Goal: Task Accomplishment & Management: Use online tool/utility

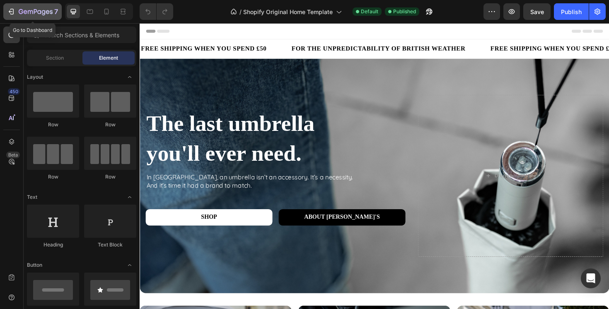
click at [25, 12] on icon "button" at bounding box center [36, 12] width 34 height 7
click at [106, 15] on icon at bounding box center [106, 11] width 8 height 8
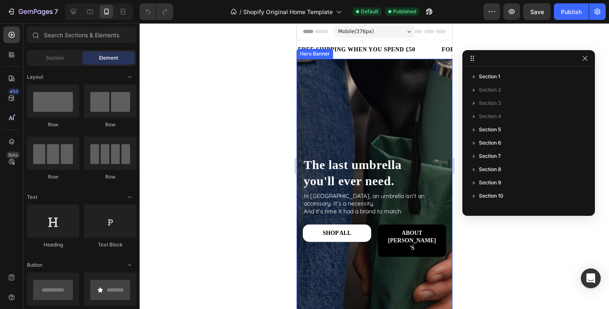
scroll to position [5, 0]
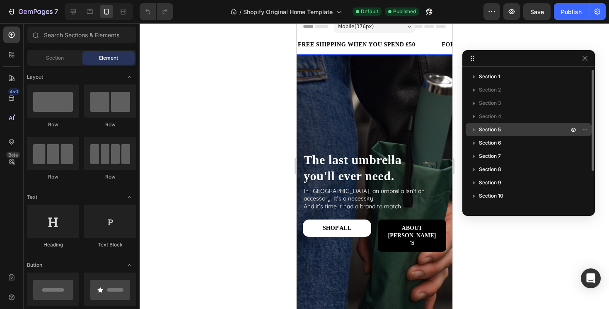
click at [496, 131] on span "Section 5" at bounding box center [490, 130] width 22 height 8
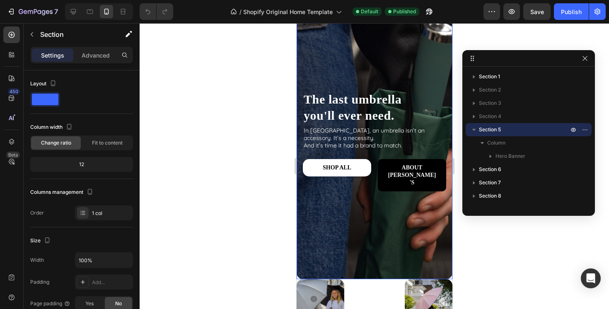
scroll to position [74, 0]
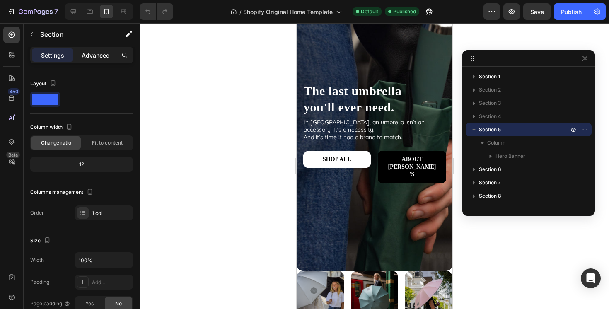
click at [97, 56] on p "Advanced" at bounding box center [96, 55] width 28 height 9
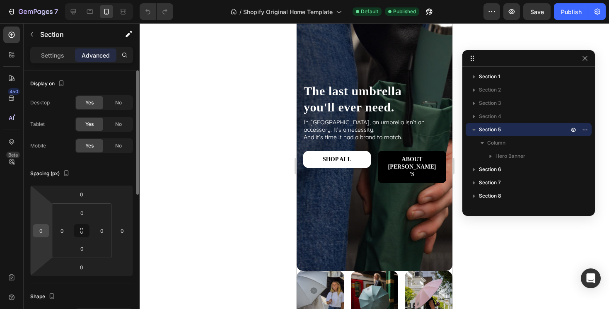
click at [46, 234] on input "0" at bounding box center [41, 231] width 12 height 12
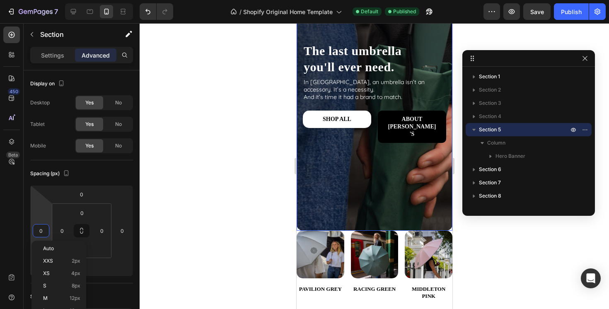
scroll to position [114, 0]
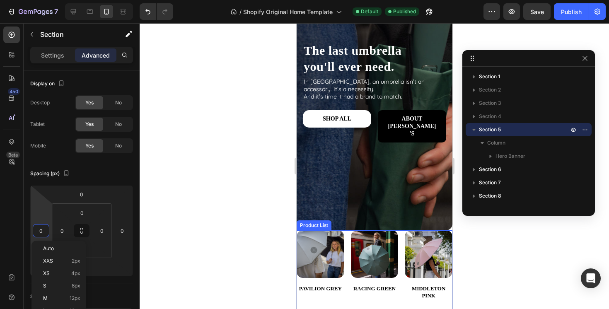
click at [400, 252] on div "Product Images PAVILION GREY Product Title £34.99 Product Price Product Price A…" at bounding box center [374, 301] width 156 height 142
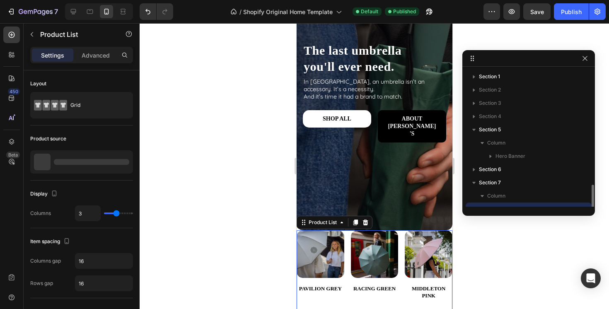
scroll to position [77, 0]
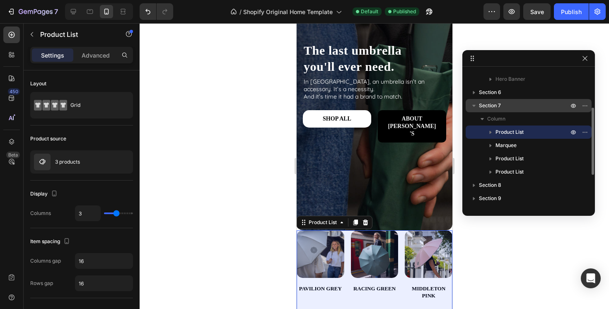
click at [503, 107] on p "Section 7" at bounding box center [524, 106] width 91 height 8
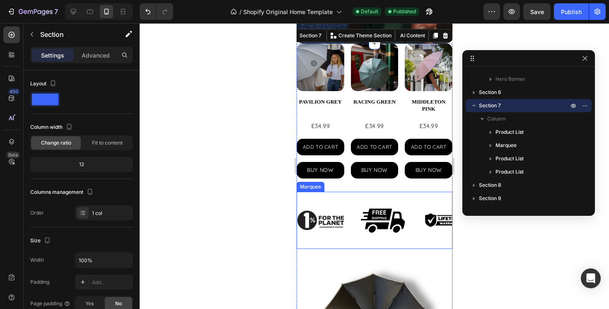
scroll to position [257, 0]
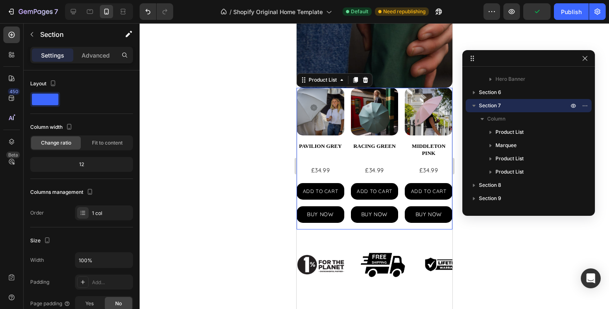
click at [348, 184] on div "Product Images PAVILION GREY Product Title £34.99 Product Price Product Price A…" at bounding box center [374, 159] width 156 height 142
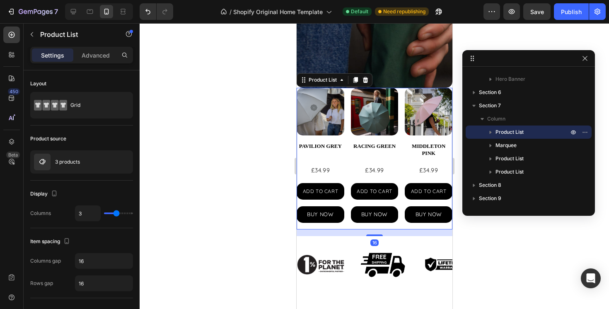
click at [344, 165] on div "£34.99" at bounding box center [320, 171] width 48 height 12
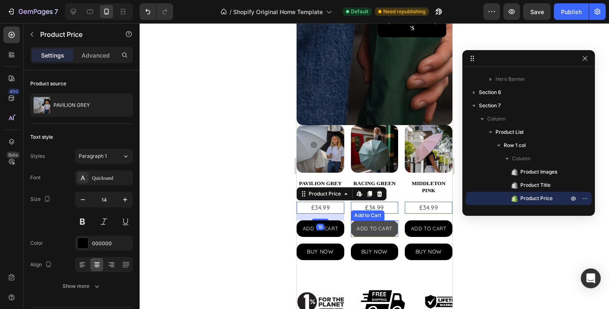
scroll to position [213, 0]
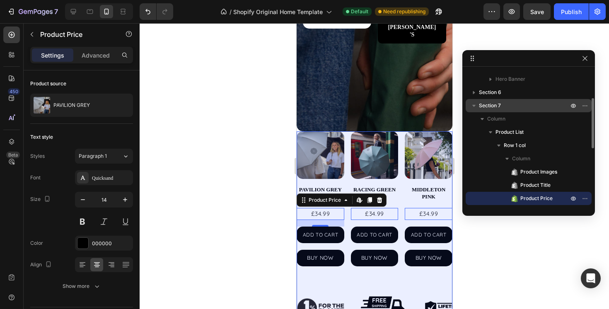
click at [503, 104] on p "Section 7" at bounding box center [524, 106] width 91 height 8
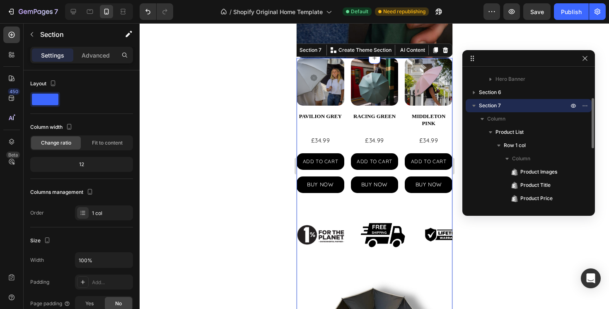
scroll to position [293, 0]
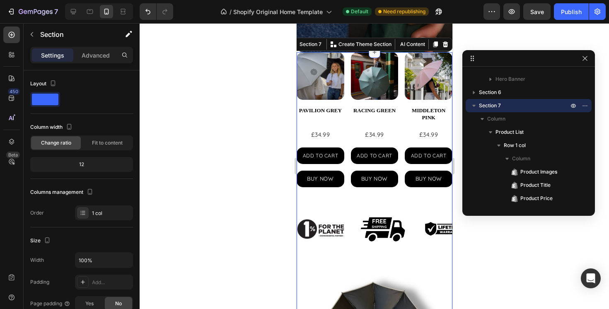
click at [374, 53] on icon at bounding box center [374, 52] width 7 height 7
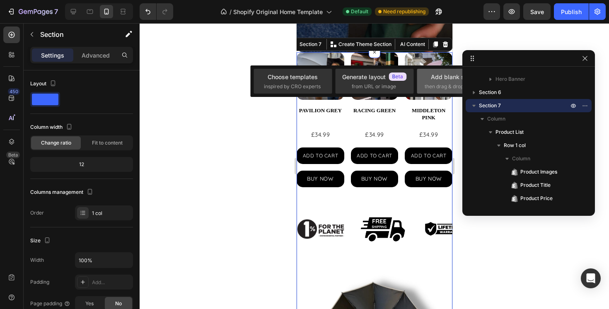
click at [444, 86] on span "then drag & drop elements" at bounding box center [456, 86] width 62 height 7
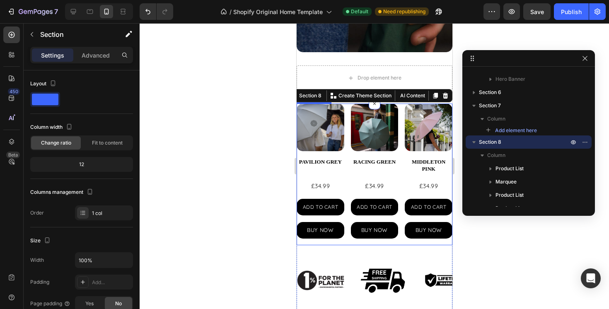
click at [401, 170] on div "Product Images PAVILION GREY Product Title £34.99 Product Price Product Price A…" at bounding box center [374, 175] width 156 height 142
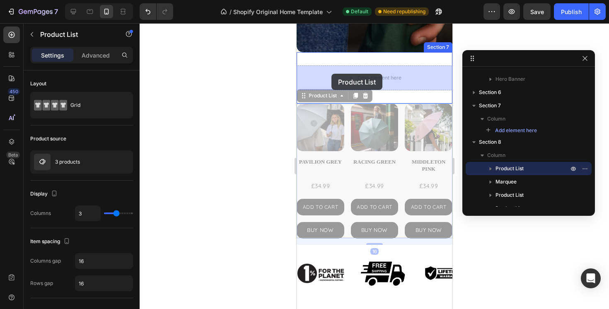
drag, startPoint x: 305, startPoint y: 99, endPoint x: 331, endPoint y: 74, distance: 36.6
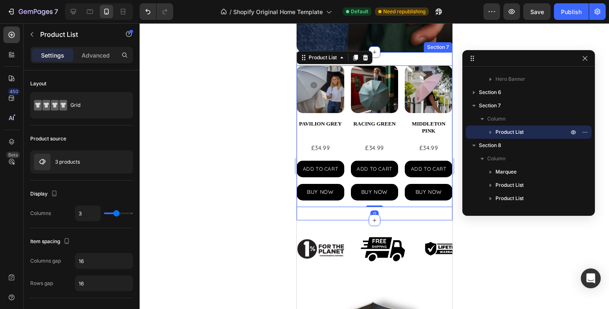
click at [418, 58] on div "Product Images PAVILION GREY Product Title £34.99 Product Price Product Price A…" at bounding box center [374, 136] width 156 height 168
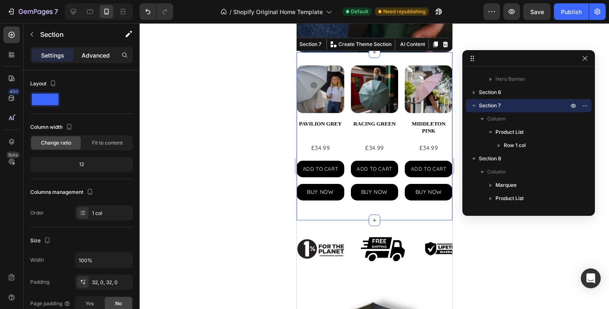
click at [100, 49] on div "Advanced" at bounding box center [95, 55] width 41 height 13
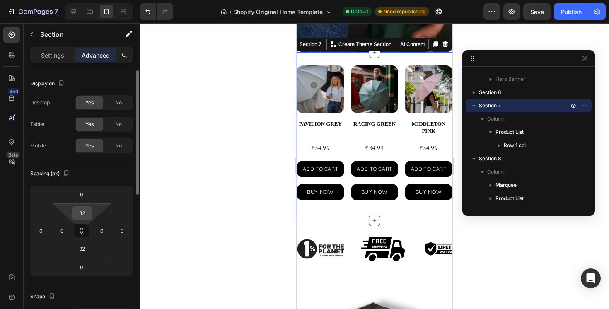
click at [87, 211] on input "32" at bounding box center [82, 213] width 17 height 12
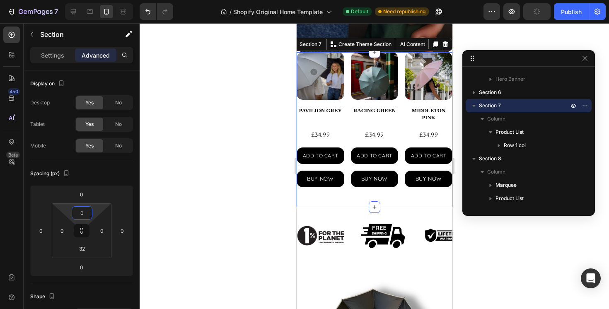
click at [248, 220] on div at bounding box center [375, 166] width 470 height 286
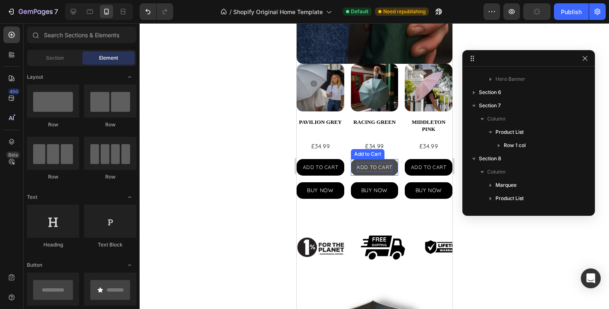
scroll to position [281, 0]
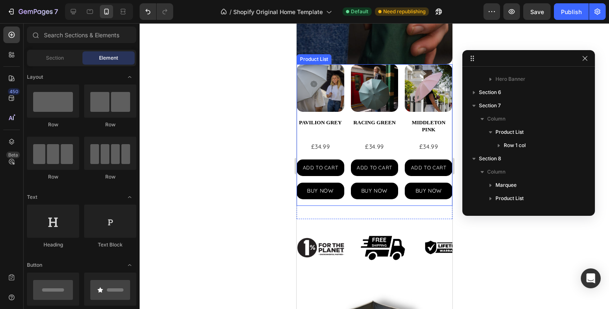
click at [349, 129] on div "Product Images PAVILION GREY Product Title £34.99 Product Price Product Price A…" at bounding box center [374, 135] width 156 height 142
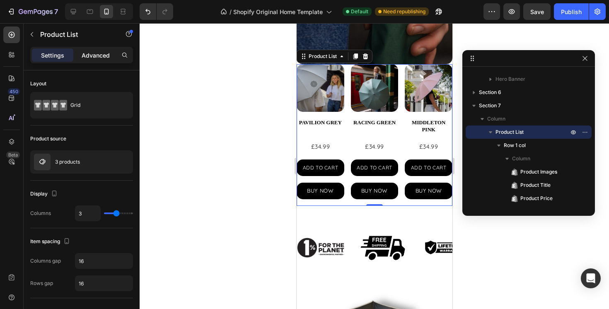
click at [99, 56] on p "Advanced" at bounding box center [96, 55] width 28 height 9
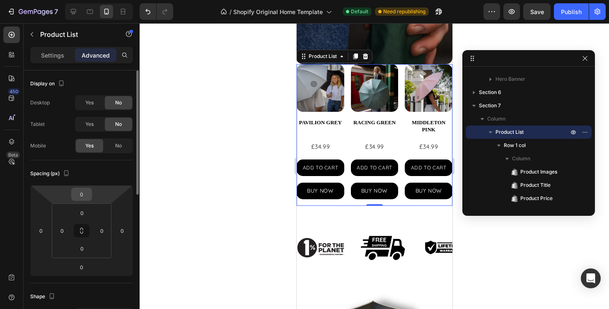
click at [90, 194] on div "0" at bounding box center [81, 194] width 21 height 13
click at [89, 194] on input "0" at bounding box center [81, 194] width 17 height 12
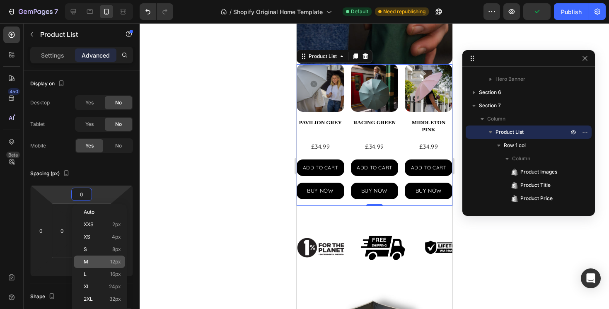
click at [116, 264] on span "12px" at bounding box center [115, 262] width 11 height 6
type input "12"
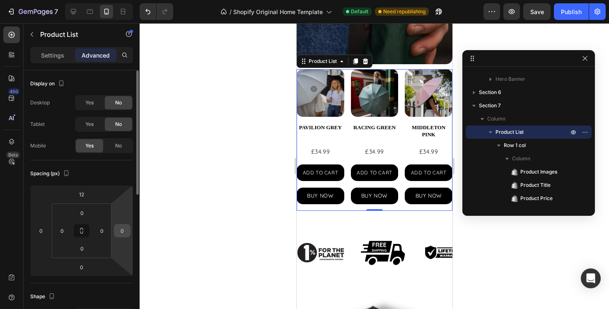
click at [125, 232] on input "0" at bounding box center [122, 231] width 12 height 12
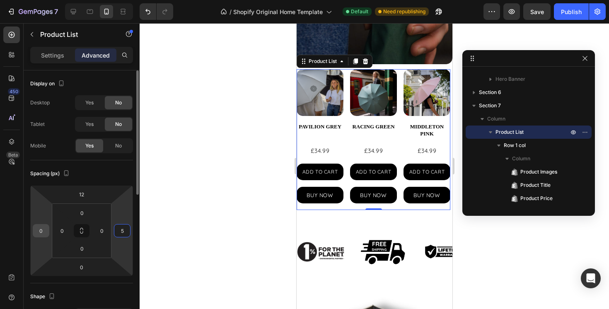
type input "5"
click at [39, 233] on input "0" at bounding box center [41, 231] width 12 height 12
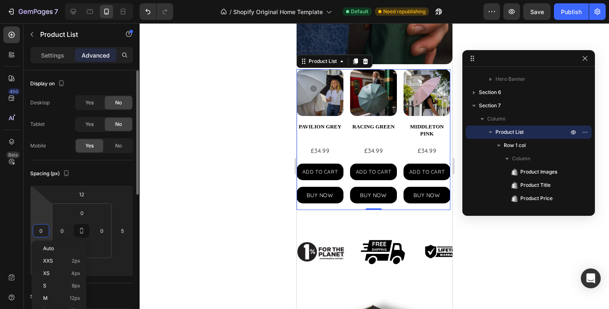
type input "5"
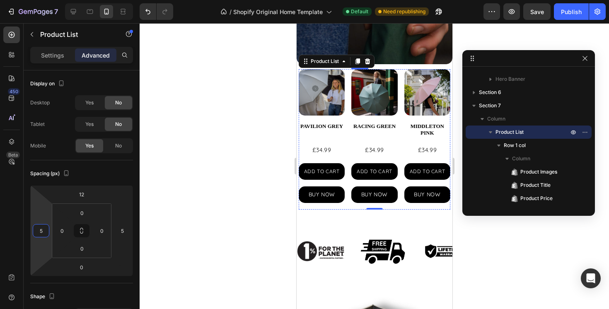
click at [344, 143] on div "Product Images RACING GREEN Product Title £34.99 Product Price Product Price AD…" at bounding box center [321, 139] width 46 height 140
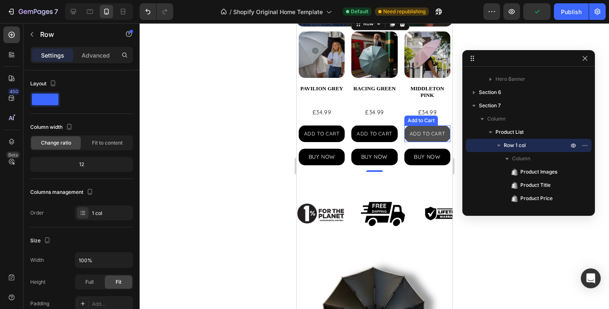
scroll to position [330, 0]
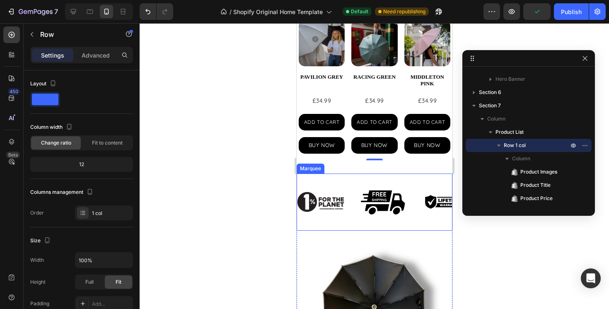
click at [414, 191] on div "Image" at bounding box center [390, 202] width 62 height 57
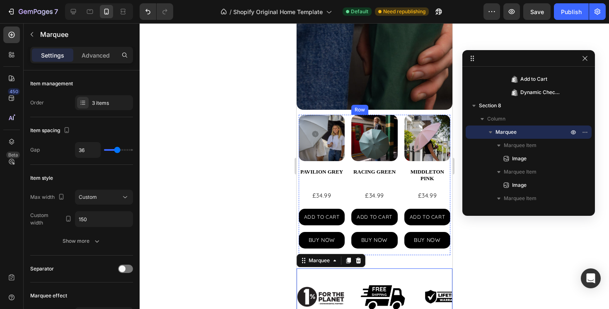
scroll to position [312, 0]
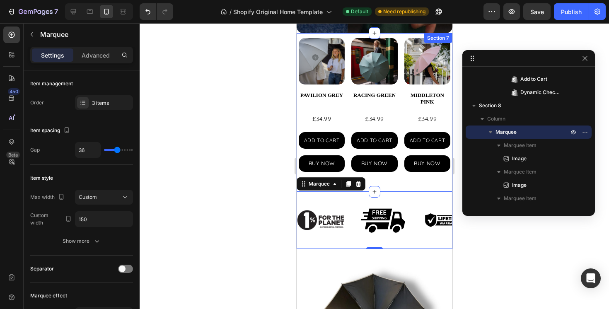
click at [387, 183] on div "Product Images PAVILION GREY Product Title £34.99 Product Price Product Price A…" at bounding box center [374, 112] width 156 height 158
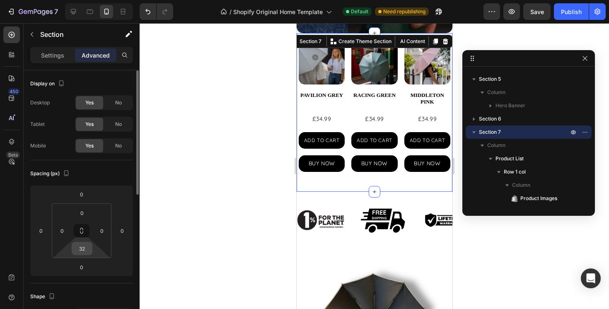
click at [86, 246] on input "32" at bounding box center [82, 249] width 17 height 12
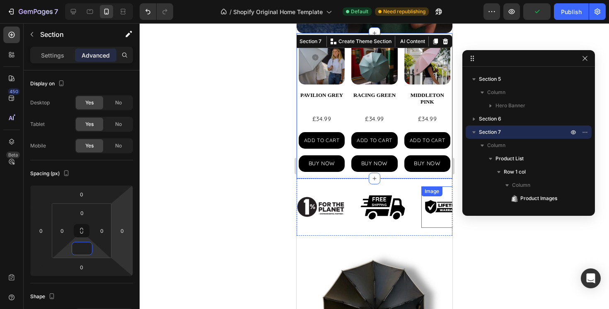
click at [421, 215] on img at bounding box center [444, 208] width 47 height 32
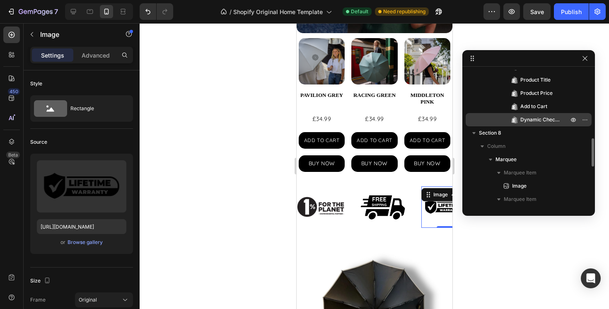
scroll to position [168, 0]
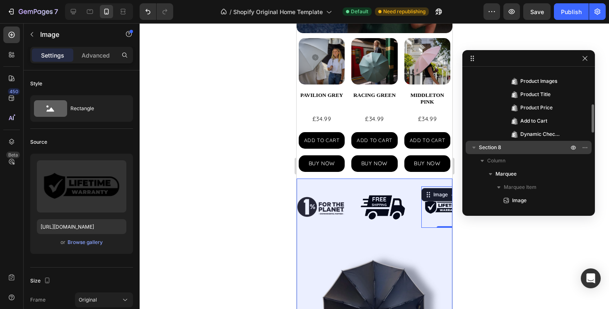
click at [514, 148] on p "Section 8" at bounding box center [524, 147] width 91 height 8
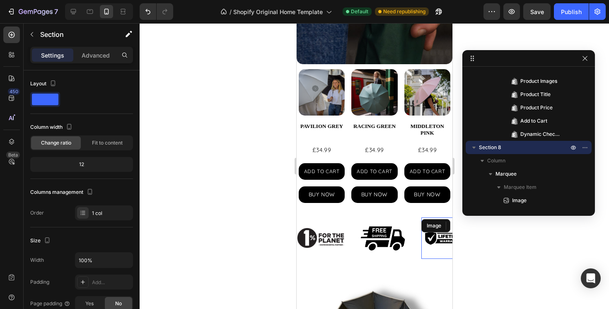
scroll to position [278, 0]
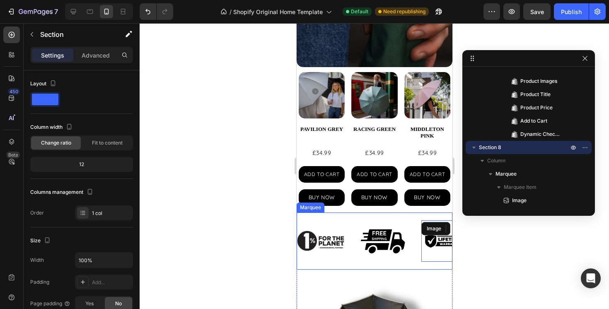
click at [355, 225] on div "Image Image Image" at bounding box center [390, 241] width 187 height 57
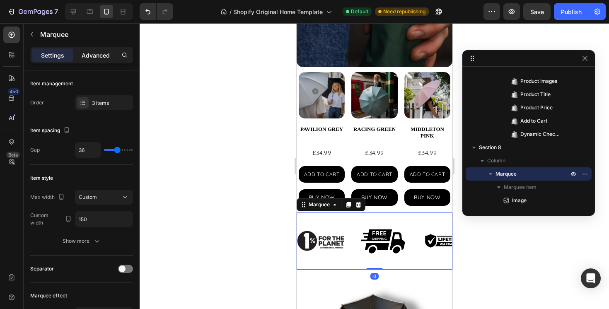
click at [100, 52] on p "Advanced" at bounding box center [96, 55] width 28 height 9
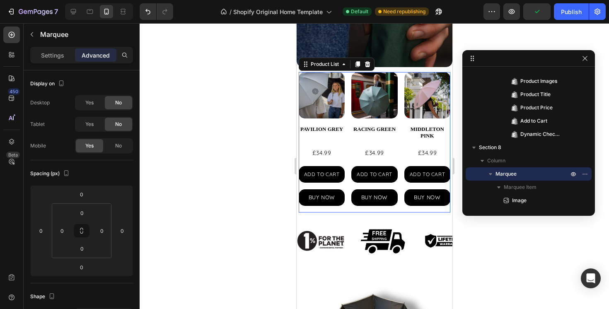
click at [403, 206] on div "Product Images PAVILION GREY Product Title £34.99 Product Price Product Price A…" at bounding box center [374, 142] width 152 height 140
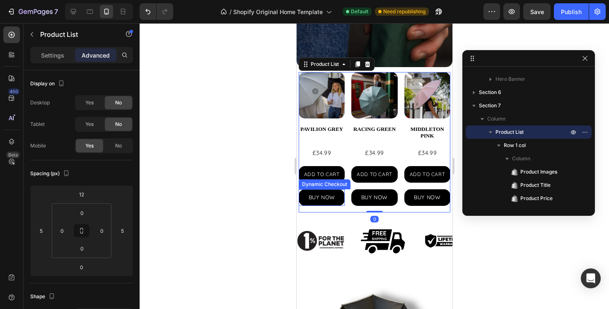
click at [344, 205] on div "BUY NOW" at bounding box center [321, 197] width 46 height 17
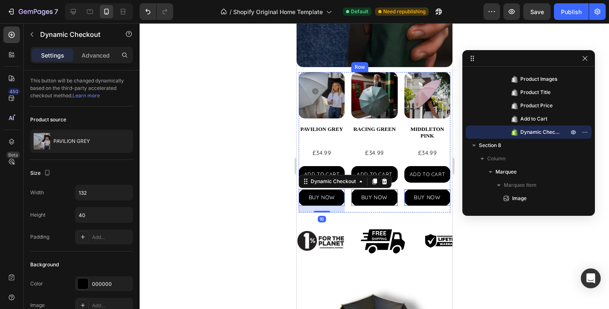
click at [344, 210] on div "Product Images RACING GREEN Product Title £34.99 Product Price Product Price AD…" at bounding box center [321, 142] width 46 height 140
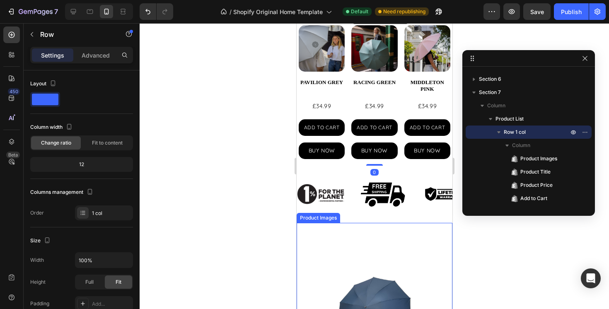
scroll to position [328, 0]
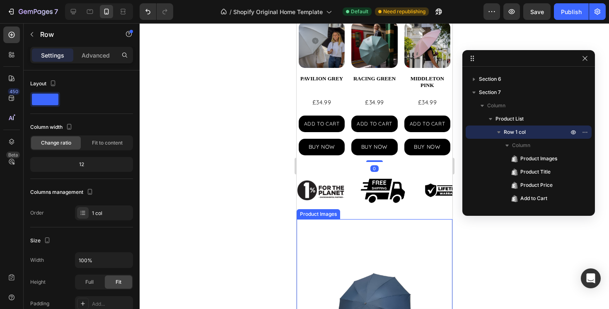
click at [316, 225] on img at bounding box center [374, 297] width 156 height 156
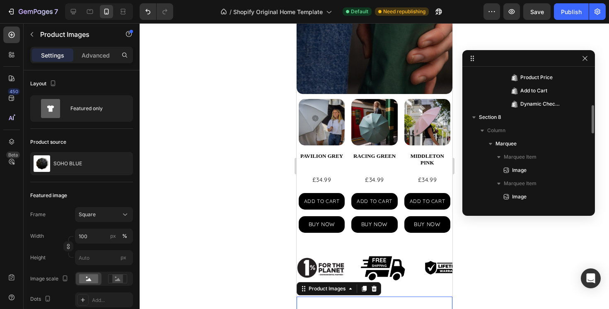
scroll to position [194, 0]
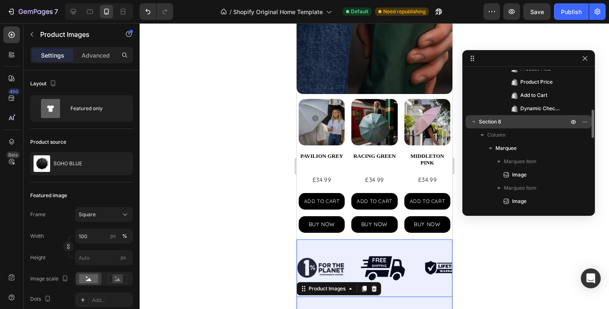
click at [507, 121] on p "Section 8" at bounding box center [524, 122] width 91 height 8
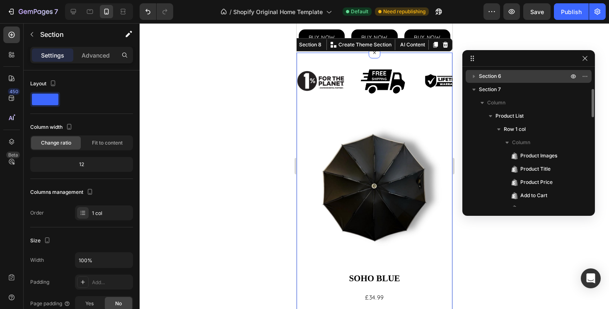
scroll to position [92, 0]
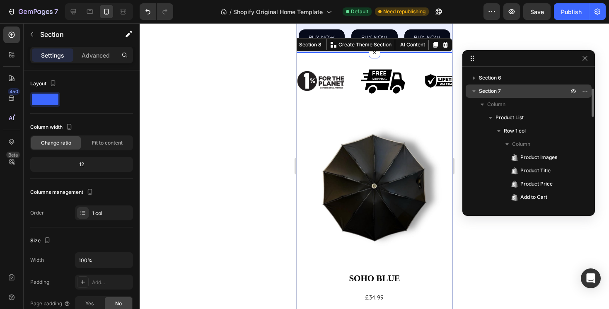
click at [498, 88] on span "Section 7" at bounding box center [490, 91] width 22 height 8
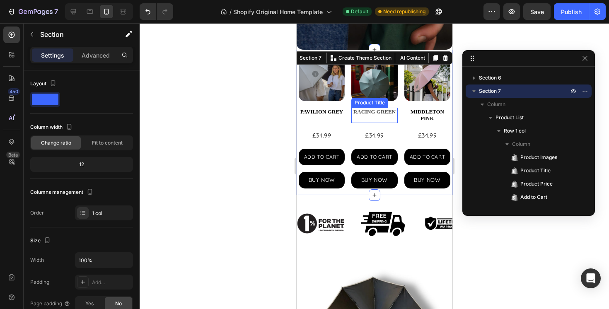
scroll to position [293, 0]
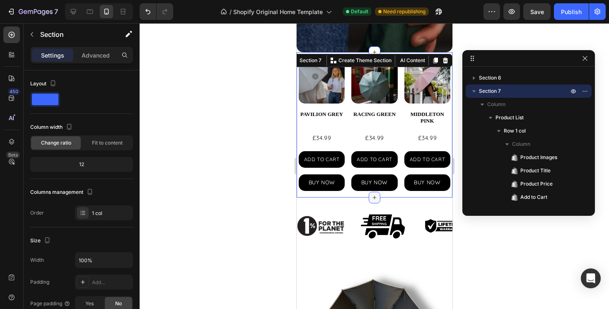
click at [372, 196] on icon at bounding box center [374, 197] width 7 height 7
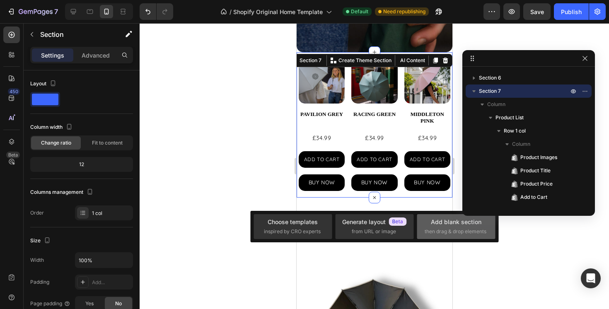
click at [440, 226] on div "Add blank section" at bounding box center [456, 222] width 51 height 9
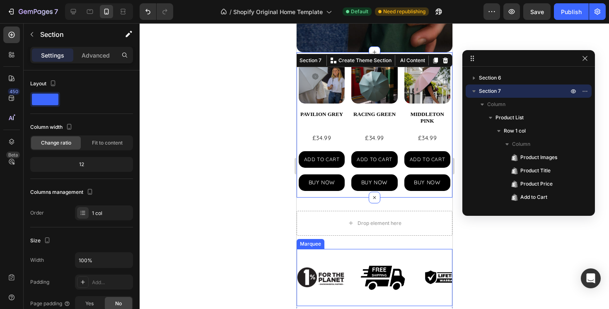
click at [339, 254] on div "Image Image Image" at bounding box center [390, 277] width 187 height 57
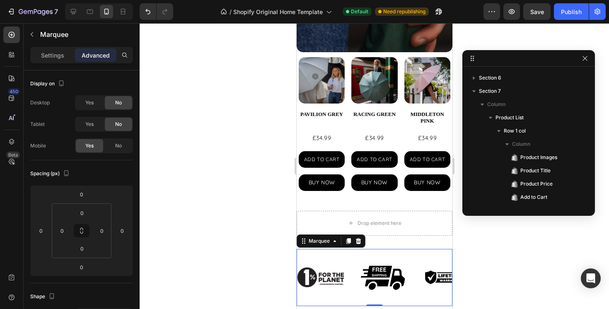
scroll to position [246, 0]
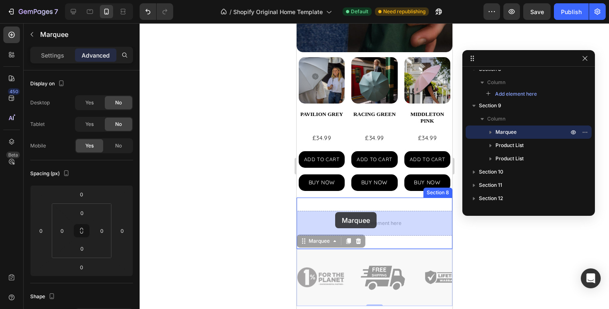
drag, startPoint x: 323, startPoint y: 244, endPoint x: 335, endPoint y: 212, distance: 33.7
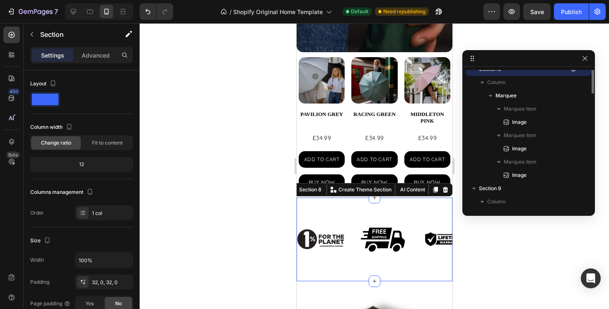
click at [411, 201] on div "Image Image Image Image Image Image Marquee Section 8 You can create reusable s…" at bounding box center [374, 240] width 156 height 84
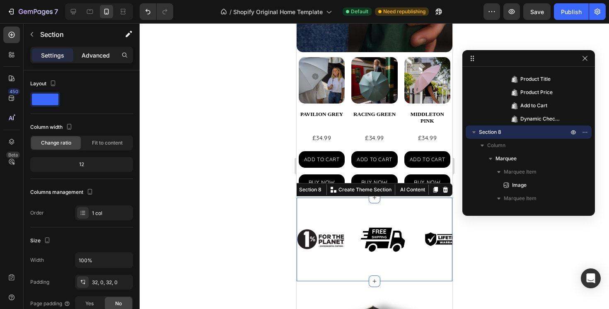
click at [99, 56] on p "Advanced" at bounding box center [96, 55] width 28 height 9
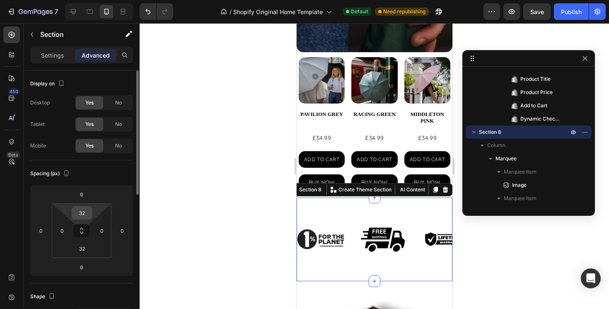
click at [88, 213] on input "32" at bounding box center [82, 213] width 17 height 12
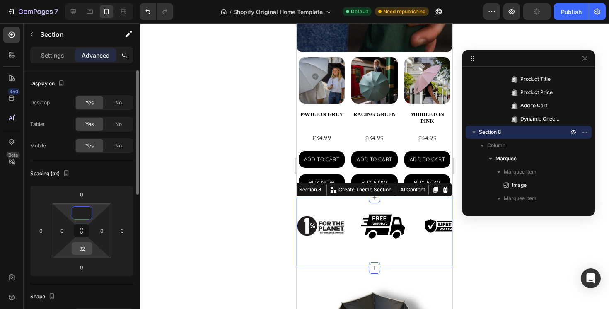
type input "0"
click at [85, 252] on input "32" at bounding box center [82, 249] width 17 height 12
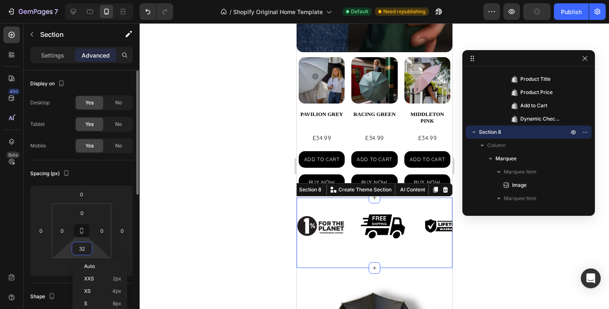
click at [85, 252] on input "32" at bounding box center [82, 249] width 17 height 12
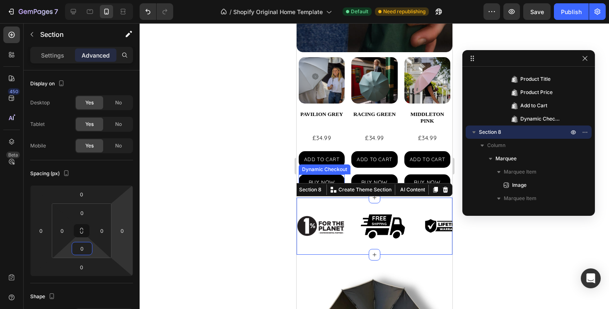
click at [248, 175] on div at bounding box center [375, 166] width 470 height 286
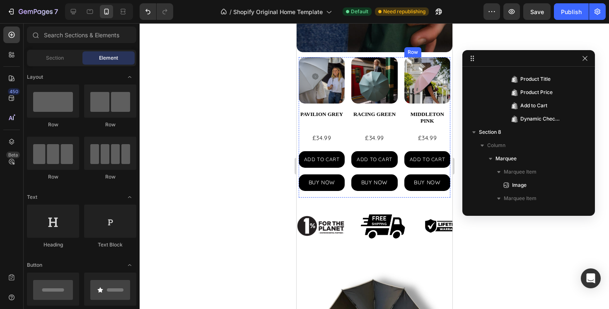
click at [344, 129] on div "Product Images MIDDLETON PINK Product Title £34.99 Product Price Product Price …" at bounding box center [321, 127] width 46 height 140
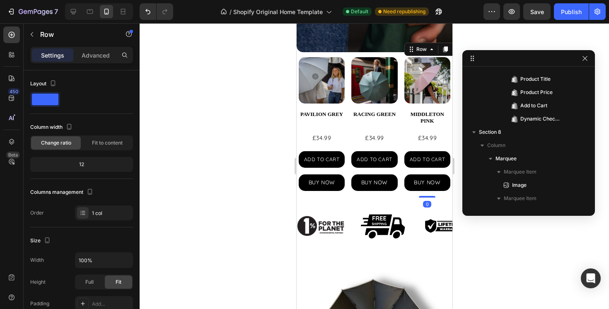
scroll to position [90, 0]
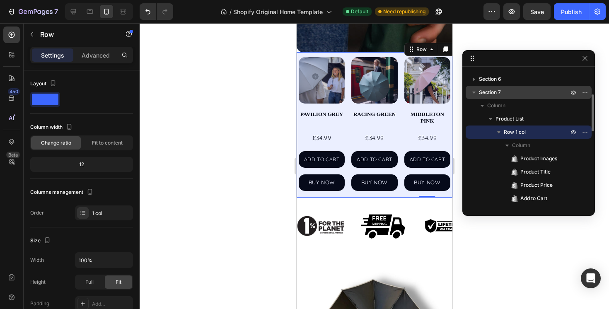
click at [490, 92] on span "Section 7" at bounding box center [490, 92] width 22 height 8
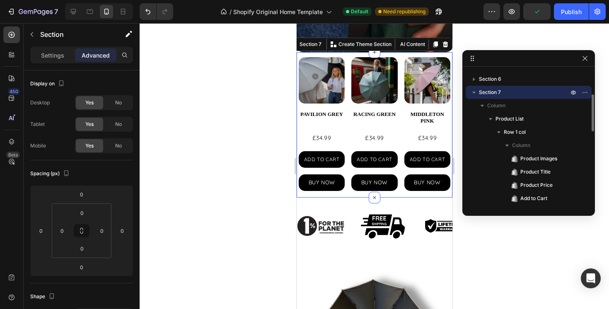
click at [476, 92] on icon "button" at bounding box center [474, 92] width 8 height 8
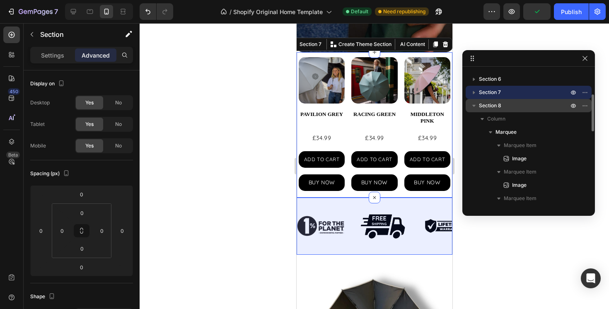
click at [486, 103] on span "Section 8" at bounding box center [490, 106] width 22 height 8
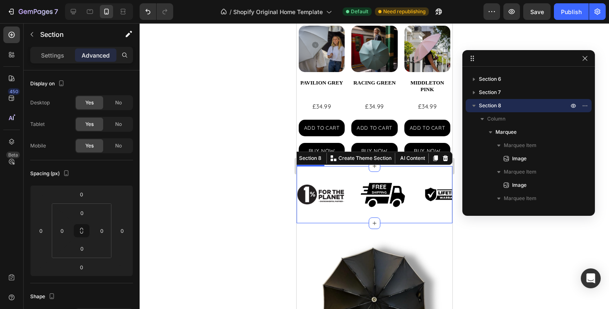
scroll to position [325, 0]
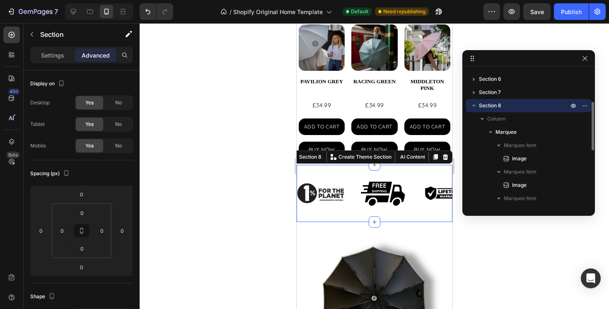
click at [473, 104] on icon "button" at bounding box center [474, 106] width 8 height 8
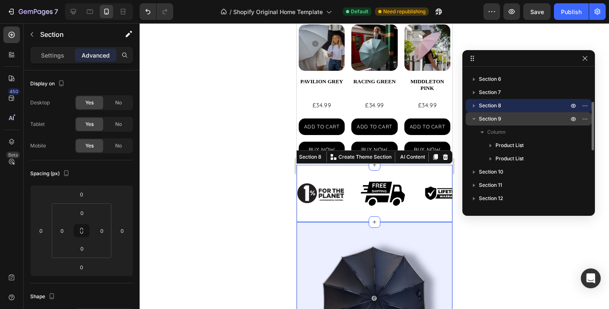
click at [483, 116] on span "Section 9" at bounding box center [490, 119] width 22 height 8
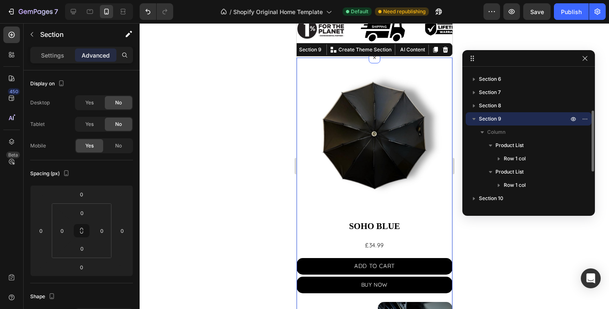
scroll to position [495, 0]
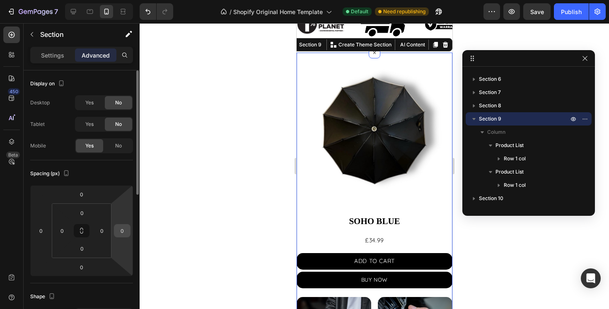
click at [124, 233] on input "0" at bounding box center [122, 231] width 12 height 12
type input "5"
click at [46, 233] on input "0" at bounding box center [41, 231] width 12 height 12
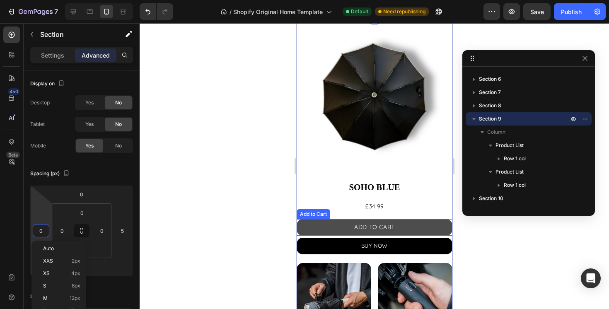
scroll to position [528, 0]
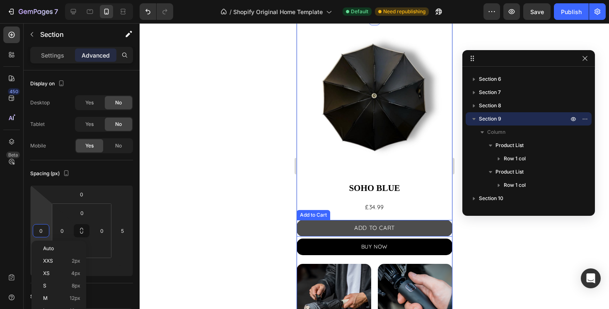
type input "5"
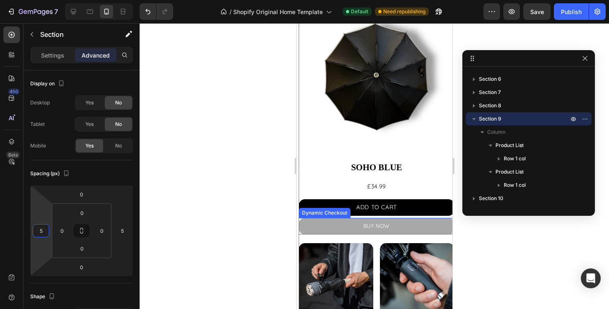
scroll to position [548, 0]
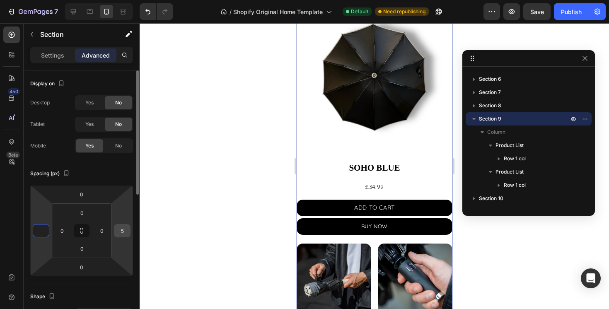
type input "0"
click at [126, 231] on input "5" at bounding box center [122, 231] width 12 height 12
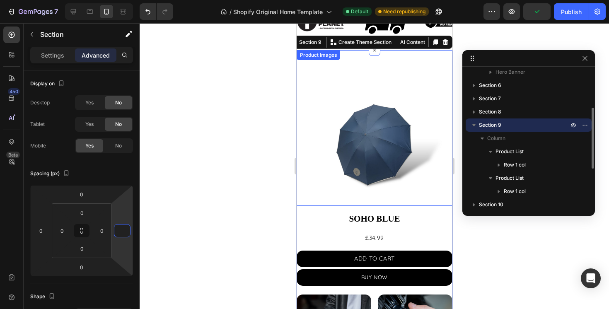
scroll to position [495, 0]
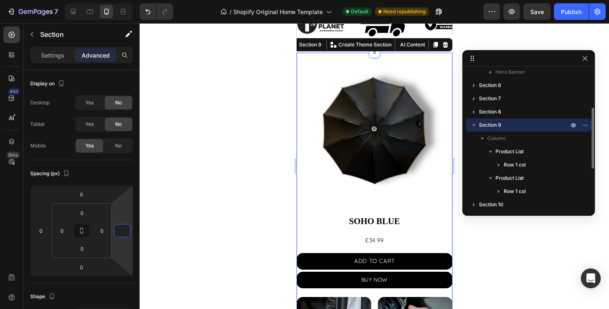
type input "0"
click at [494, 122] on span "Section 9" at bounding box center [490, 125] width 22 height 8
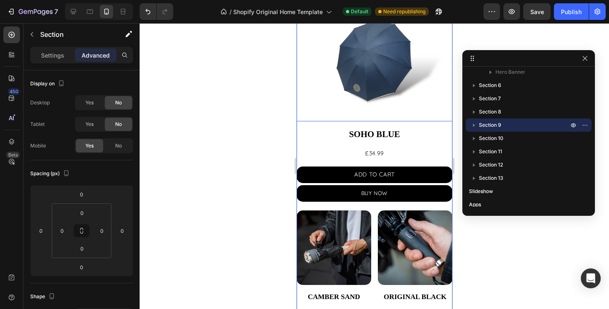
scroll to position [447, 0]
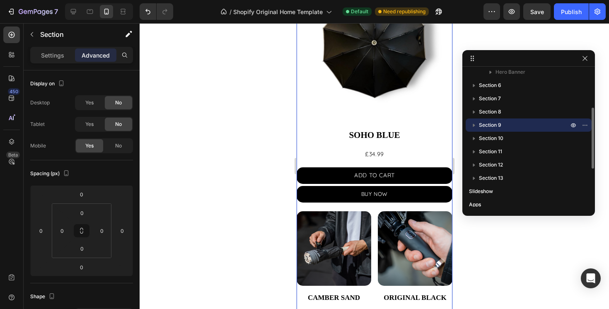
click at [492, 127] on span "Section 9" at bounding box center [490, 125] width 22 height 8
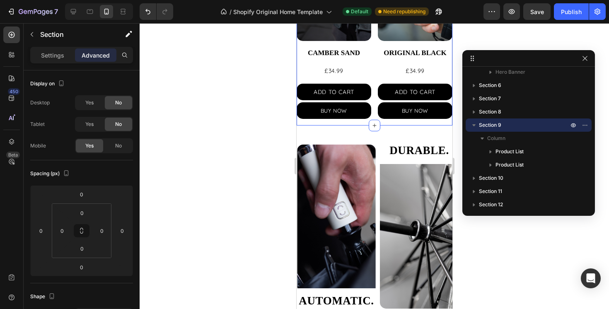
scroll to position [823, 0]
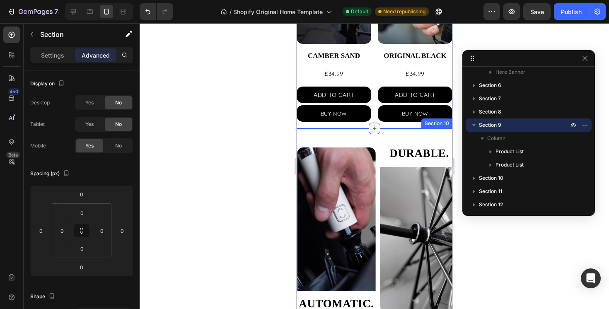
click at [375, 129] on icon at bounding box center [374, 128] width 7 height 7
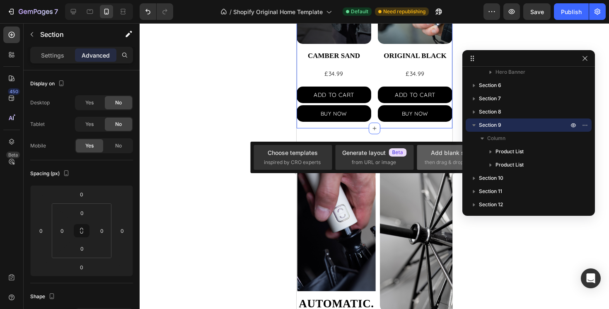
click at [440, 146] on div "Add blank section then drag & drop elements" at bounding box center [456, 157] width 78 height 25
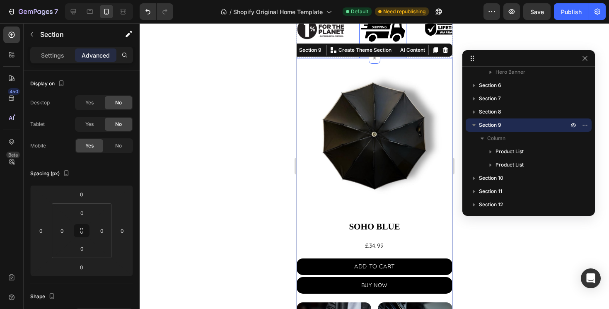
scroll to position [505, 0]
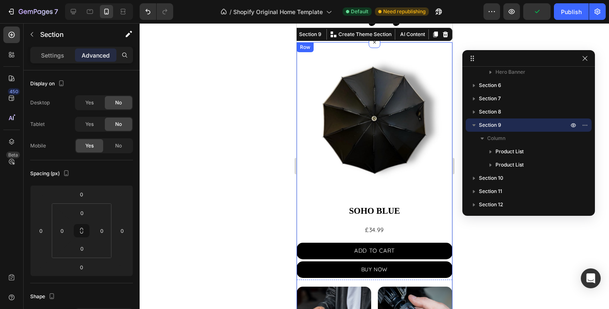
click at [307, 220] on div "Product Images SOHO BLUE Product Title £34.99 Product Price Product Price ADD T…" at bounding box center [374, 161] width 156 height 238
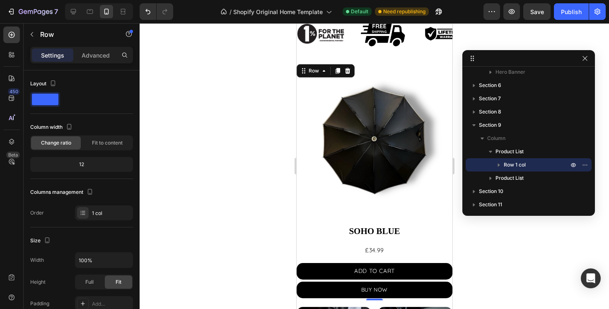
scroll to position [480, 0]
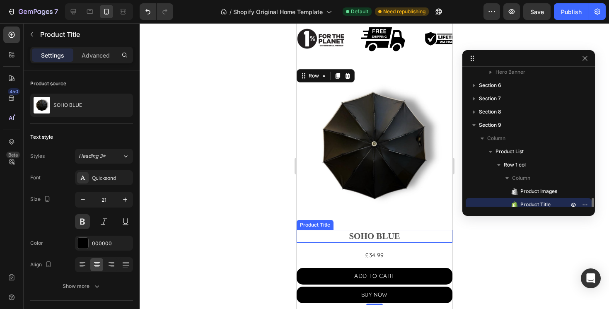
click at [313, 233] on h2 "SOHO BLUE" at bounding box center [374, 236] width 156 height 13
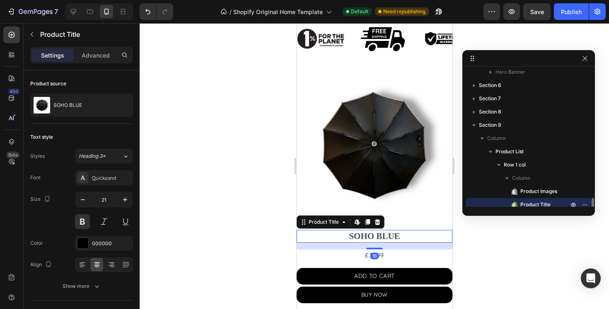
scroll to position [157, 0]
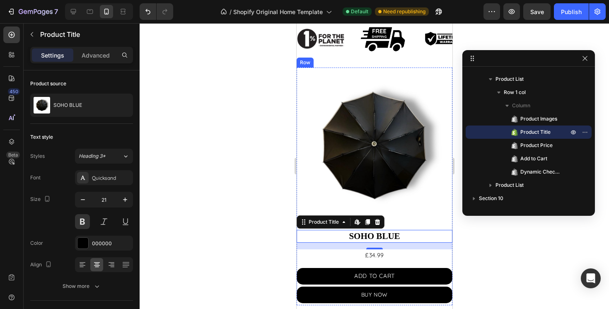
click at [323, 264] on div "Product Images SOHO BLUE Product Title Edit content in Shopify 16 £34.99 Produc…" at bounding box center [374, 187] width 156 height 238
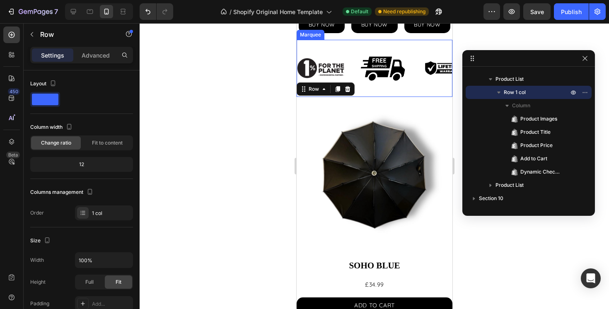
scroll to position [377, 0]
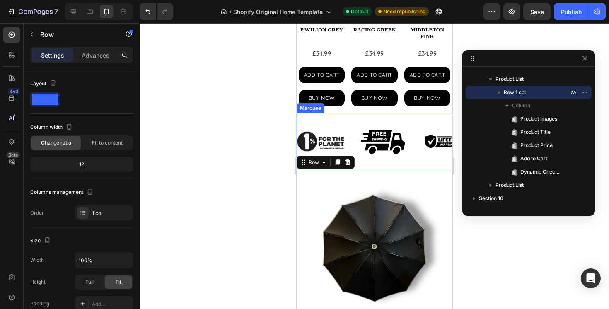
click at [416, 116] on div "Image" at bounding box center [390, 141] width 62 height 57
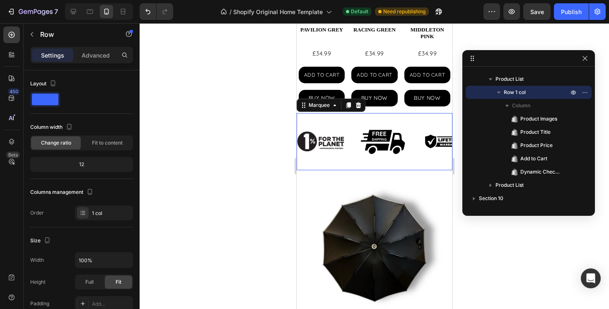
scroll to position [90, 0]
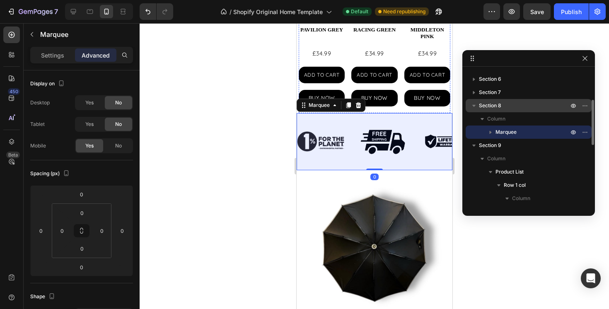
click at [472, 103] on icon "button" at bounding box center [474, 106] width 8 height 8
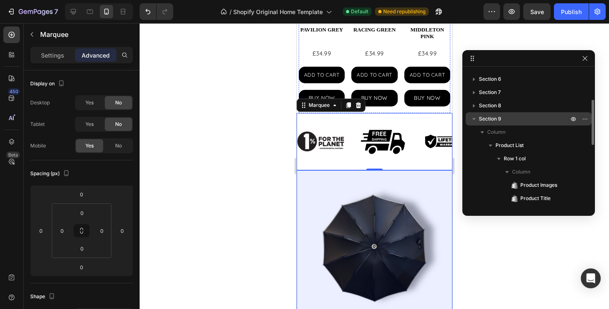
click at [488, 115] on span "Section 9" at bounding box center [490, 119] width 22 height 8
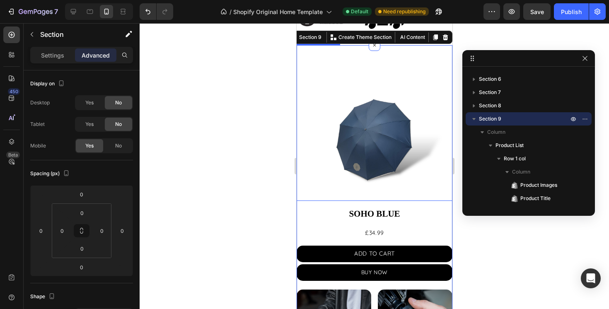
scroll to position [503, 0]
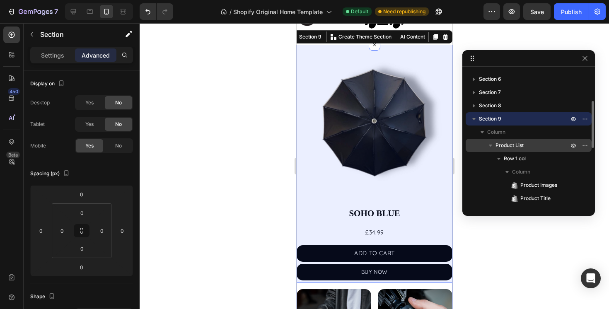
click at [504, 144] on span "Product List" at bounding box center [510, 145] width 28 height 8
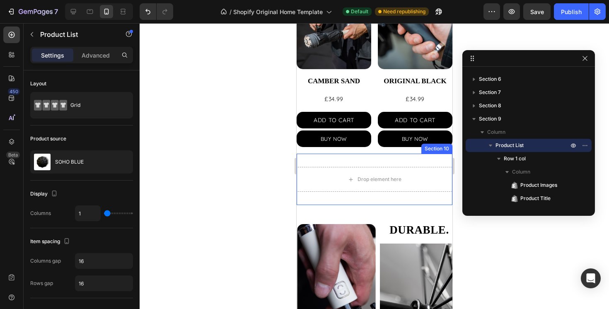
scroll to position [873, 0]
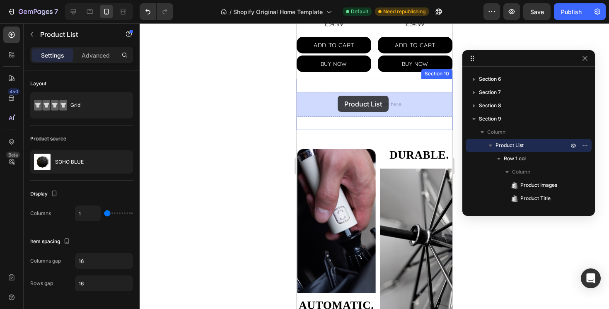
drag, startPoint x: 302, startPoint y: 51, endPoint x: 338, endPoint y: 96, distance: 57.6
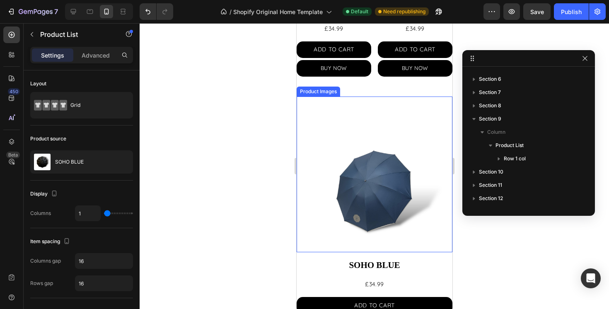
scroll to position [623, 0]
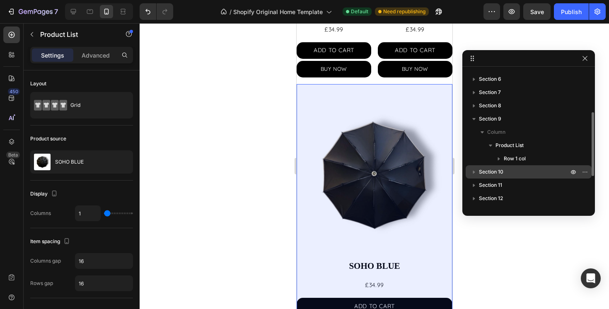
click at [495, 172] on span "Section 10" at bounding box center [491, 172] width 24 height 8
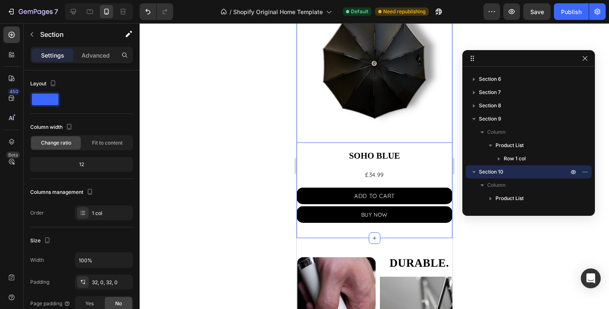
scroll to position [732, 0]
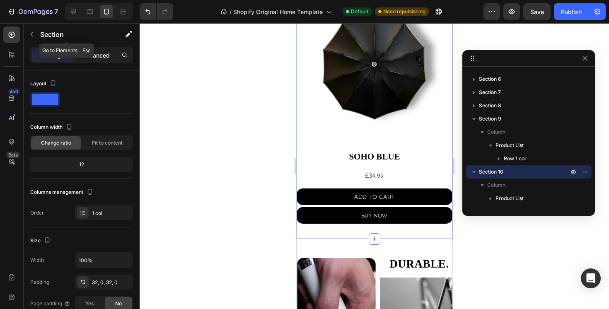
click at [87, 55] on p "Advanced" at bounding box center [96, 55] width 28 height 9
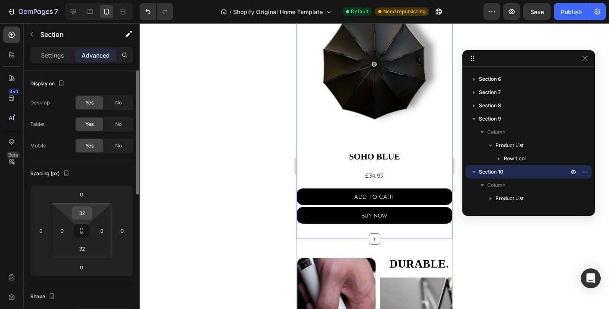
click at [85, 211] on input "32" at bounding box center [82, 213] width 17 height 12
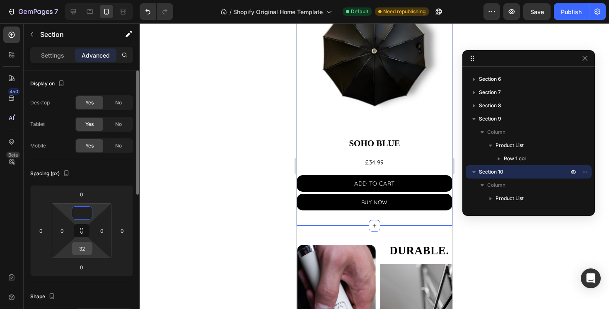
type input "0"
click at [87, 253] on input "32" at bounding box center [82, 249] width 17 height 12
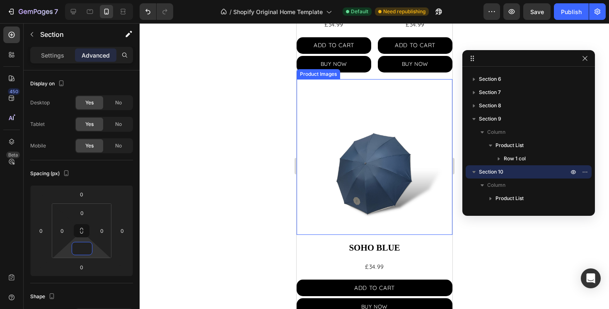
scroll to position [635, 0]
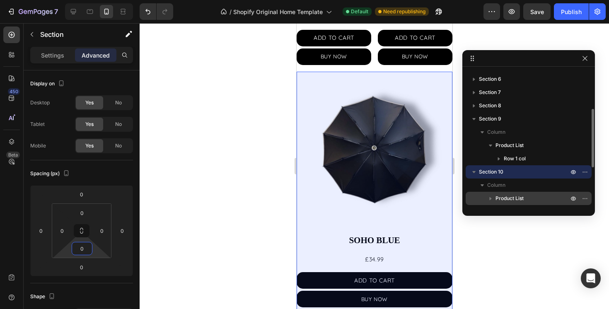
click at [503, 198] on span "Product List" at bounding box center [510, 198] width 28 height 8
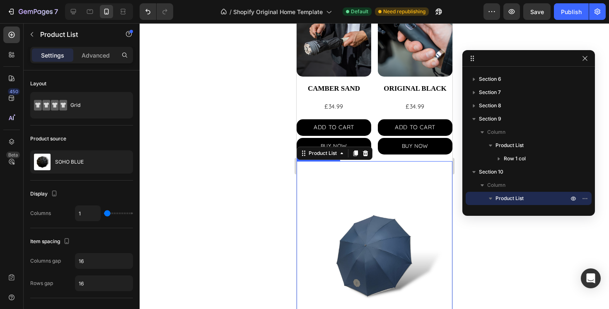
scroll to position [436, 0]
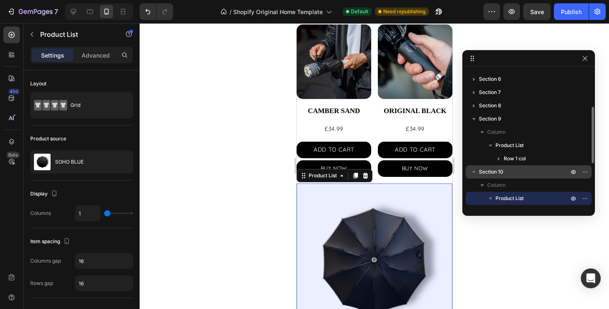
click at [496, 170] on span "Section 10" at bounding box center [491, 172] width 24 height 8
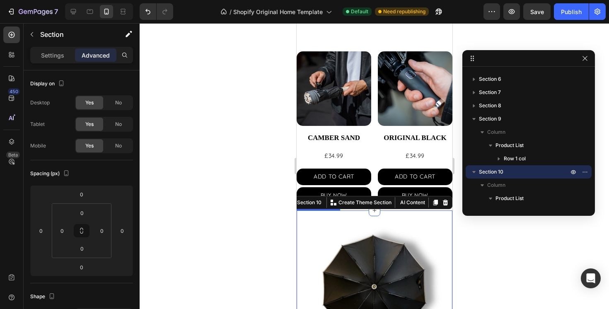
scroll to position [407, 0]
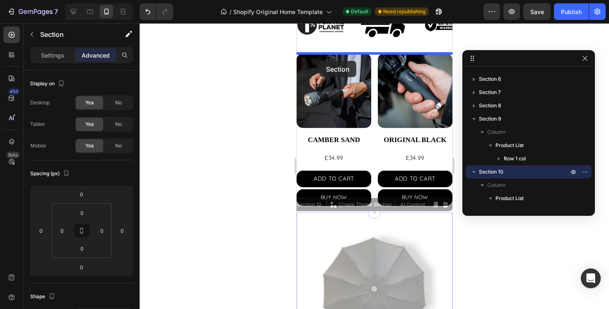
drag, startPoint x: 306, startPoint y: 204, endPoint x: 319, endPoint y: 61, distance: 144.0
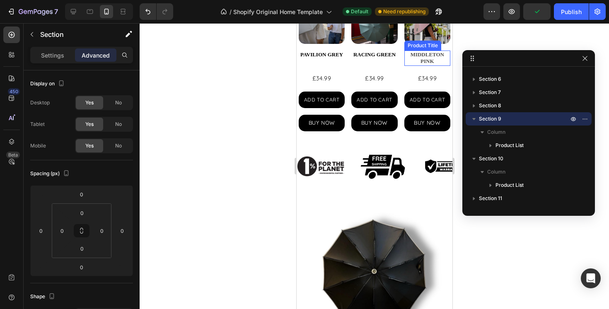
scroll to position [353, 0]
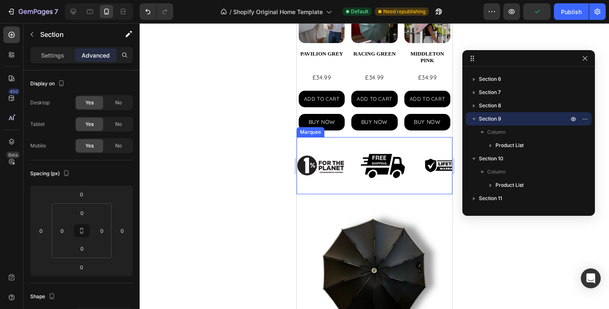
click at [418, 148] on div "Image" at bounding box center [390, 165] width 62 height 57
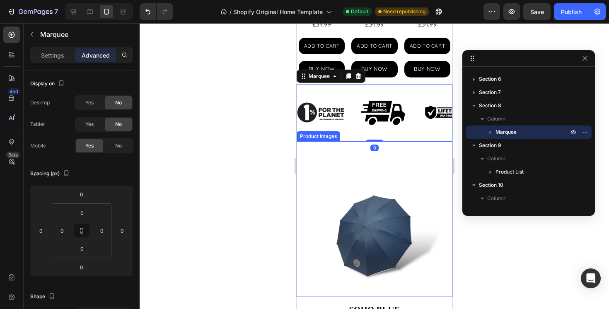
scroll to position [408, 0]
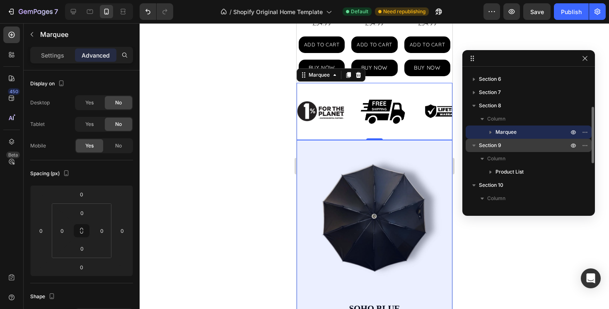
click at [491, 144] on span "Section 9" at bounding box center [490, 145] width 22 height 8
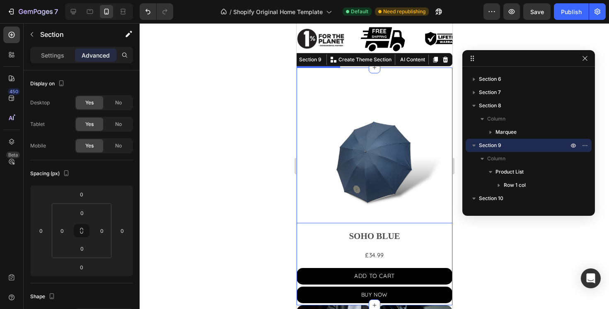
scroll to position [483, 0]
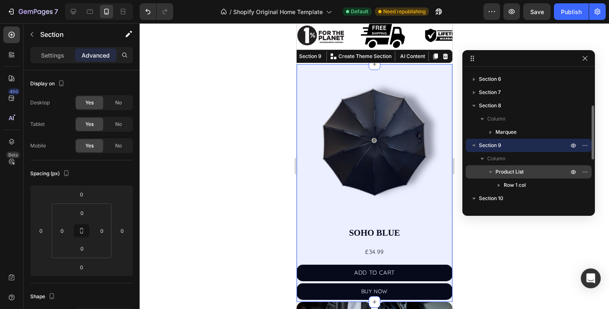
click at [503, 172] on span "Product List" at bounding box center [510, 172] width 28 height 8
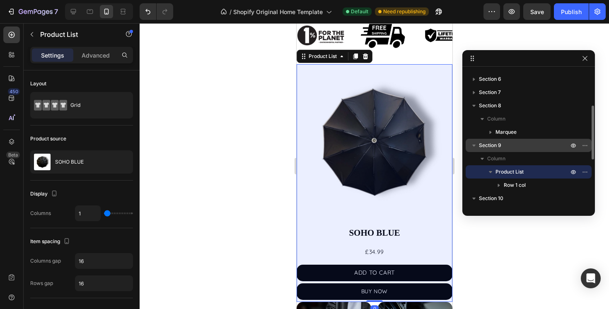
click at [498, 146] on span "Section 9" at bounding box center [490, 145] width 22 height 8
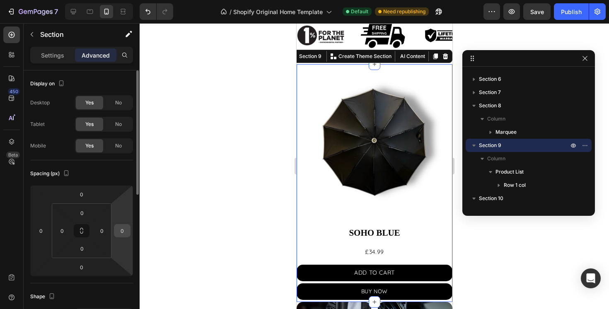
click at [124, 228] on input "0" at bounding box center [122, 231] width 12 height 12
type input "5"
click at [40, 230] on input "0" at bounding box center [41, 231] width 12 height 12
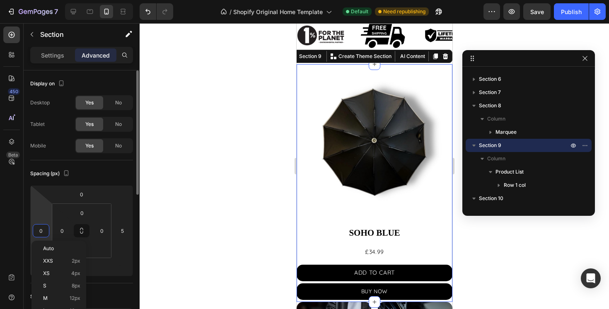
type input "5"
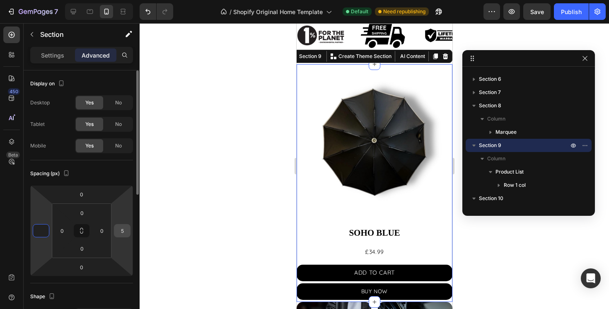
type input "0"
click at [125, 232] on input "5" at bounding box center [122, 231] width 12 height 12
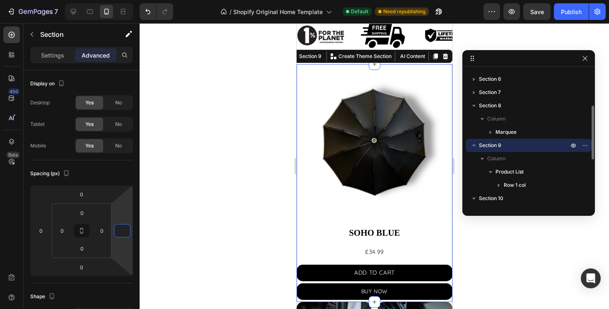
type input "0"
click at [496, 144] on span "Section 9" at bounding box center [490, 145] width 22 height 8
click at [501, 146] on span "Section 9" at bounding box center [490, 145] width 22 height 8
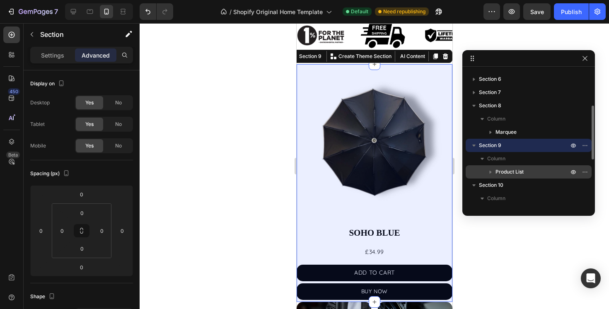
click at [508, 169] on span "Product List" at bounding box center [510, 172] width 28 height 8
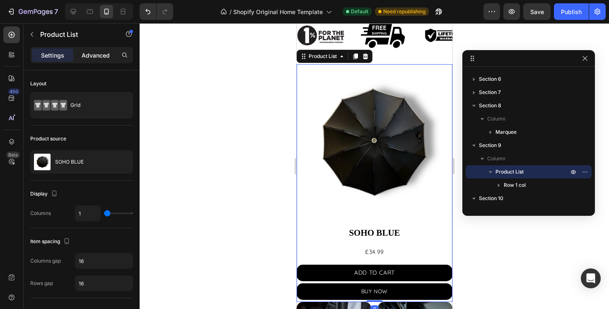
click at [90, 56] on p "Advanced" at bounding box center [96, 55] width 28 height 9
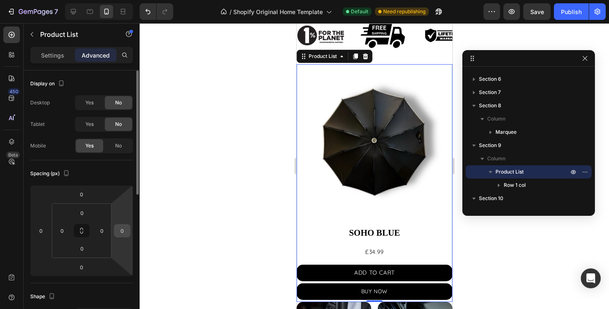
click at [125, 232] on input "0" at bounding box center [122, 231] width 12 height 12
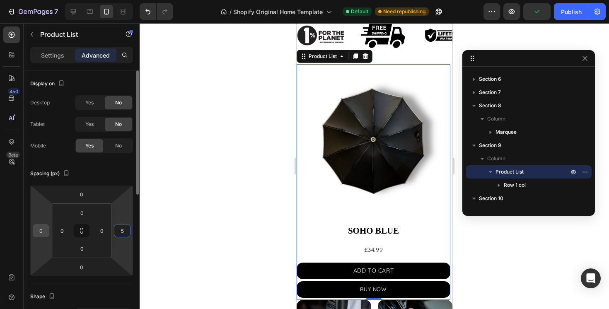
type input "5"
click at [43, 229] on input "0" at bounding box center [41, 231] width 12 height 12
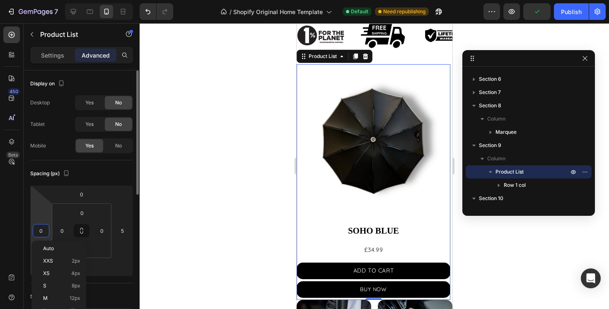
click at [43, 229] on input "0" at bounding box center [41, 231] width 12 height 12
type input "5"
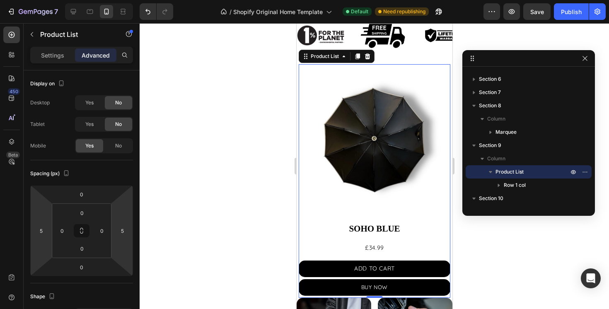
click at [207, 224] on div at bounding box center [375, 166] width 470 height 286
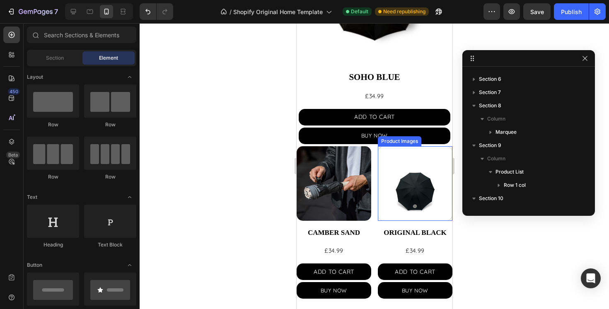
scroll to position [547, 0]
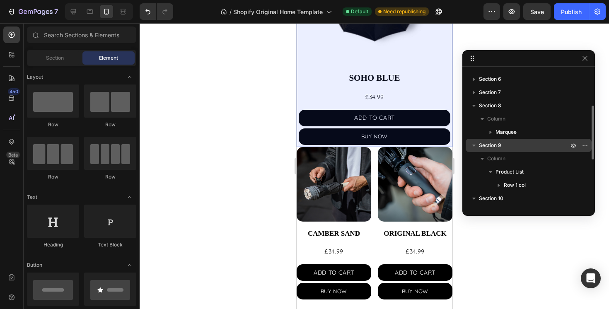
click at [483, 145] on span "Section 9" at bounding box center [490, 145] width 22 height 8
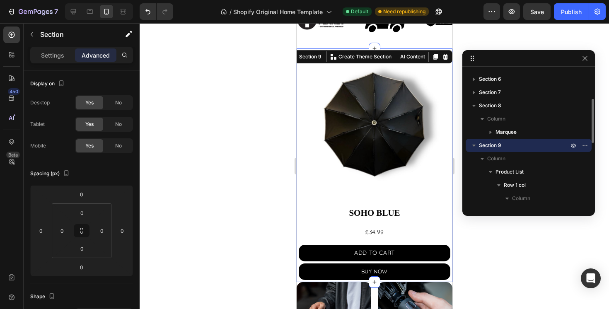
scroll to position [408, 0]
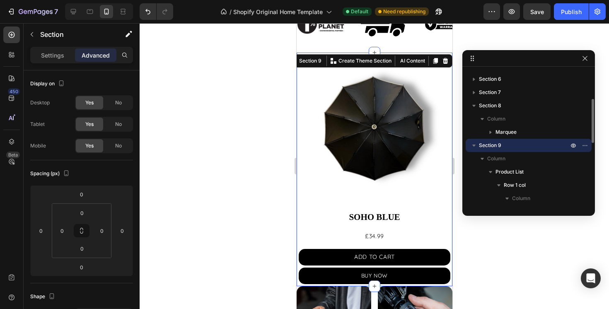
click at [475, 143] on icon "button" at bounding box center [474, 145] width 8 height 8
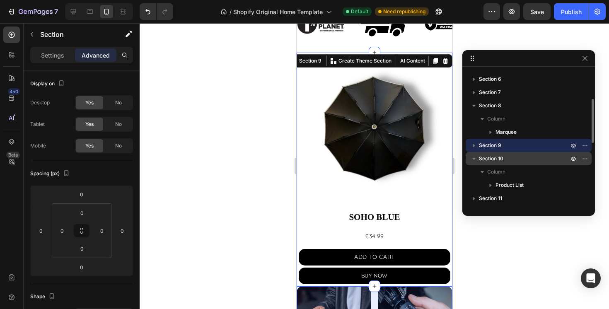
click at [492, 159] on span "Section 10" at bounding box center [491, 159] width 24 height 8
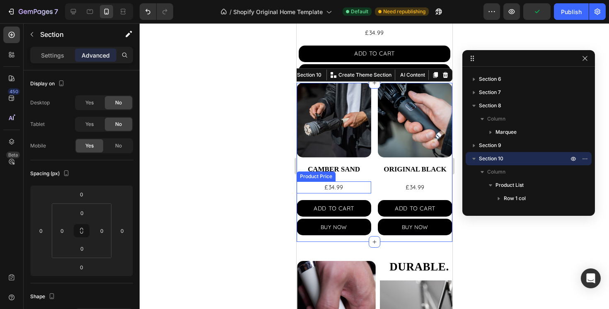
scroll to position [609, 0]
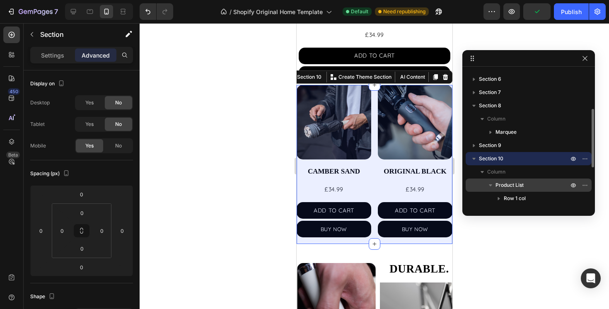
click at [517, 185] on span "Product List" at bounding box center [510, 185] width 28 height 8
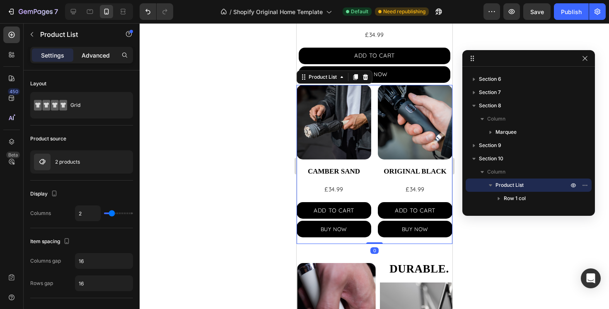
click at [108, 55] on p "Advanced" at bounding box center [96, 55] width 28 height 9
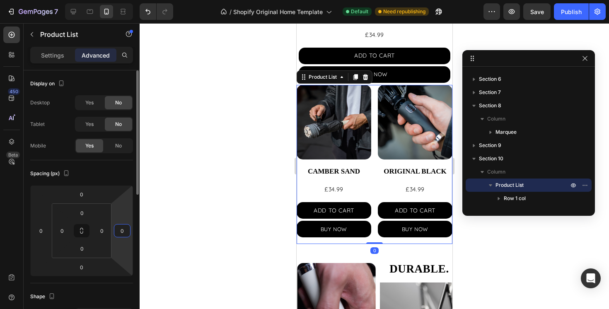
click at [125, 231] on input "0" at bounding box center [122, 231] width 12 height 12
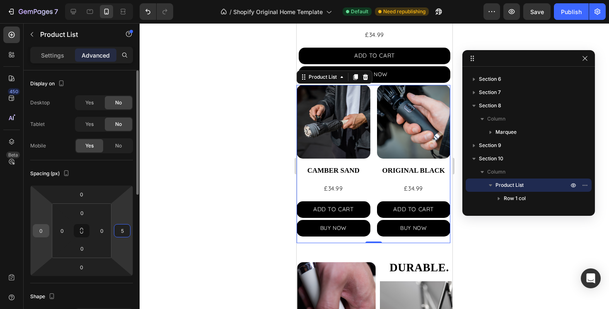
type input "5"
click at [42, 229] on input "0" at bounding box center [41, 231] width 12 height 12
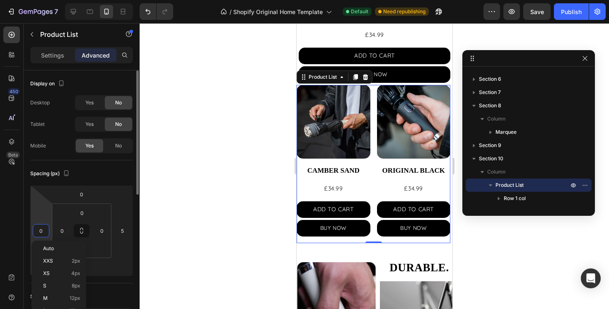
click at [42, 229] on input "0" at bounding box center [41, 231] width 12 height 12
type input "5"
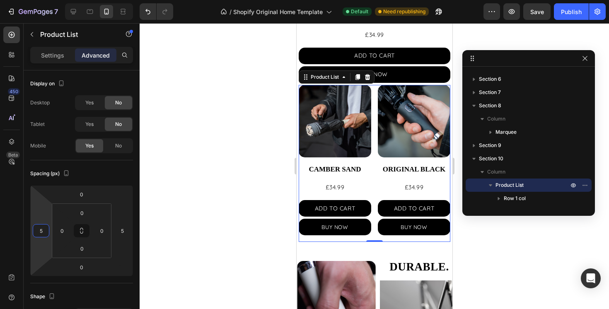
click at [523, 245] on div at bounding box center [375, 166] width 470 height 286
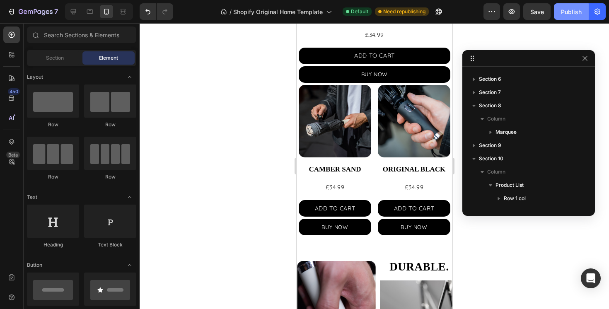
click at [572, 14] on div "Publish" at bounding box center [571, 11] width 21 height 9
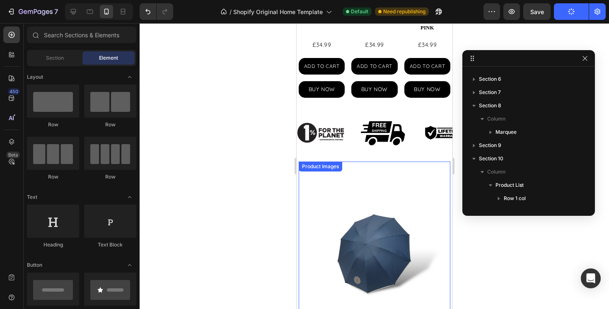
scroll to position [466, 0]
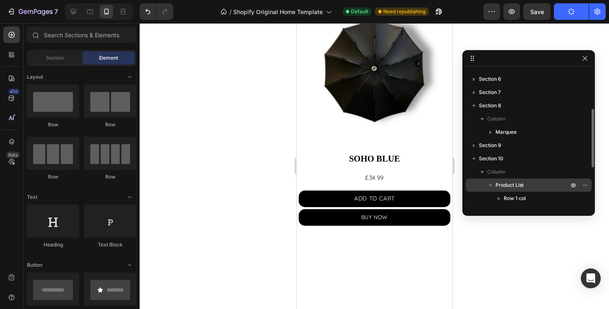
click at [511, 184] on span "Product List" at bounding box center [510, 185] width 28 height 8
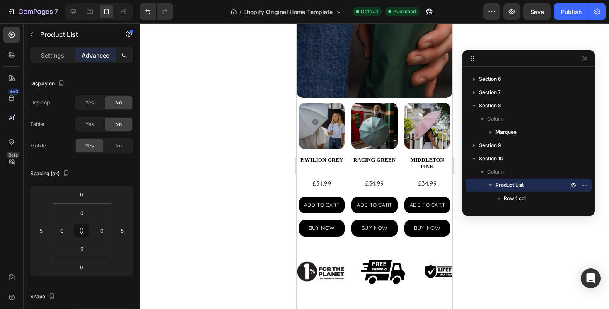
scroll to position [248, 0]
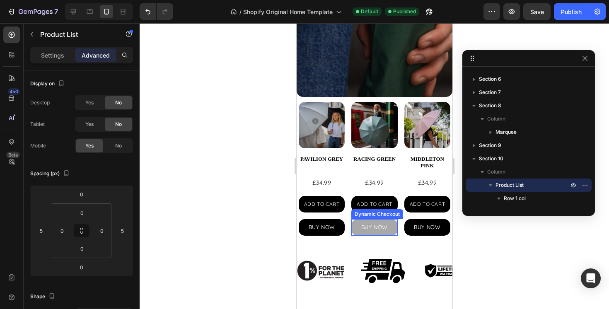
click at [344, 227] on button "BUY NOW" at bounding box center [321, 227] width 46 height 17
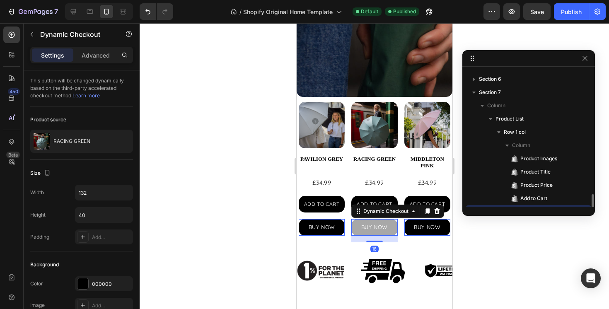
scroll to position [170, 0]
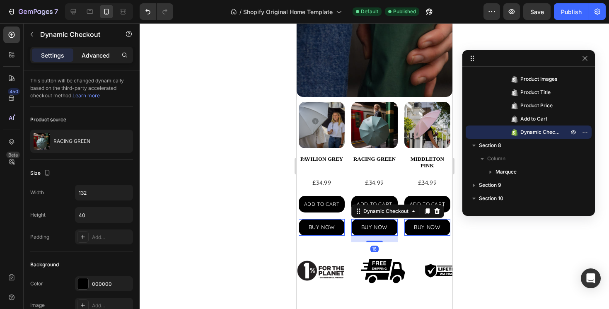
click at [96, 52] on p "Advanced" at bounding box center [96, 55] width 28 height 9
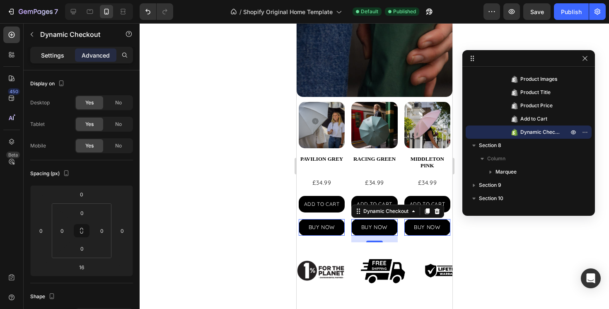
click at [56, 49] on div "Settings" at bounding box center [52, 55] width 41 height 13
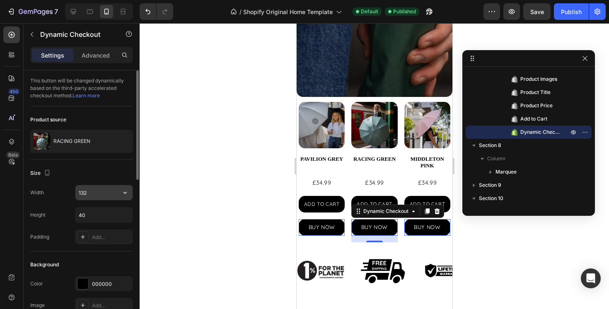
click at [102, 193] on input "132" at bounding box center [103, 192] width 57 height 15
click at [126, 193] on icon "button" at bounding box center [125, 193] width 8 height 8
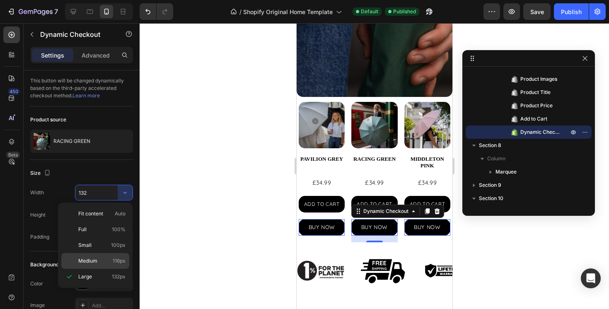
click at [101, 256] on div "Medium 116px" at bounding box center [95, 261] width 68 height 16
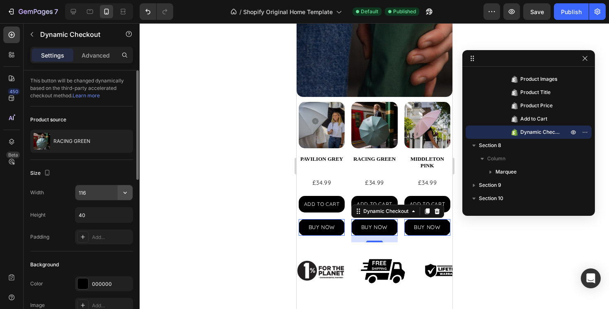
click at [128, 192] on icon "button" at bounding box center [125, 193] width 8 height 8
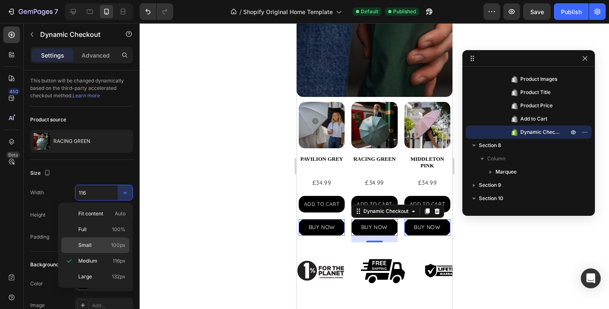
click at [106, 243] on p "Small 100px" at bounding box center [101, 245] width 47 height 7
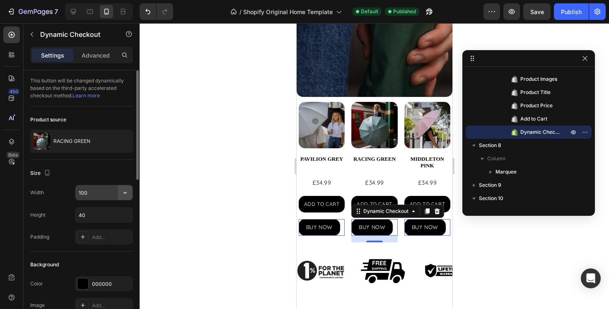
click at [126, 196] on icon "button" at bounding box center [125, 193] width 8 height 8
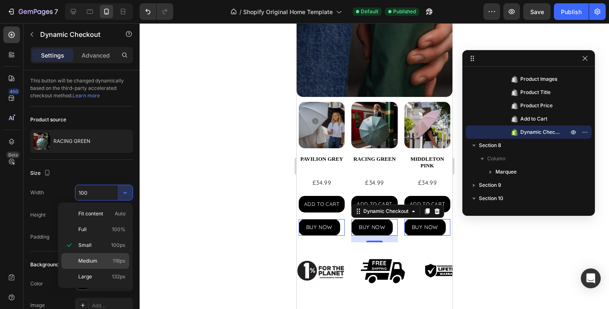
click at [108, 269] on div "Medium 116px" at bounding box center [95, 277] width 68 height 16
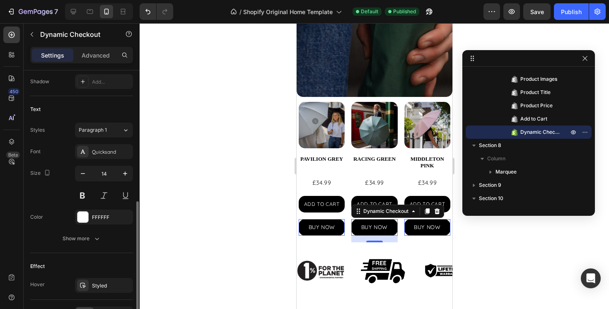
scroll to position [366, 0]
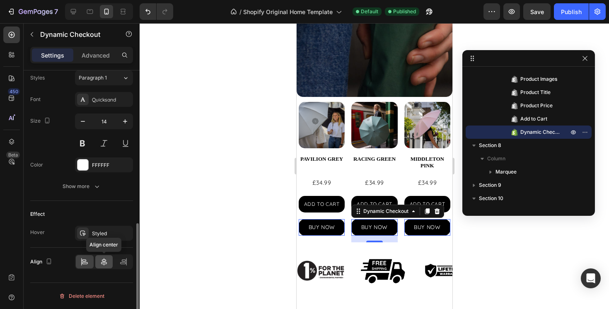
click at [104, 260] on icon at bounding box center [104, 261] width 6 height 7
click at [572, 10] on div "Publish" at bounding box center [571, 11] width 21 height 9
click at [306, 224] on button "BUY NOW" at bounding box center [321, 227] width 46 height 17
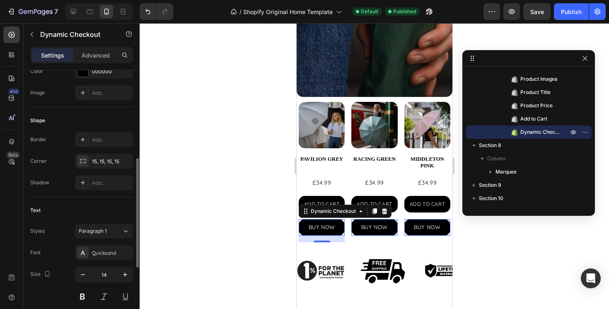
scroll to position [0, 0]
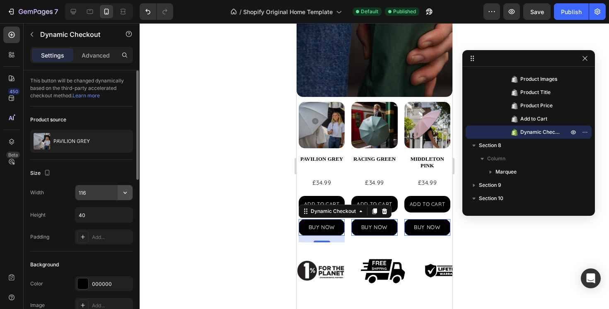
click at [125, 189] on icon "button" at bounding box center [125, 193] width 8 height 8
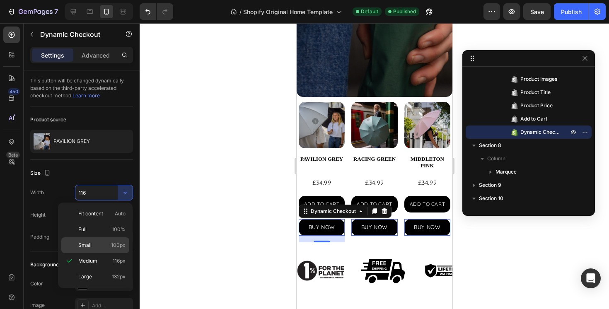
click at [102, 242] on p "Small 100px" at bounding box center [101, 245] width 47 height 7
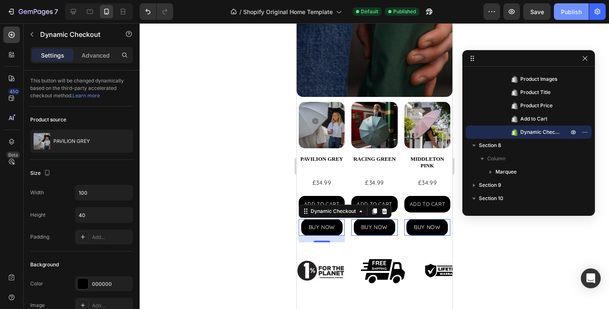
click at [574, 15] on div "Publish" at bounding box center [571, 11] width 21 height 9
click at [125, 195] on icon "button" at bounding box center [125, 193] width 8 height 8
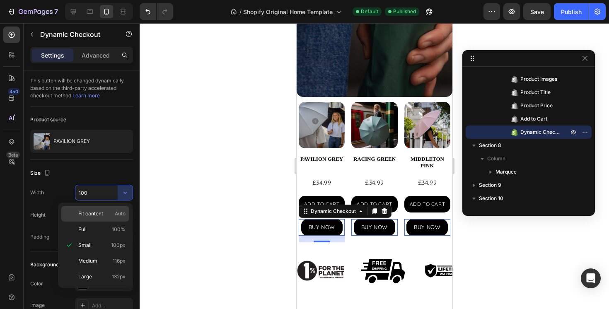
click at [108, 216] on p "Fit content Auto" at bounding box center [101, 213] width 47 height 7
type input "Auto"
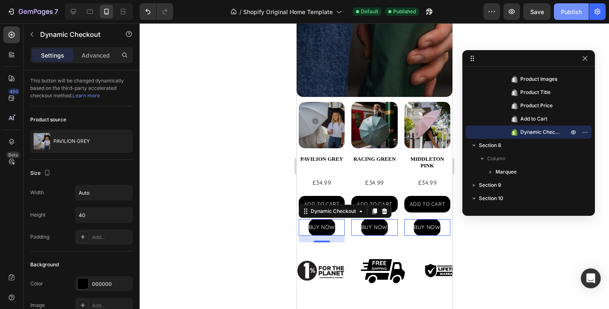
click at [570, 17] on button "Publish" at bounding box center [571, 11] width 35 height 17
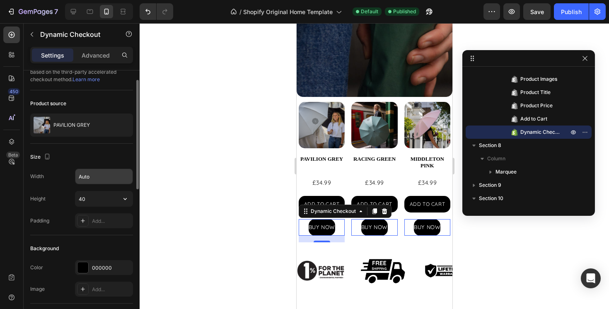
scroll to position [32, 0]
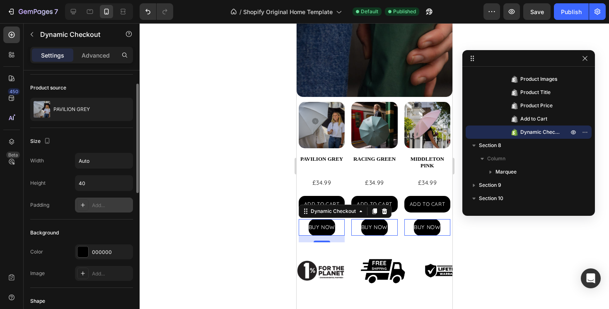
click at [119, 205] on div "Add..." at bounding box center [111, 205] width 39 height 7
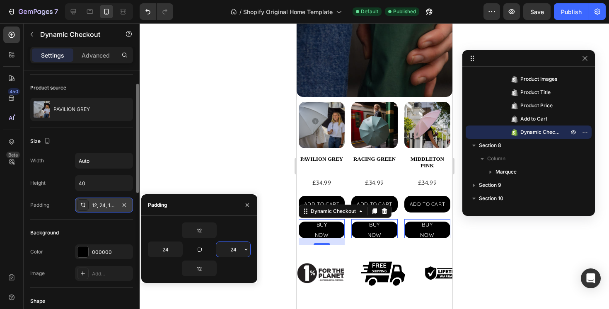
click at [238, 249] on input "24" at bounding box center [233, 249] width 34 height 15
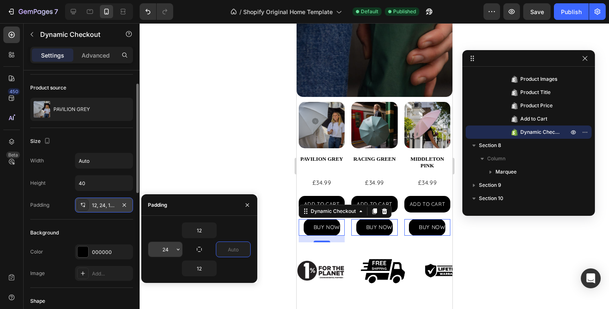
type input "0"
click at [171, 248] on input "24" at bounding box center [165, 249] width 34 height 15
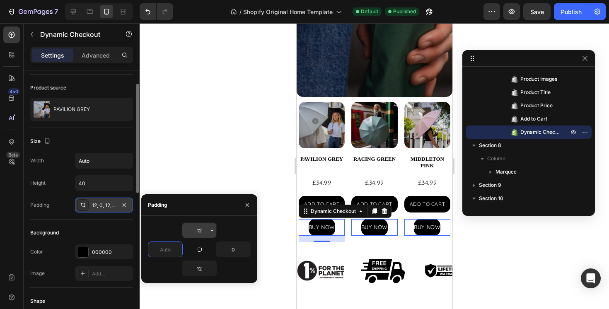
click at [201, 233] on input "12" at bounding box center [199, 230] width 34 height 15
type input "0"
click at [201, 233] on input "12" at bounding box center [199, 230] width 34 height 15
click at [200, 264] on input "12" at bounding box center [199, 268] width 34 height 15
type input "0"
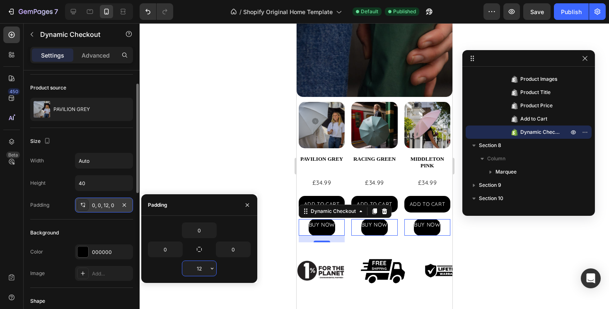
click at [200, 264] on input "12" at bounding box center [199, 268] width 34 height 15
click at [46, 180] on div "Height 40" at bounding box center [81, 183] width 103 height 16
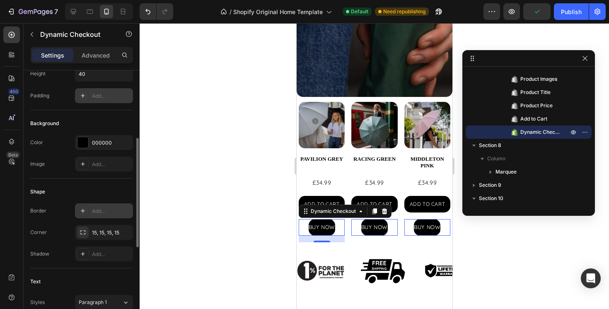
scroll to position [148, 0]
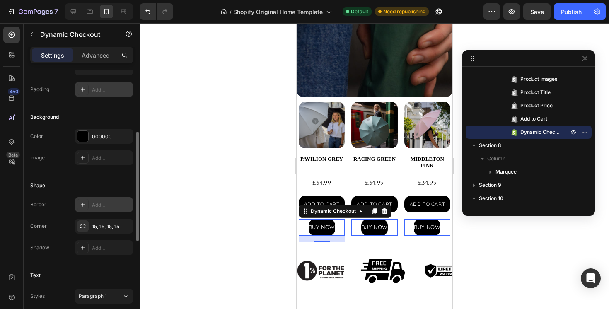
click at [86, 206] on icon at bounding box center [83, 204] width 7 height 7
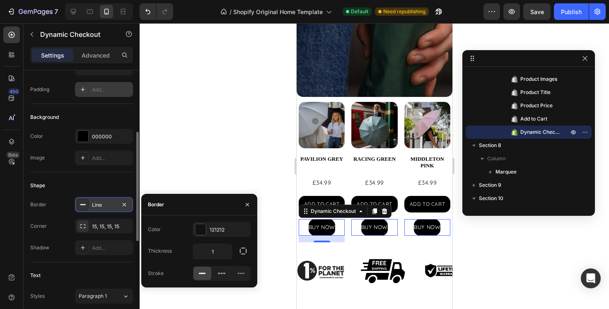
click at [85, 206] on icon at bounding box center [83, 204] width 7 height 7
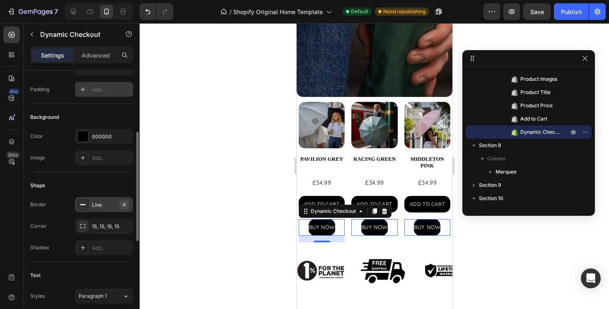
click at [122, 206] on icon "button" at bounding box center [124, 204] width 7 height 7
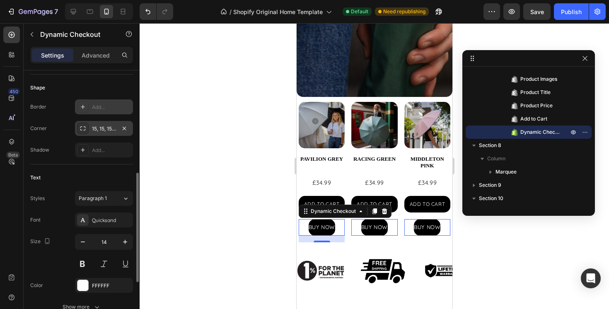
scroll to position [246, 0]
click at [122, 198] on icon at bounding box center [125, 198] width 7 height 8
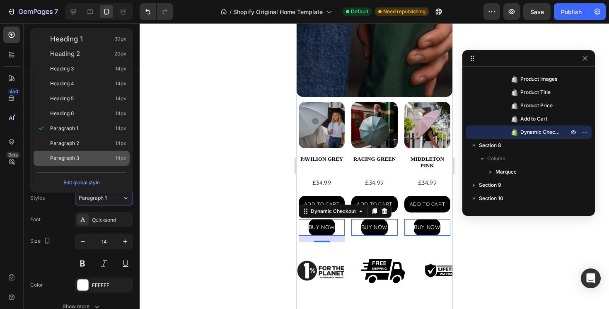
click at [87, 162] on div "Paragraph 3 14px" at bounding box center [88, 158] width 76 height 8
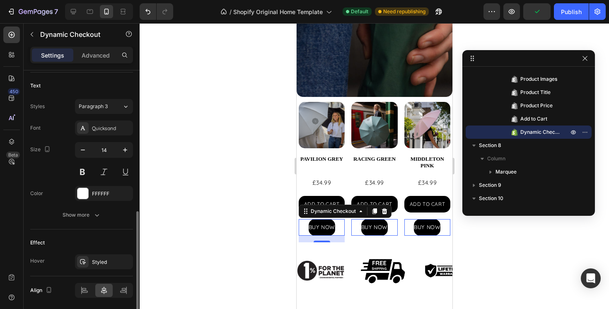
scroll to position [338, 0]
click at [87, 218] on div "Show more" at bounding box center [82, 215] width 39 height 8
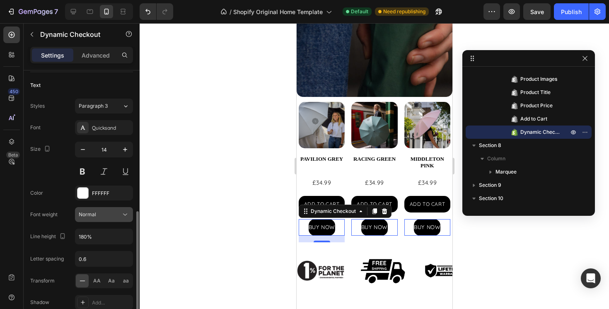
click at [89, 213] on span "Normal" at bounding box center [87, 214] width 17 height 6
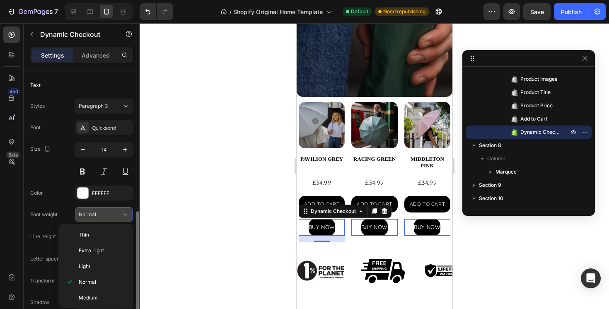
click at [89, 213] on span "Normal" at bounding box center [87, 214] width 17 height 6
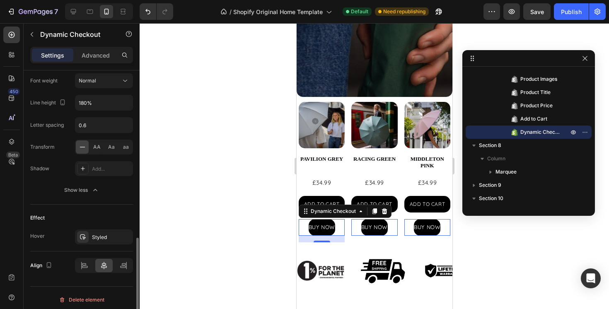
scroll to position [475, 0]
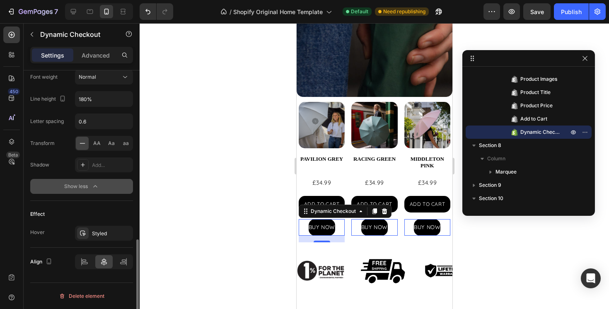
click at [91, 185] on icon "button" at bounding box center [95, 186] width 8 height 8
click at [91, 185] on div "Show more" at bounding box center [82, 186] width 39 height 8
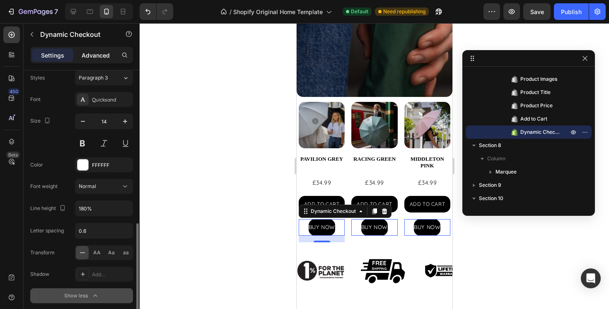
click at [97, 56] on p "Advanced" at bounding box center [96, 55] width 28 height 9
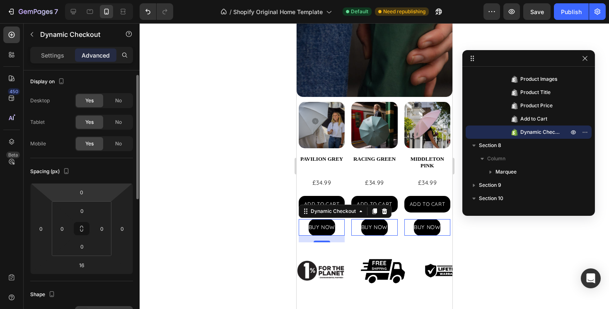
scroll to position [5, 0]
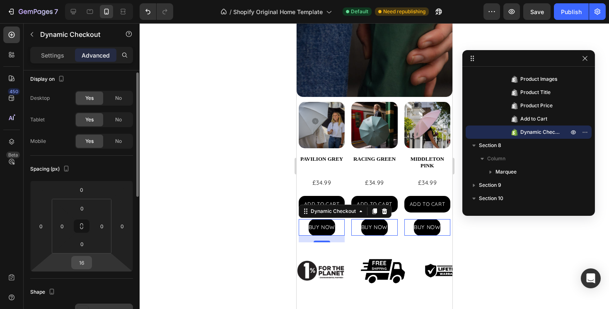
click at [88, 262] on input "16" at bounding box center [81, 263] width 17 height 12
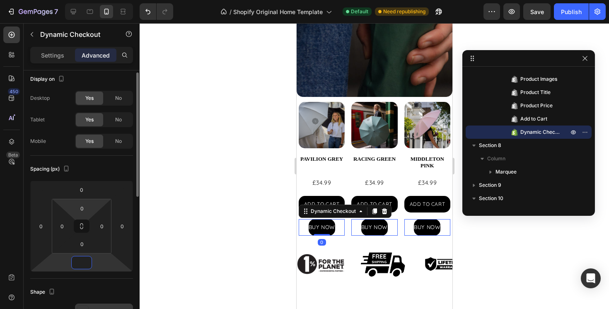
scroll to position [0, 0]
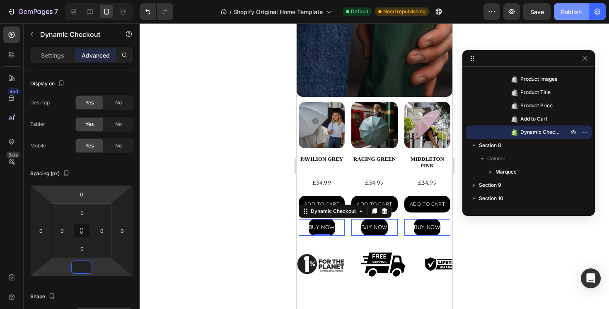
type input "0"
click at [573, 7] on div "Publish" at bounding box center [571, 11] width 21 height 9
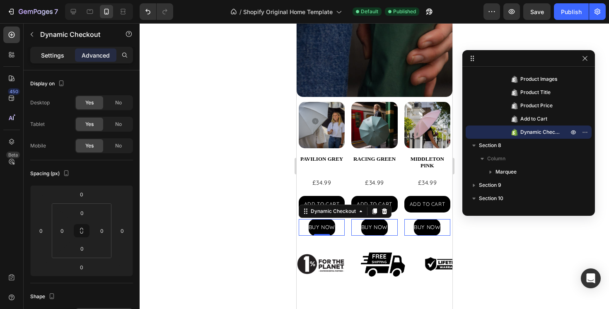
click at [53, 58] on p "Settings" at bounding box center [52, 55] width 23 height 9
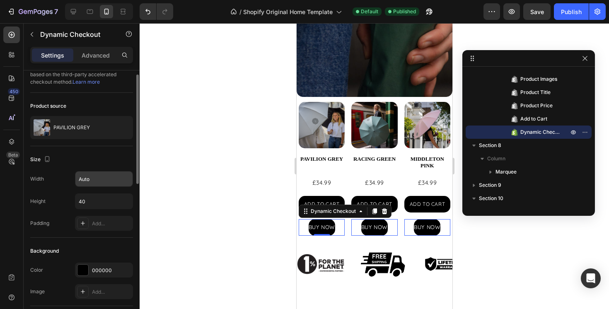
scroll to position [15, 0]
click at [124, 177] on icon "button" at bounding box center [125, 178] width 3 height 2
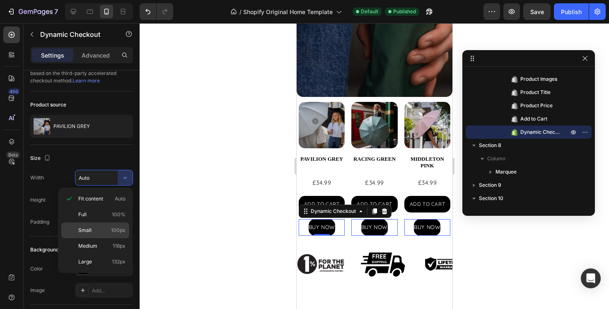
click at [101, 227] on p "Small 100px" at bounding box center [101, 230] width 47 height 7
type input "100"
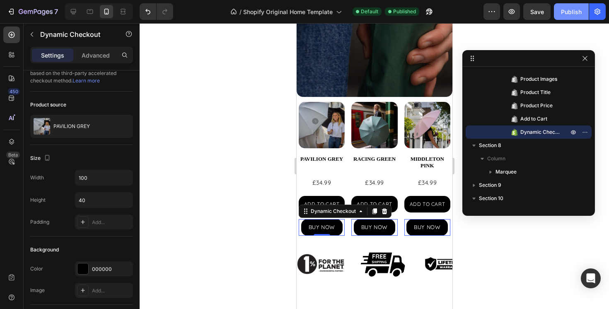
click at [575, 14] on div "Publish" at bounding box center [571, 11] width 21 height 9
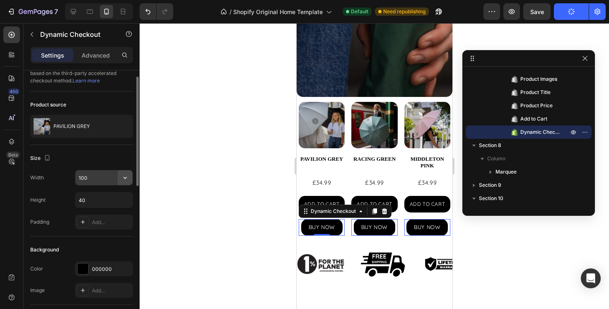
click at [128, 179] on icon "button" at bounding box center [125, 178] width 8 height 8
click at [308, 199] on button "ADD TO CART" at bounding box center [321, 204] width 46 height 17
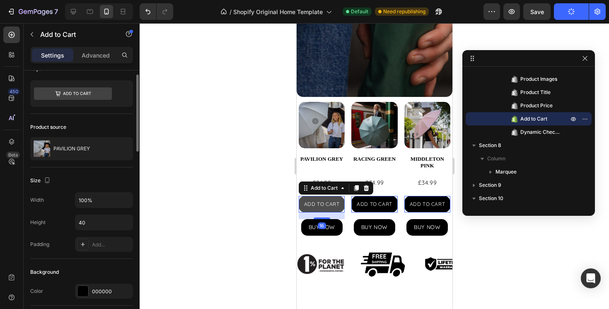
scroll to position [0, 0]
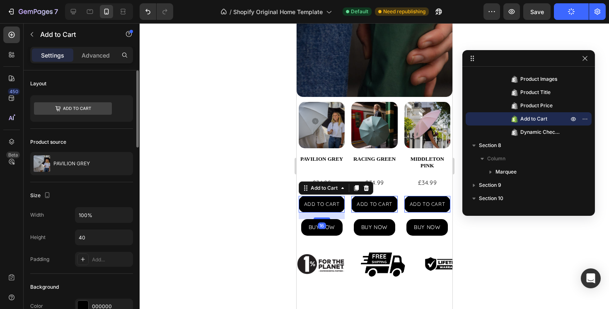
click at [301, 196] on div "ADD TO CART Add to Cart 16" at bounding box center [321, 204] width 46 height 17
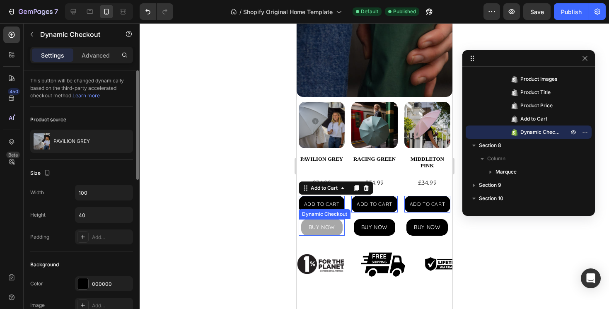
click at [301, 227] on button "BUY NOW" at bounding box center [321, 227] width 41 height 17
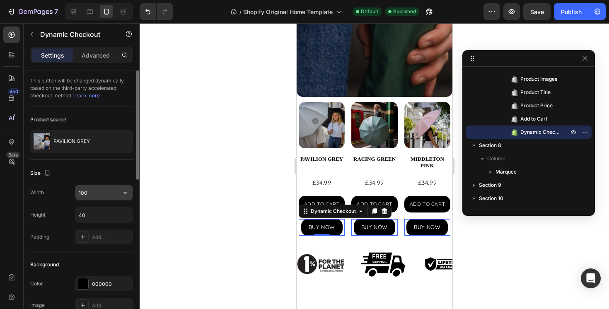
click at [87, 198] on input "100" at bounding box center [103, 192] width 57 height 15
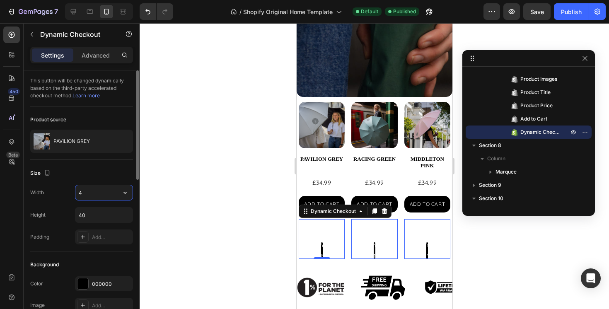
type input "40"
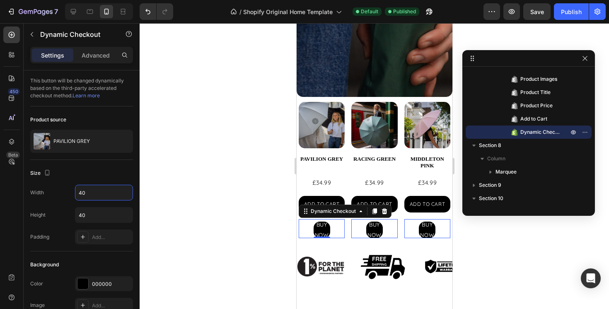
click at [196, 204] on div at bounding box center [375, 166] width 470 height 286
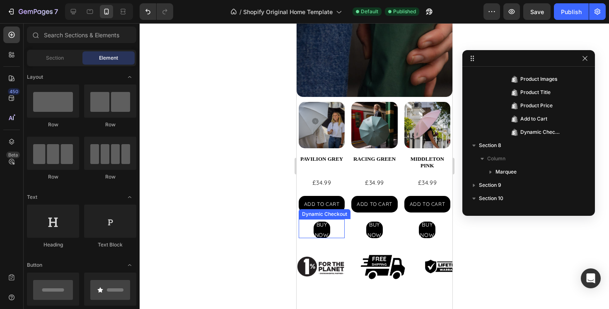
click at [337, 229] on div "BUY NOW" at bounding box center [321, 228] width 46 height 19
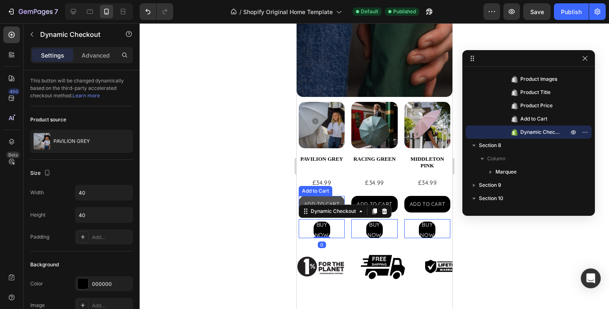
click at [336, 197] on button "ADD TO CART" at bounding box center [321, 204] width 46 height 17
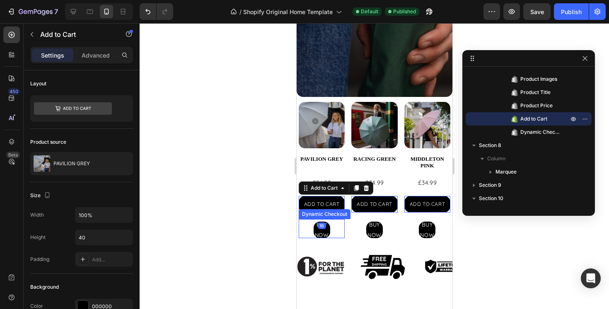
click at [333, 232] on div "BUY NOW" at bounding box center [321, 228] width 46 height 19
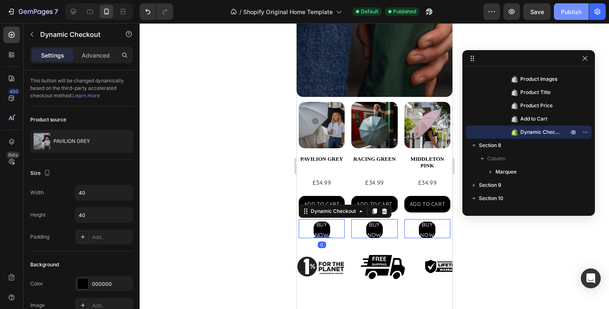
click at [571, 13] on div "Publish" at bounding box center [571, 11] width 21 height 9
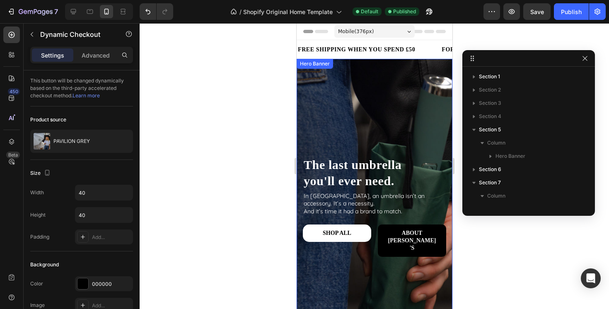
click at [393, 130] on div "Overlay" at bounding box center [374, 202] width 156 height 286
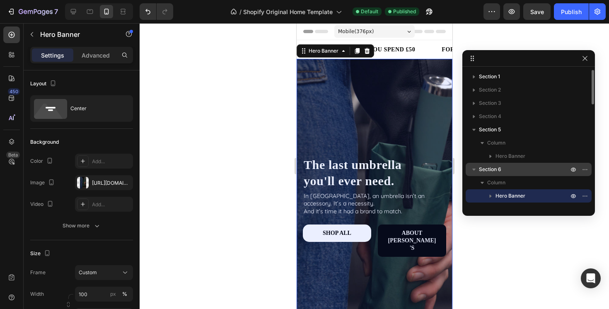
click at [489, 169] on span "Section 6" at bounding box center [490, 169] width 22 height 8
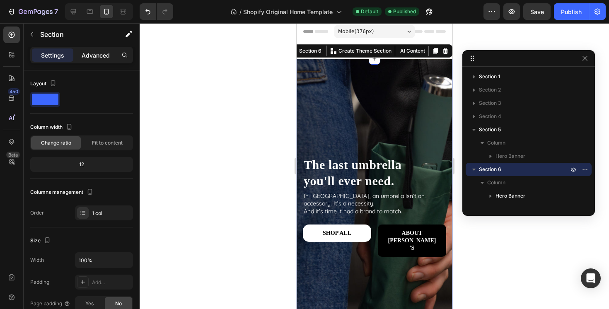
click at [98, 54] on p "Advanced" at bounding box center [96, 55] width 28 height 9
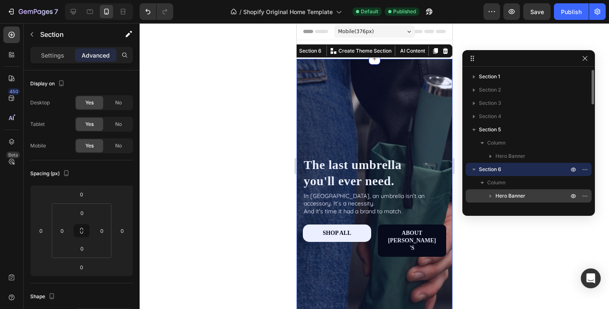
click at [514, 197] on span "Hero Banner" at bounding box center [511, 196] width 30 height 8
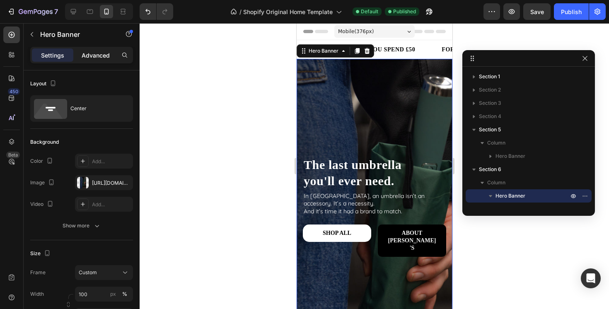
click at [99, 56] on p "Advanced" at bounding box center [96, 55] width 28 height 9
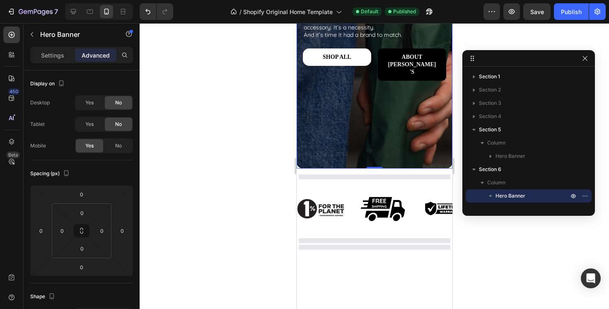
scroll to position [185, 0]
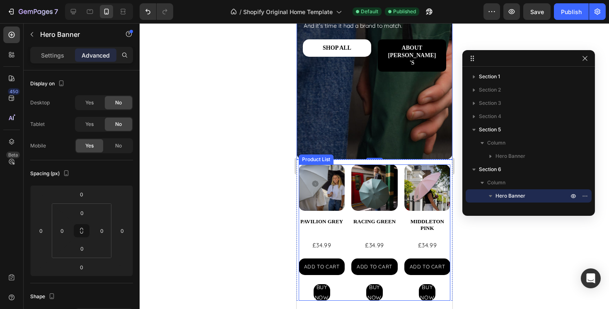
click at [400, 168] on div "Product Images PAVILION GREY Product Title £34.99 Product Price Product Price A…" at bounding box center [374, 233] width 152 height 136
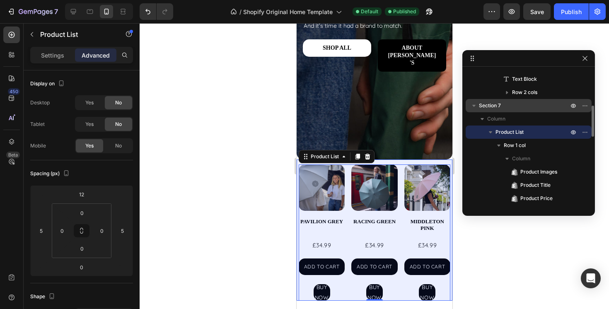
click at [493, 103] on span "Section 7" at bounding box center [490, 106] width 22 height 8
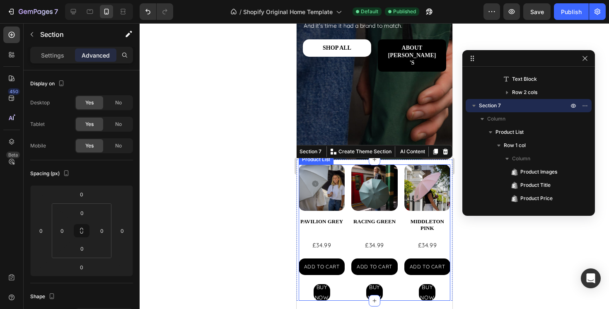
click at [401, 223] on div "Product Images PAVILION GREY Product Title £34.99 Product Price Product Price A…" at bounding box center [374, 233] width 152 height 136
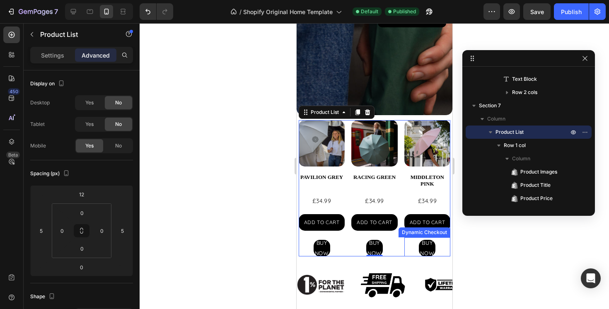
scroll to position [236, 0]
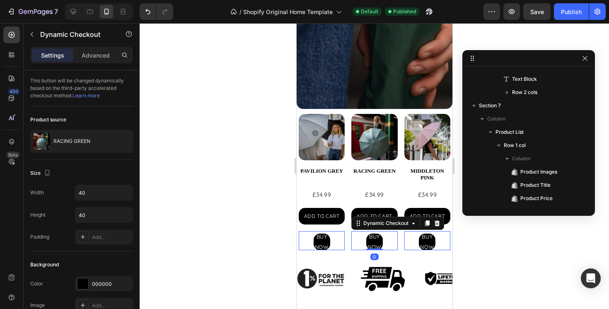
click at [344, 238] on div "BUY NOW" at bounding box center [321, 240] width 46 height 19
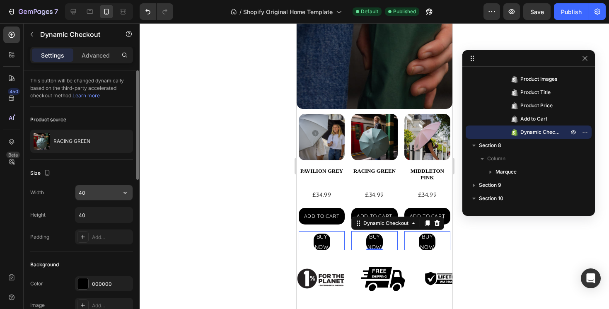
click at [114, 192] on input "40" at bounding box center [103, 192] width 57 height 15
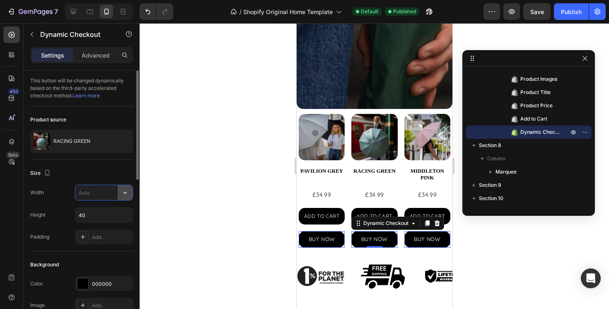
click at [130, 188] on button "button" at bounding box center [125, 192] width 15 height 15
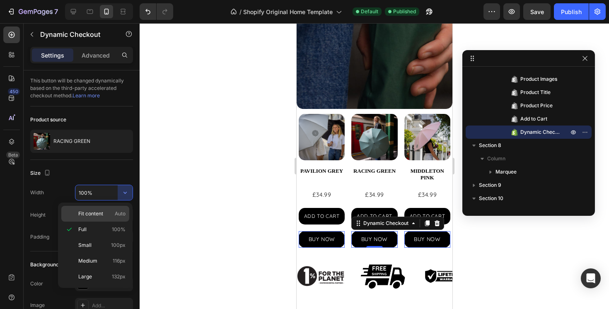
click at [106, 214] on p "Fit content Auto" at bounding box center [101, 213] width 47 height 7
type input "Auto"
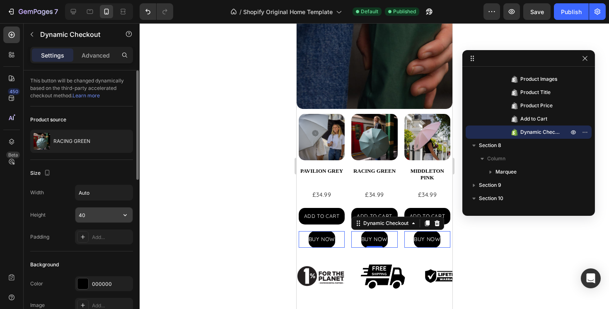
click at [129, 215] on button "button" at bounding box center [125, 215] width 15 height 15
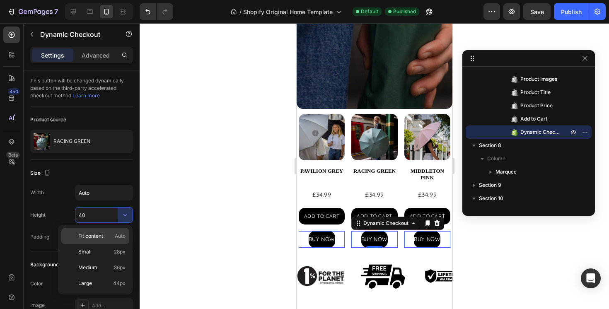
click at [100, 237] on span "Fit content" at bounding box center [90, 236] width 25 height 7
type input "Auto"
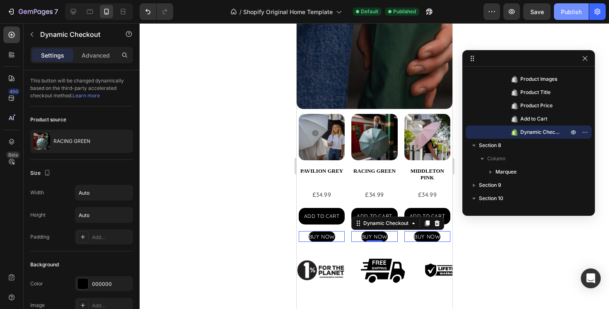
click at [568, 10] on div "Publish" at bounding box center [571, 11] width 21 height 9
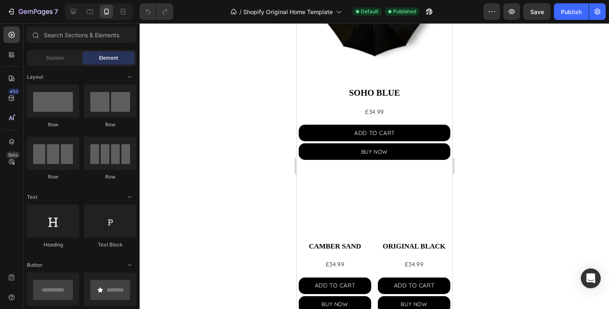
scroll to position [739, 0]
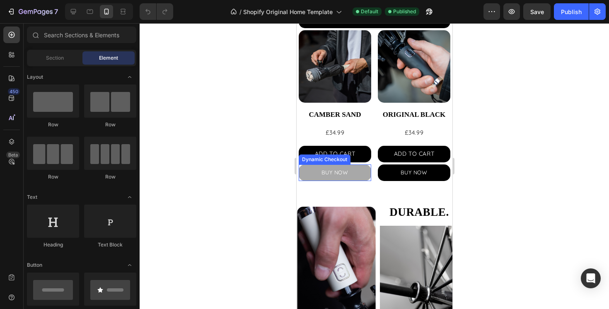
click at [352, 170] on button "BUY NOW" at bounding box center [334, 173] width 73 height 17
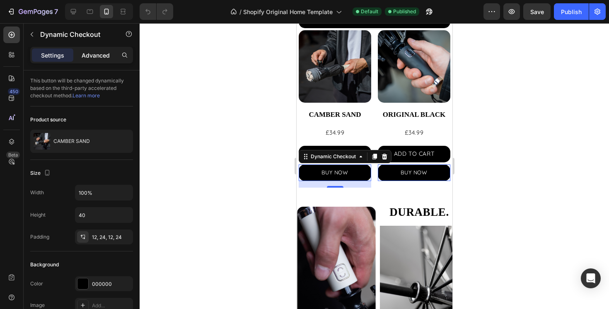
click at [95, 57] on p "Advanced" at bounding box center [96, 55] width 28 height 9
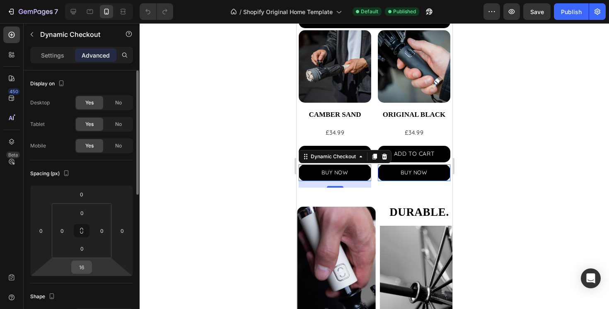
click at [86, 265] on input "16" at bounding box center [81, 267] width 17 height 12
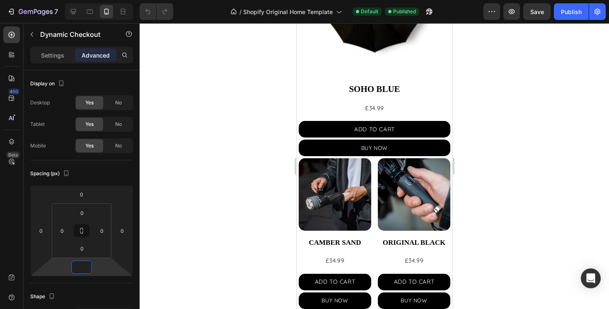
scroll to position [643, 0]
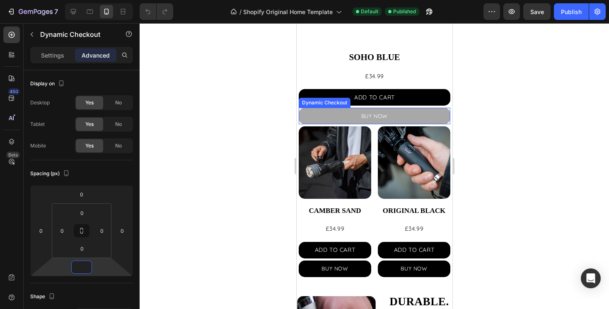
click at [413, 116] on button "BUY NOW" at bounding box center [374, 116] width 152 height 17
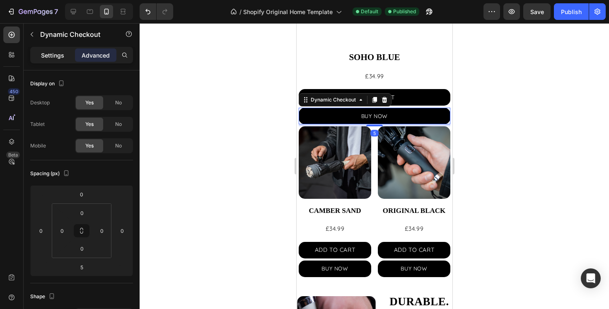
click at [53, 61] on div "Settings" at bounding box center [52, 55] width 41 height 13
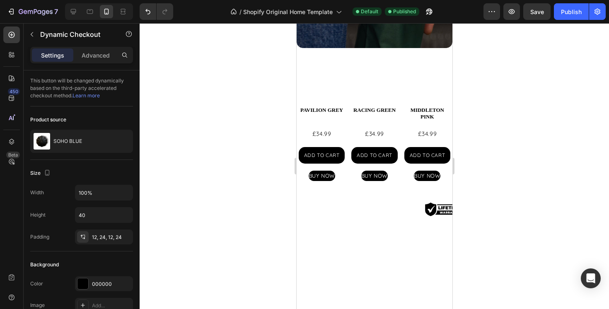
scroll to position [190, 0]
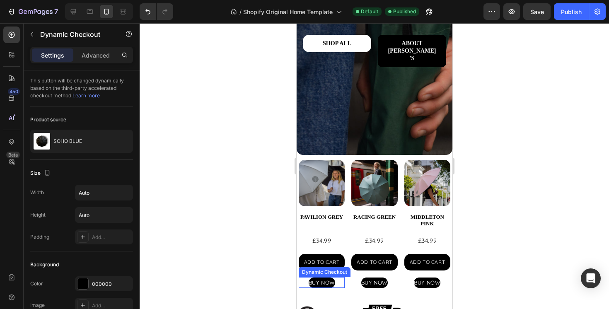
click at [340, 282] on div "BUY NOW" at bounding box center [321, 282] width 46 height 11
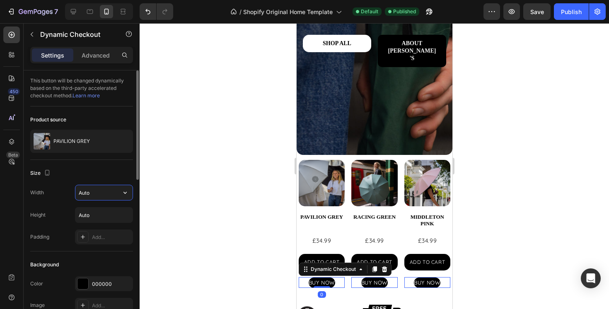
click at [92, 188] on input "Auto" at bounding box center [103, 192] width 57 height 15
click at [126, 191] on icon "button" at bounding box center [125, 193] width 8 height 8
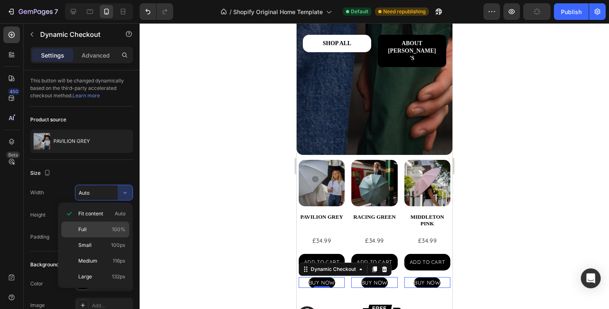
click at [93, 227] on p "Full 100%" at bounding box center [101, 229] width 47 height 7
type input "100%"
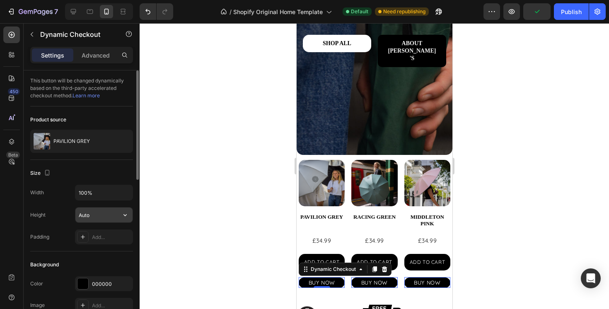
click at [97, 214] on input "Auto" at bounding box center [103, 215] width 57 height 15
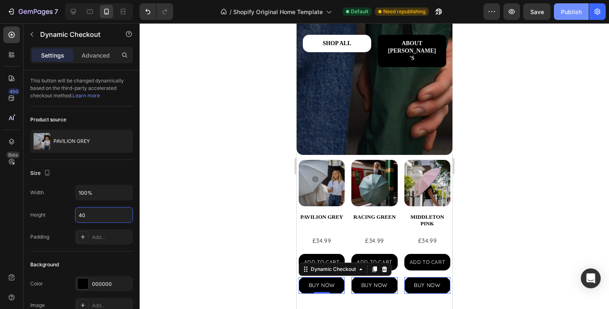
type input "40"
click at [573, 18] on button "Publish" at bounding box center [571, 11] width 35 height 17
click at [98, 59] on p "Advanced" at bounding box center [96, 55] width 28 height 9
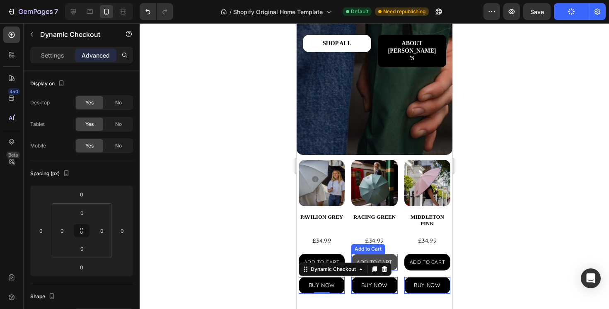
click at [344, 262] on button "ADD TO CART" at bounding box center [321, 262] width 46 height 17
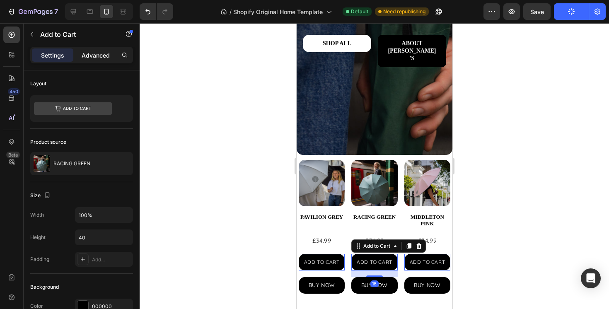
click at [84, 59] on p "Advanced" at bounding box center [96, 55] width 28 height 9
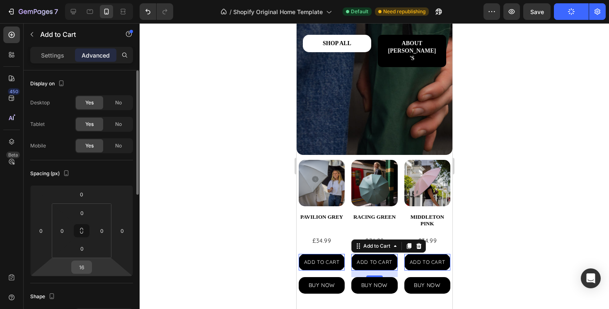
click at [90, 267] on input "16" at bounding box center [81, 267] width 17 height 12
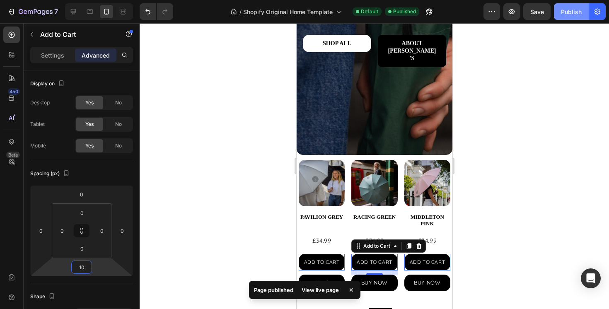
type input "10"
click at [569, 15] on div "Publish" at bounding box center [571, 11] width 21 height 9
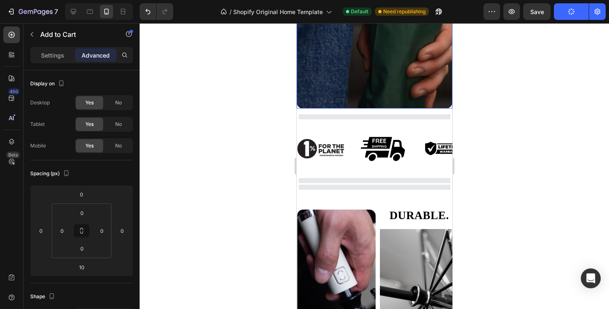
scroll to position [255, 0]
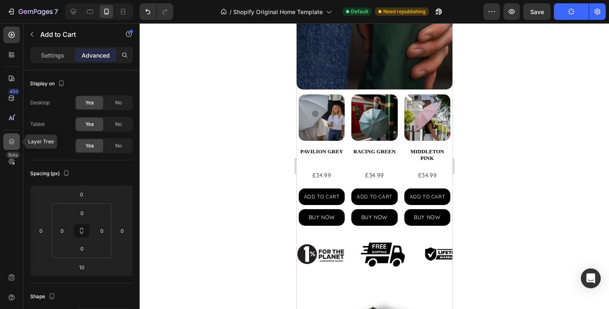
click at [10, 140] on icon at bounding box center [11, 142] width 5 height 6
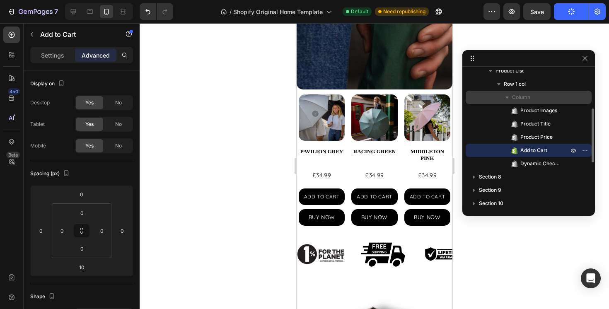
scroll to position [96, 0]
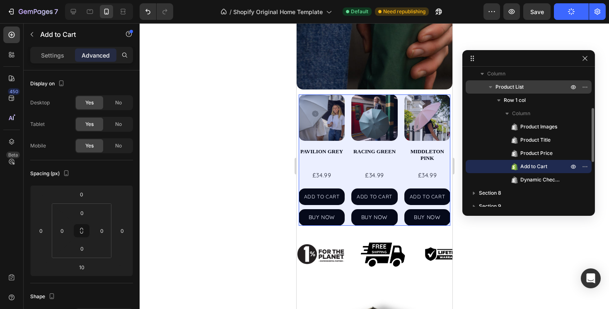
click at [506, 87] on span "Product List" at bounding box center [510, 87] width 28 height 8
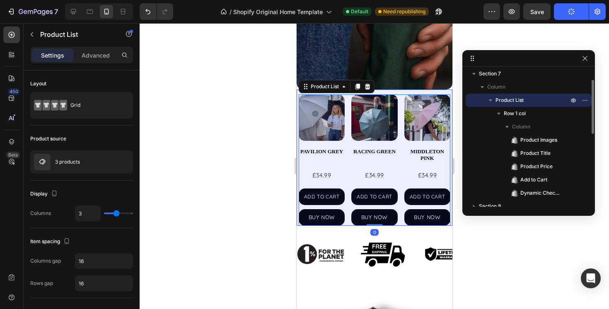
scroll to position [65, 0]
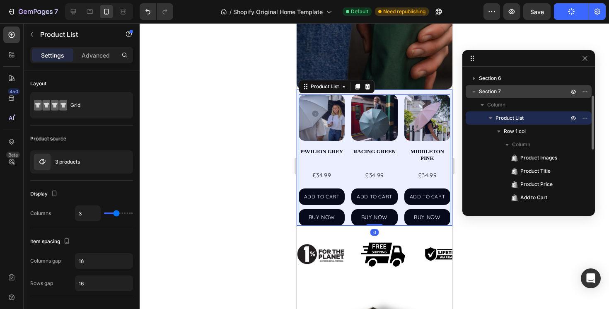
click at [505, 89] on p "Section 7" at bounding box center [524, 91] width 91 height 8
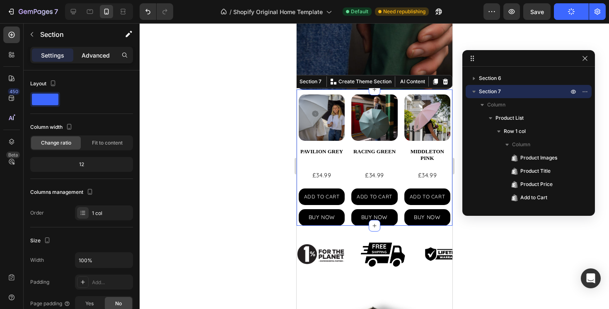
click at [102, 52] on p "Advanced" at bounding box center [96, 55] width 28 height 9
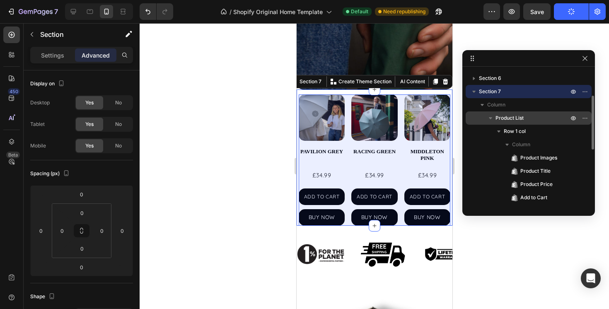
click at [524, 116] on span "Product List" at bounding box center [510, 118] width 28 height 8
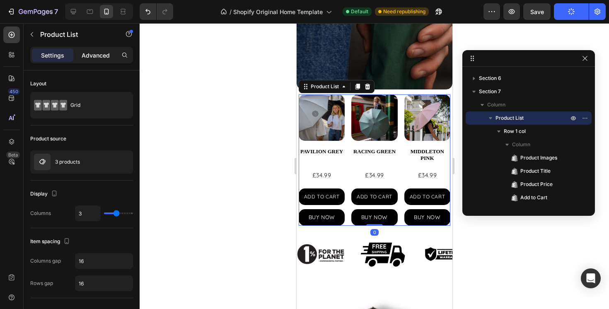
click at [96, 56] on p "Advanced" at bounding box center [96, 55] width 28 height 9
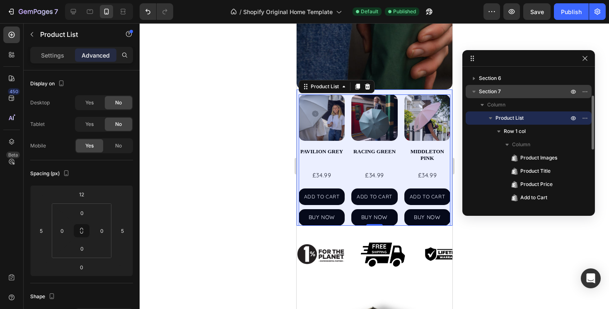
click at [473, 91] on icon "button" at bounding box center [474, 92] width 3 height 2
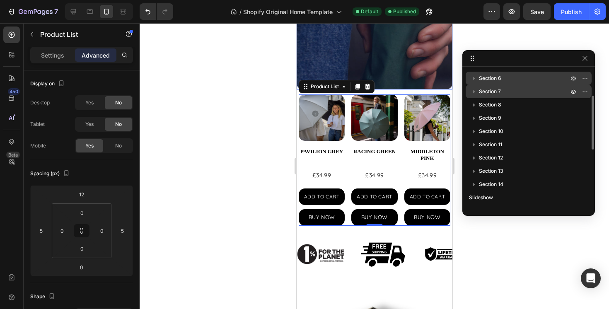
click at [482, 79] on span "Section 6" at bounding box center [490, 78] width 22 height 8
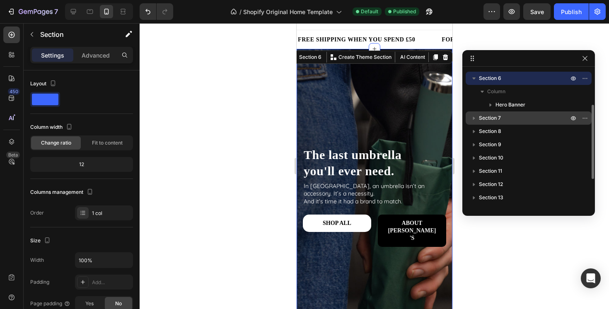
scroll to position [7, 0]
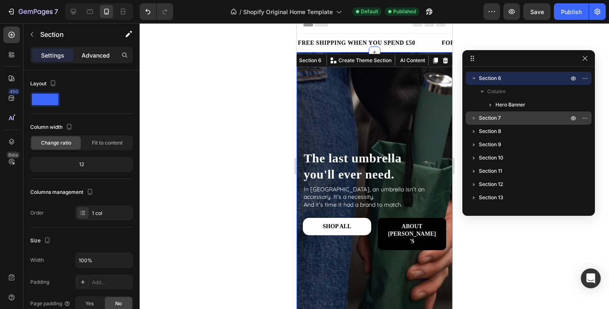
click at [95, 58] on p "Advanced" at bounding box center [96, 55] width 28 height 9
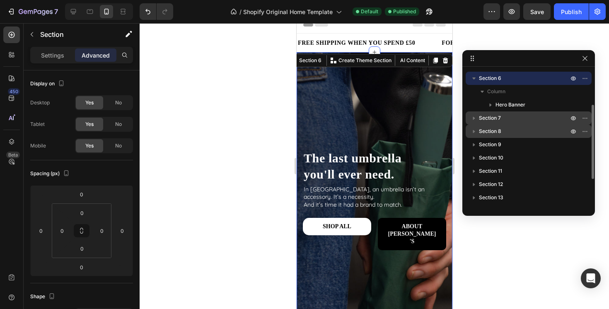
click at [500, 131] on span "Section 8" at bounding box center [490, 131] width 22 height 8
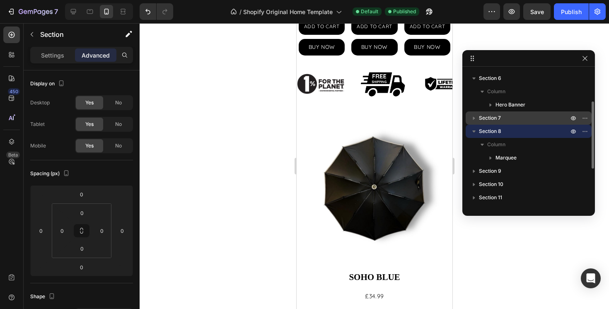
scroll to position [429, 0]
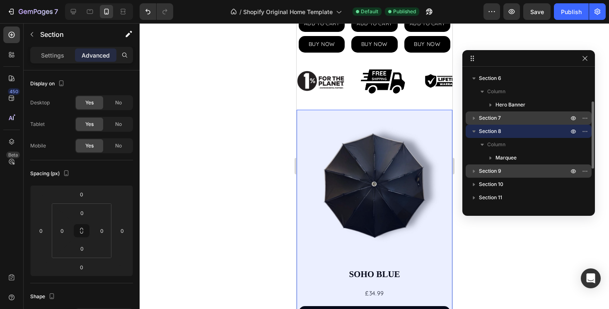
click at [481, 169] on span "Section 9" at bounding box center [490, 171] width 22 height 8
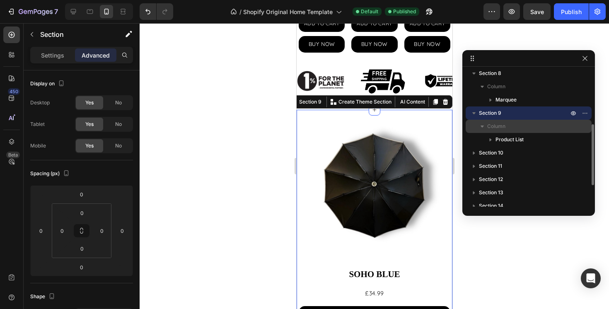
scroll to position [122, 0]
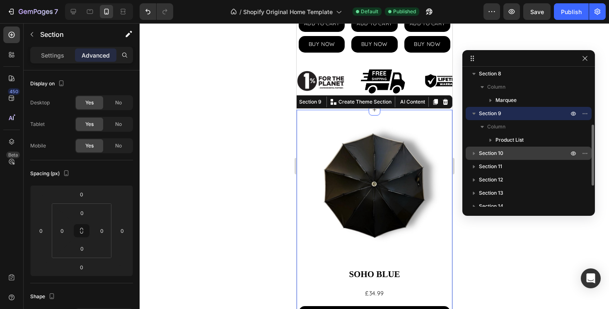
click at [489, 152] on span "Section 10" at bounding box center [491, 153] width 24 height 8
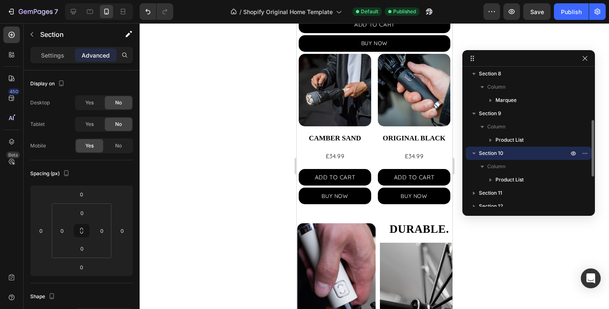
scroll to position [720, 0]
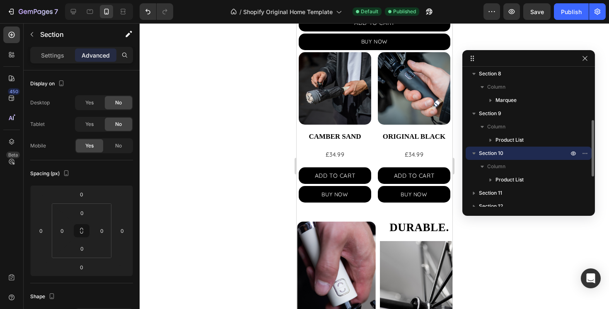
click at [490, 151] on span "Section 10" at bounding box center [491, 153] width 24 height 8
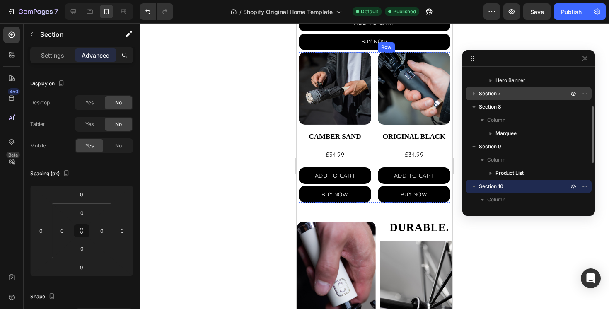
scroll to position [705, 0]
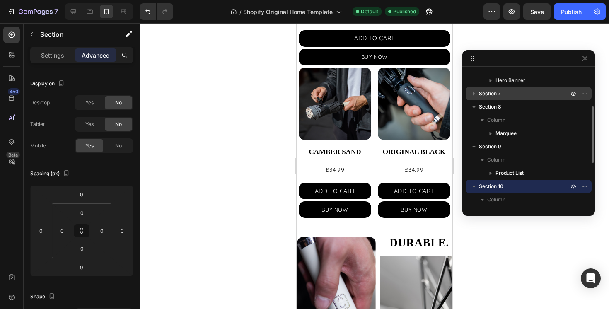
click at [496, 189] on span "Section 10" at bounding box center [491, 186] width 24 height 8
click at [477, 187] on icon "button" at bounding box center [474, 186] width 8 height 8
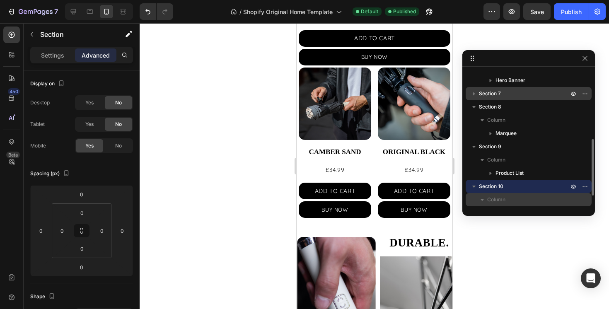
scroll to position [120, 0]
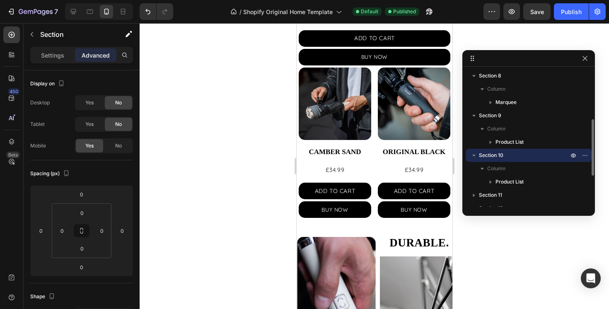
click at [475, 155] on icon "button" at bounding box center [474, 156] width 3 height 2
click at [480, 152] on span "Section 10" at bounding box center [491, 155] width 24 height 8
click at [480, 153] on span "Section 10" at bounding box center [491, 155] width 24 height 8
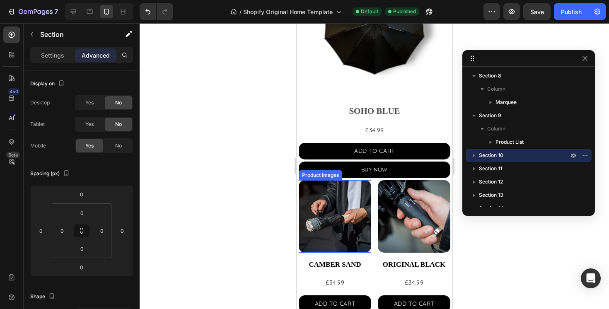
scroll to position [585, 0]
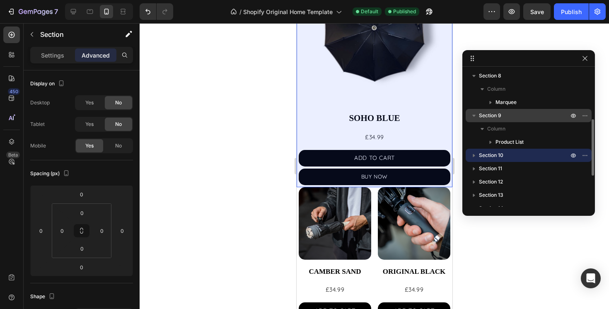
click at [493, 113] on span "Section 9" at bounding box center [490, 116] width 22 height 8
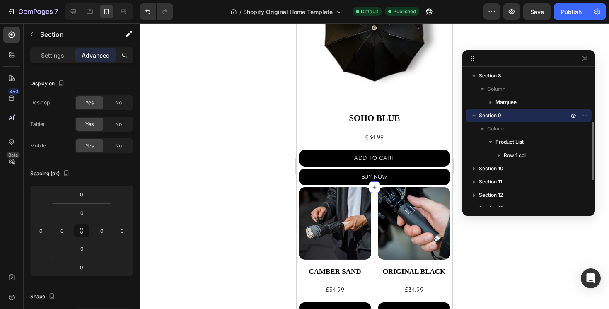
click at [492, 114] on span "Section 9" at bounding box center [490, 116] width 22 height 8
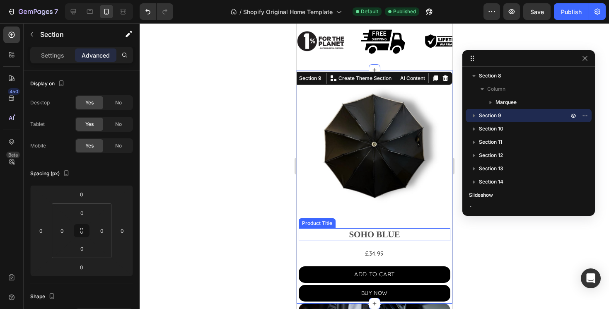
scroll to position [467, 0]
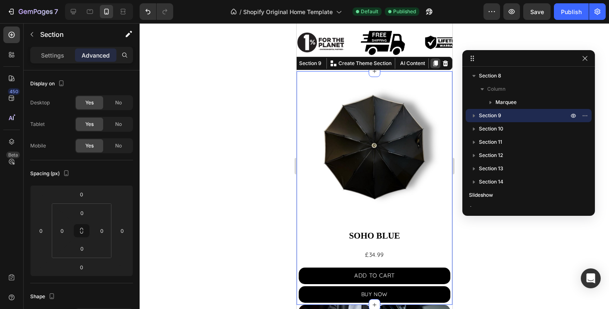
click at [434, 60] on icon at bounding box center [435, 63] width 7 height 7
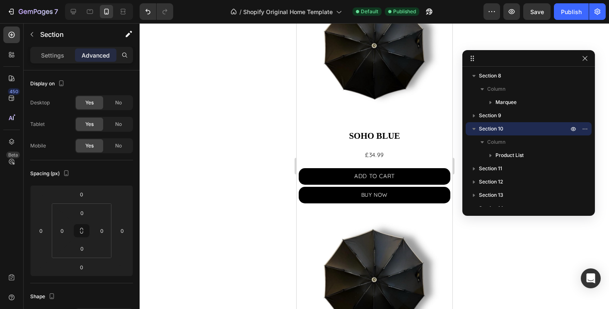
scroll to position [442, 0]
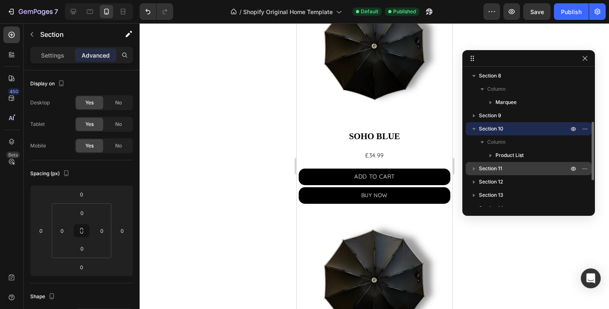
click at [492, 169] on span "Section 11" at bounding box center [490, 169] width 23 height 8
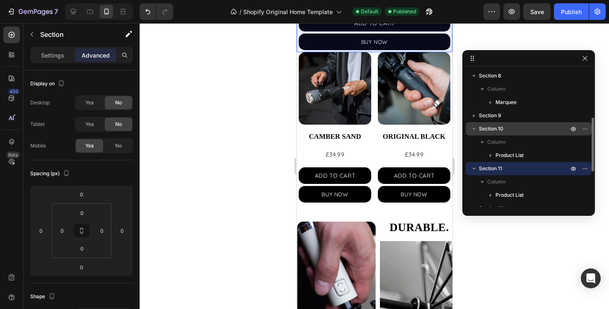
click at [484, 131] on span "Section 10" at bounding box center [491, 129] width 24 height 8
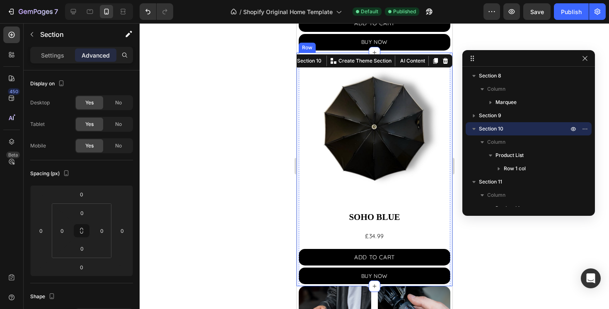
scroll to position [601, 0]
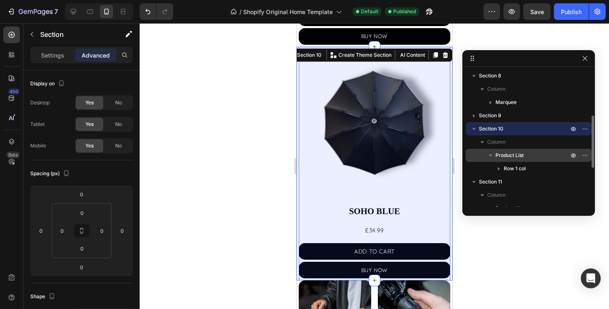
click at [528, 153] on p "Product List" at bounding box center [533, 155] width 75 height 8
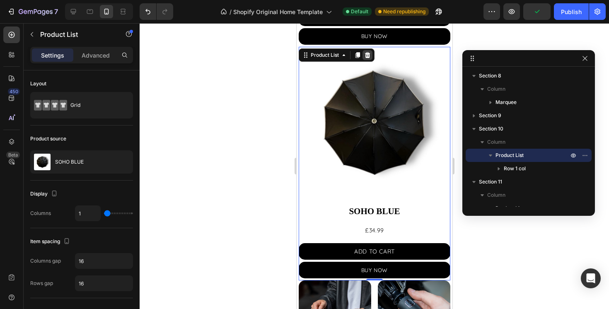
click at [364, 55] on div at bounding box center [367, 55] width 10 height 10
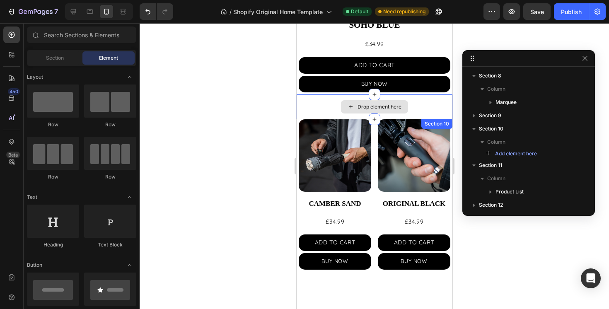
scroll to position [544, 0]
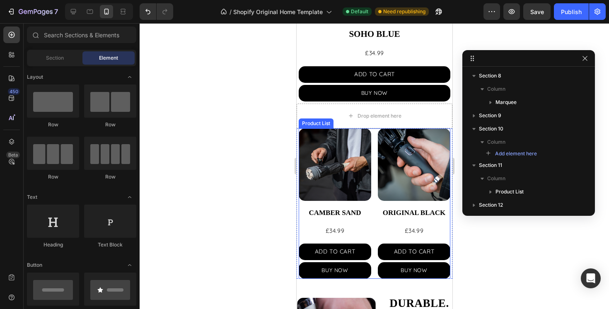
click at [375, 150] on div "Product Images CAMBER SAND Product Title £34.99 Product Price Product Price ADD…" at bounding box center [374, 204] width 152 height 150
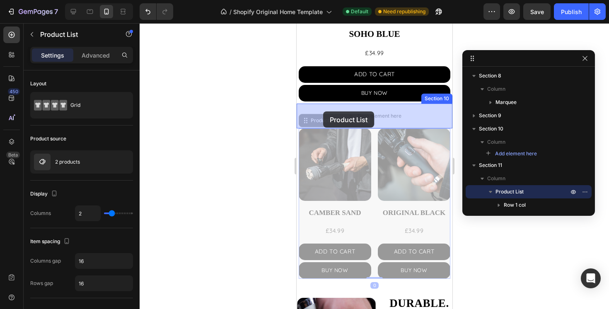
drag, startPoint x: 309, startPoint y: 119, endPoint x: 323, endPoint y: 112, distance: 16.1
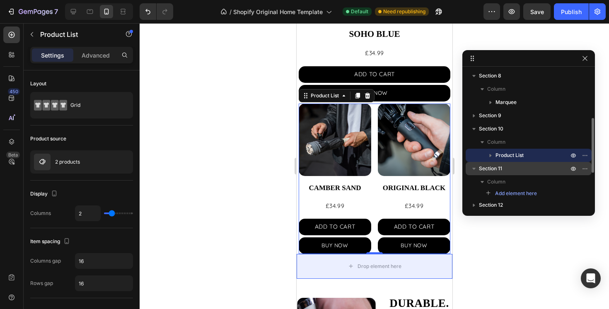
click at [535, 167] on p "Section 11" at bounding box center [524, 169] width 91 height 8
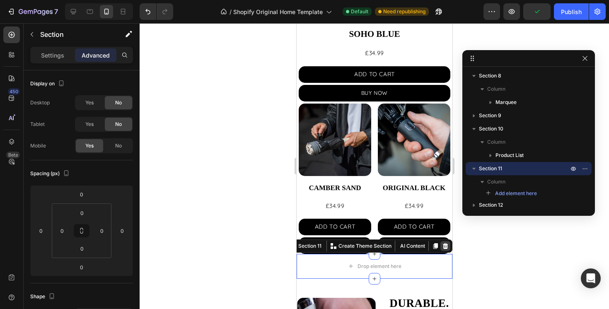
click at [447, 244] on icon at bounding box center [445, 246] width 5 height 6
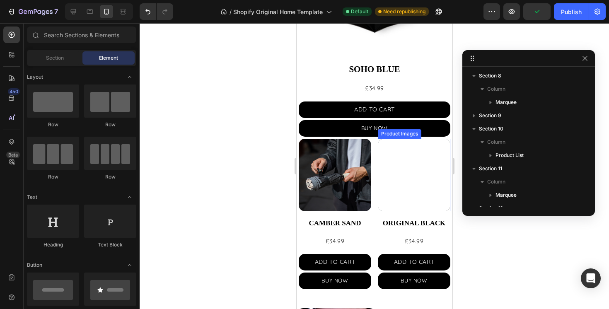
scroll to position [483, 0]
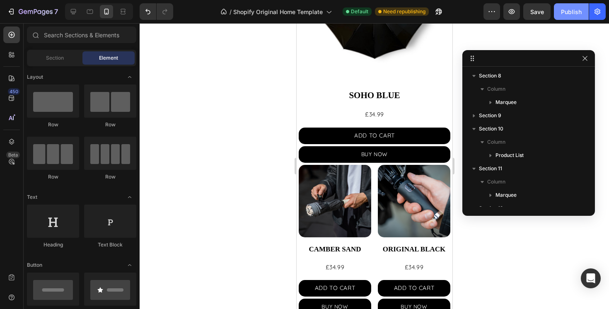
click at [576, 9] on div "Publish" at bounding box center [571, 11] width 21 height 9
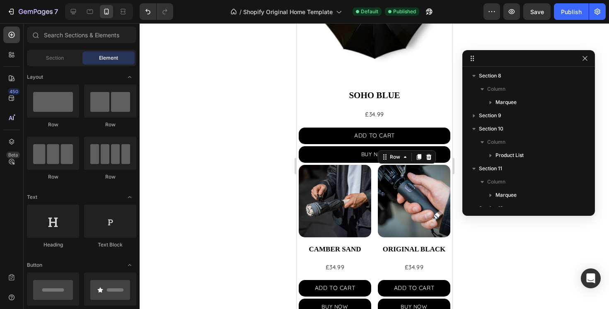
click at [371, 257] on div "Product Images ORIGINAL BLACK Product Title £34.99 Product Price Product Price …" at bounding box center [334, 240] width 73 height 150
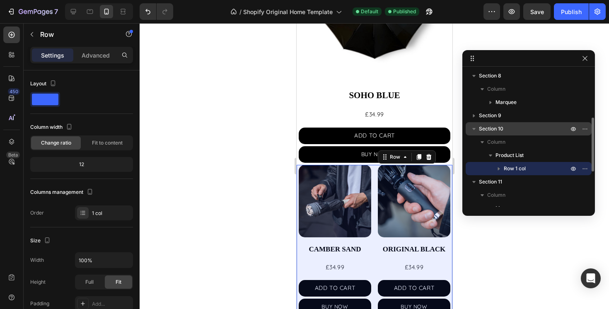
click at [495, 127] on span "Section 10" at bounding box center [491, 129] width 24 height 8
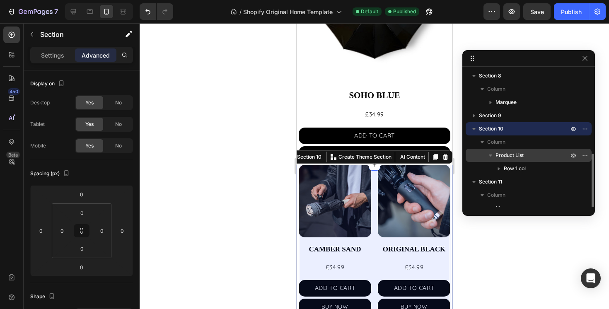
scroll to position [172, 0]
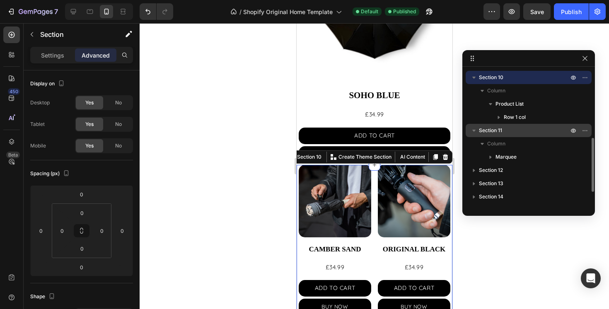
click at [499, 131] on span "Section 11" at bounding box center [490, 130] width 23 height 8
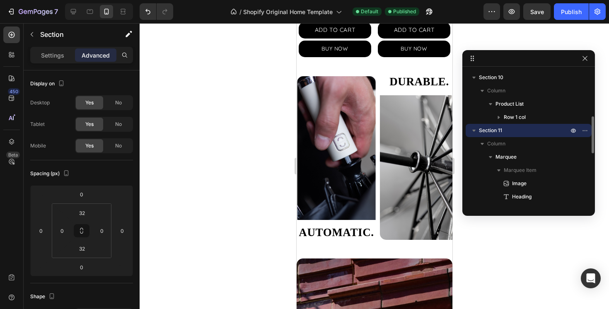
scroll to position [746, 0]
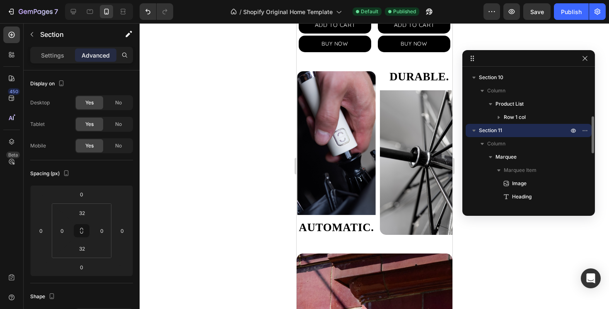
click at [499, 131] on span "Section 11" at bounding box center [490, 130] width 23 height 8
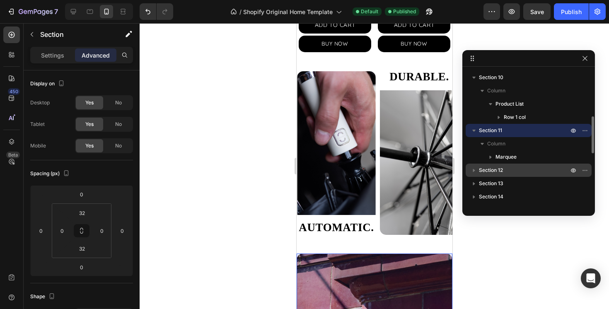
click at [502, 170] on span "Section 12" at bounding box center [491, 170] width 24 height 8
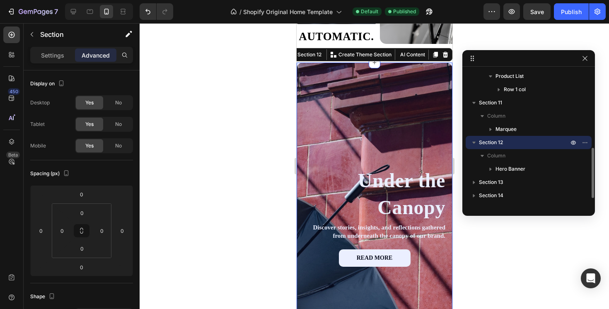
scroll to position [203, 0]
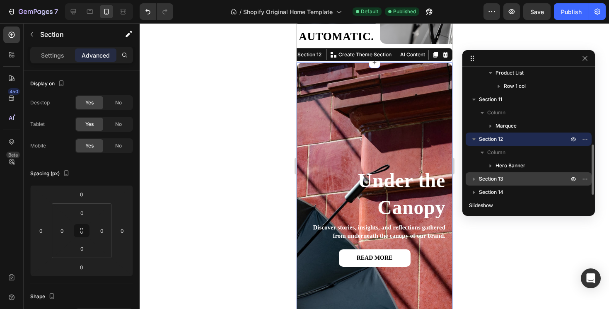
click at [497, 178] on span "Section 13" at bounding box center [491, 179] width 24 height 8
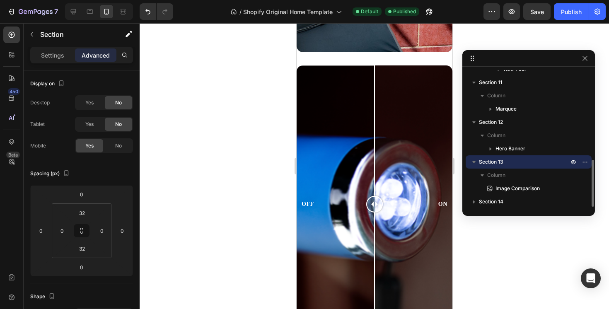
scroll to position [243, 0]
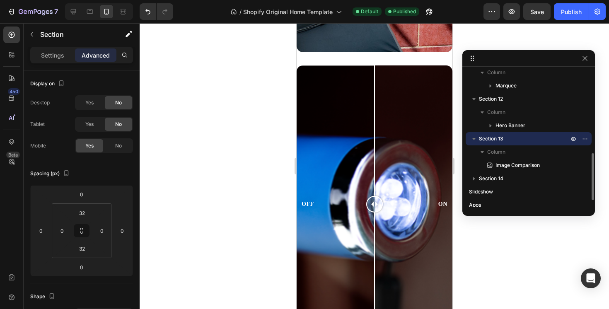
click at [497, 178] on span "Section 14" at bounding box center [491, 179] width 24 height 8
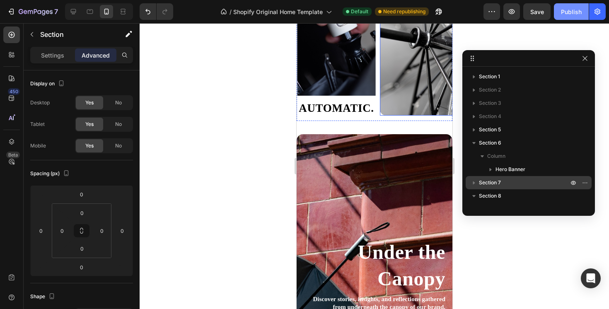
scroll to position [688, 0]
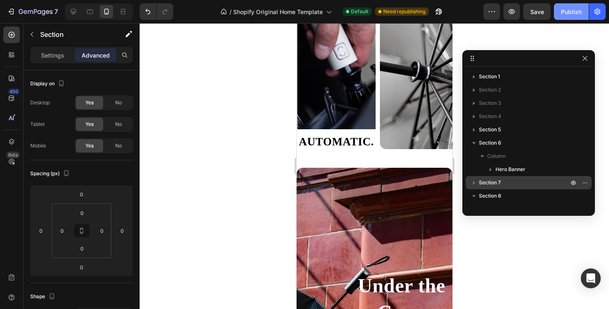
click at [567, 12] on div "Publish" at bounding box center [571, 11] width 21 height 9
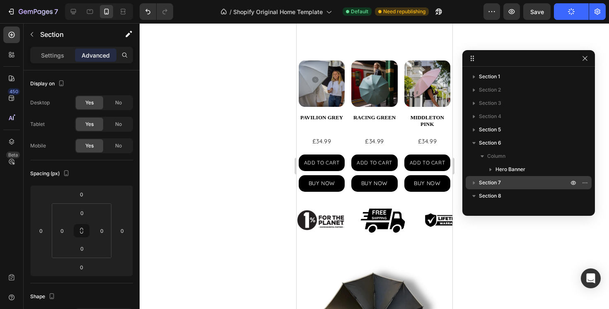
scroll to position [328, 0]
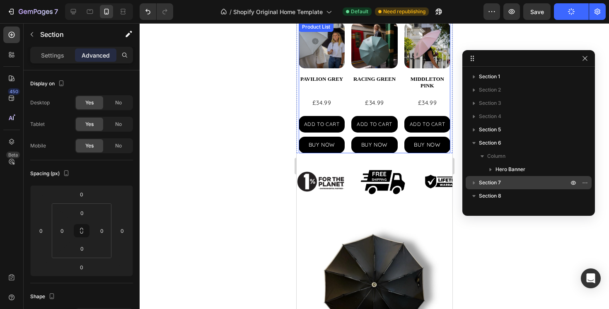
click at [402, 92] on div "Product Images PAVILION GREY Product Title £34.99 Product Price Product Price A…" at bounding box center [374, 87] width 152 height 131
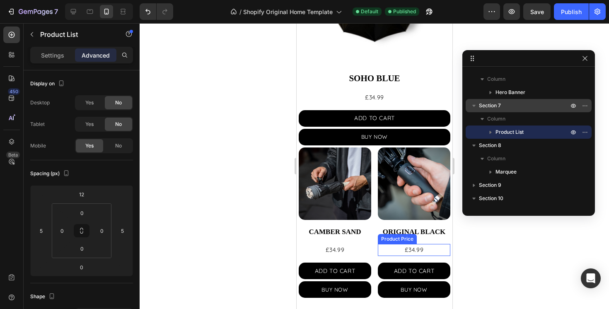
scroll to position [623, 0]
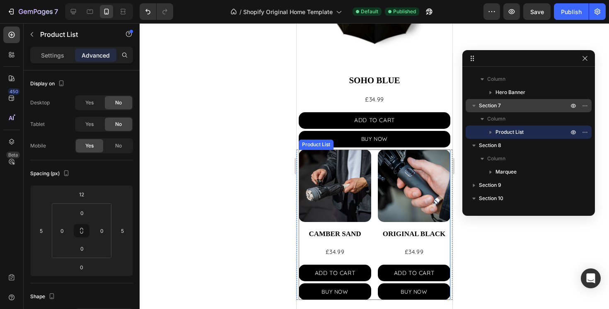
click at [374, 202] on div "Product Images CAMBER SAND Product Title £34.99 Product Price Product Price ADD…" at bounding box center [374, 225] width 152 height 150
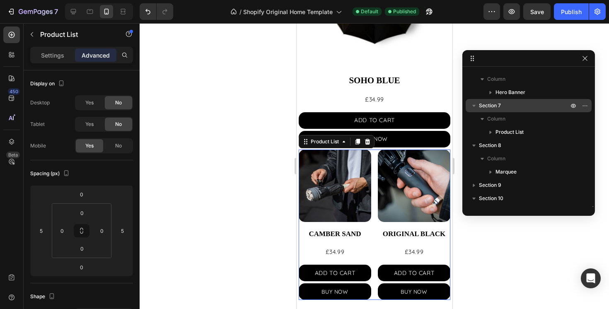
scroll to position [170, 0]
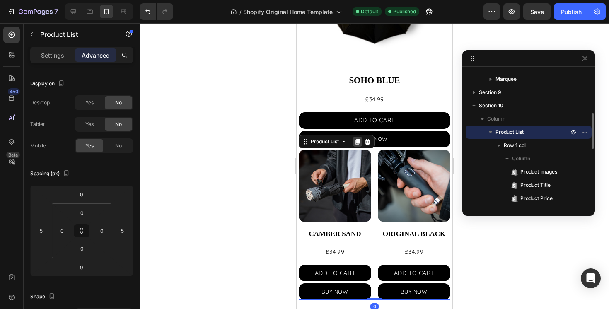
click at [355, 141] on icon at bounding box center [357, 142] width 5 height 6
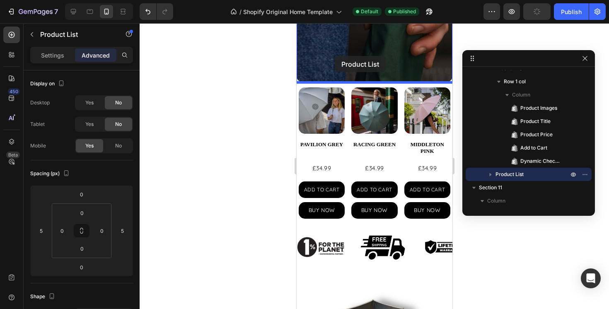
scroll to position [245, 0]
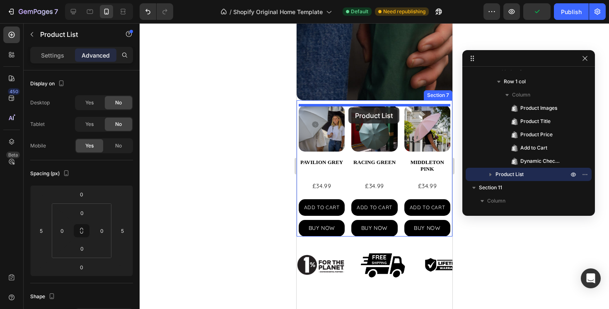
drag, startPoint x: 306, startPoint y: 168, endPoint x: 348, endPoint y: 107, distance: 73.8
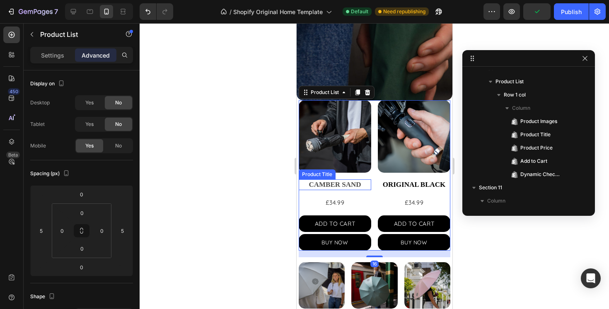
scroll to position [301, 0]
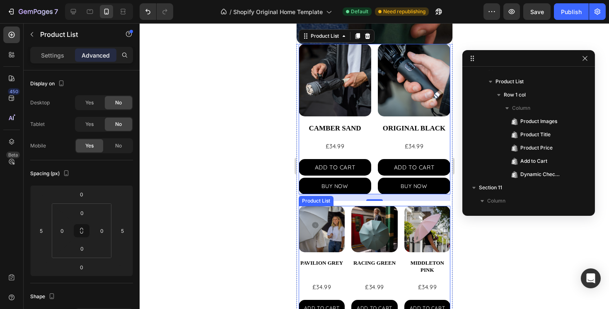
click at [348, 217] on div "Product Images PAVILION GREY Product Title £34.99 Product Price Product Price A…" at bounding box center [374, 271] width 152 height 131
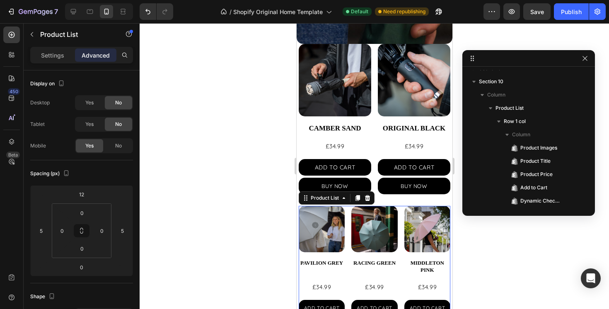
scroll to position [104, 0]
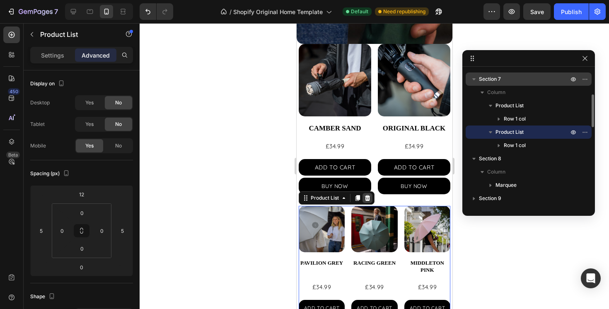
click at [367, 198] on icon at bounding box center [367, 198] width 5 height 6
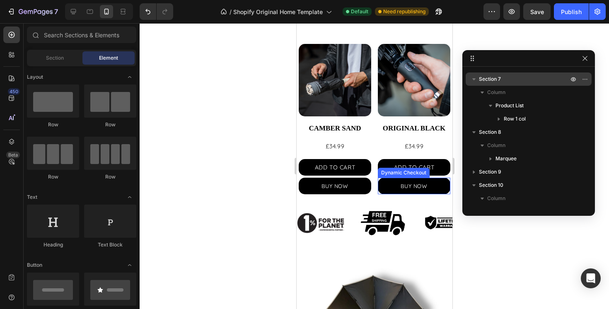
scroll to position [348, 0]
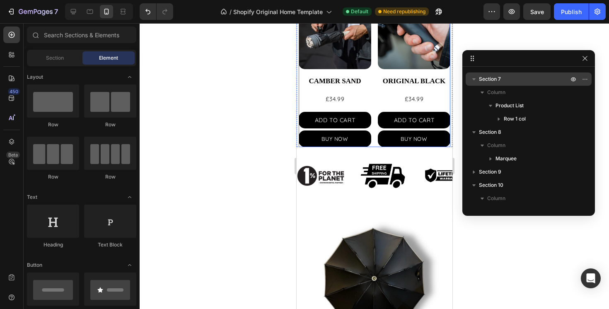
click at [374, 133] on div "Product Images CAMBER SAND Product Title £34.99 Product Price Product Price ADD…" at bounding box center [374, 72] width 152 height 150
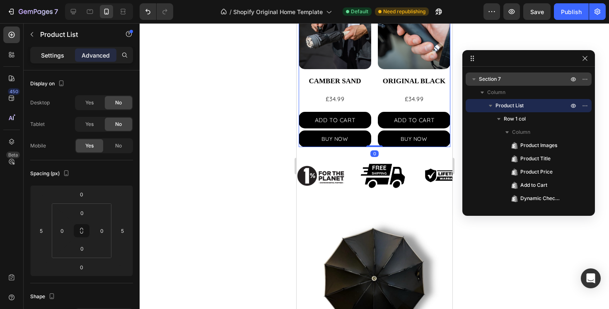
click at [58, 55] on p "Settings" at bounding box center [52, 55] width 23 height 9
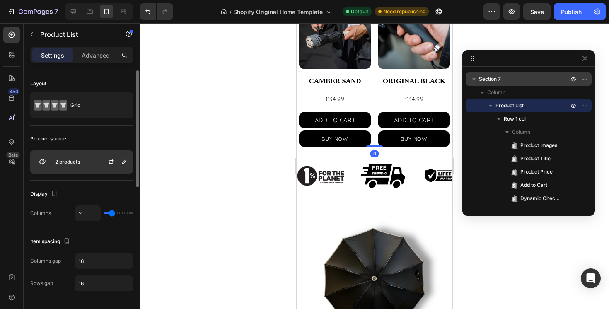
click at [98, 163] on div at bounding box center [114, 162] width 36 height 22
type input "3"
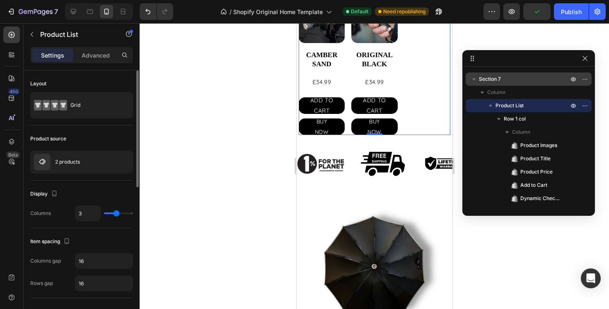
type input "3"
click at [116, 213] on input "range" at bounding box center [118, 214] width 29 height 2
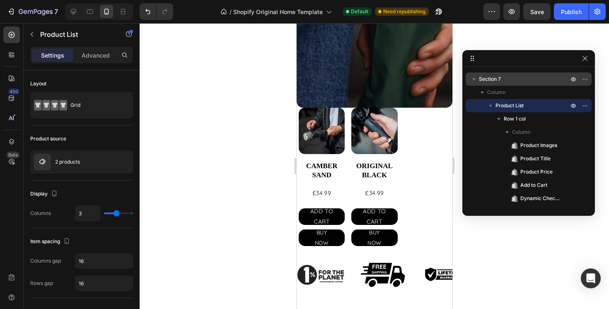
scroll to position [218, 0]
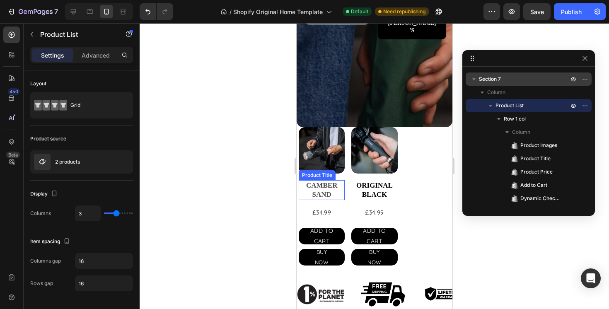
click at [343, 183] on h2 "CAMBER SAND" at bounding box center [321, 190] width 46 height 20
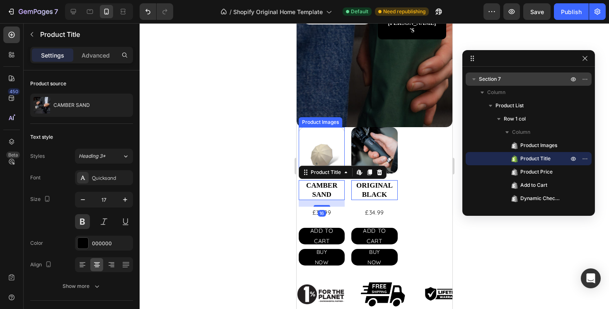
click at [322, 149] on img at bounding box center [321, 150] width 46 height 46
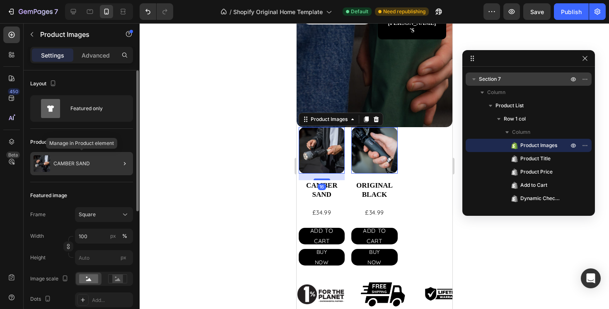
click at [86, 170] on div "CAMBER SAND" at bounding box center [81, 163] width 103 height 23
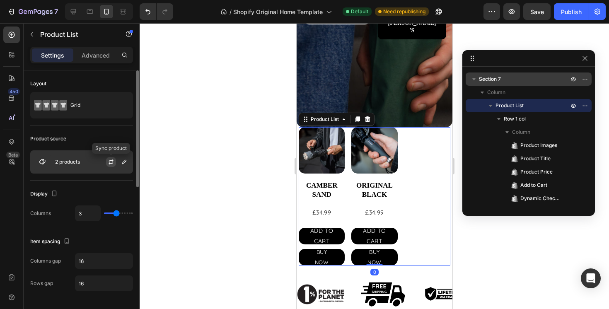
click at [113, 161] on icon "button" at bounding box center [111, 162] width 7 height 7
click at [121, 163] on icon "button" at bounding box center [124, 162] width 7 height 7
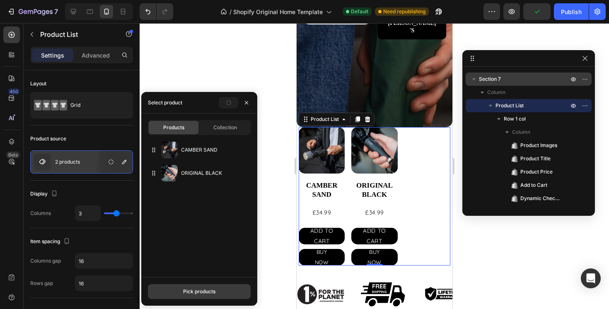
click at [193, 287] on button "Pick products" at bounding box center [199, 291] width 103 height 15
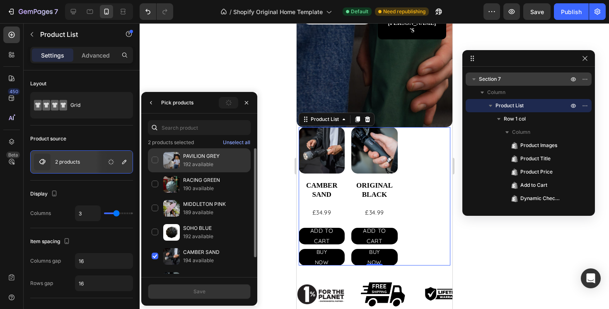
click at [158, 172] on div "PAVILION GREY 192 available" at bounding box center [199, 184] width 103 height 24
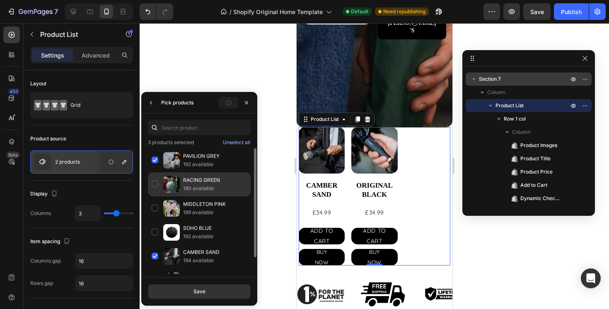
click at [155, 196] on div "RACING GREEN 190 available" at bounding box center [199, 208] width 103 height 24
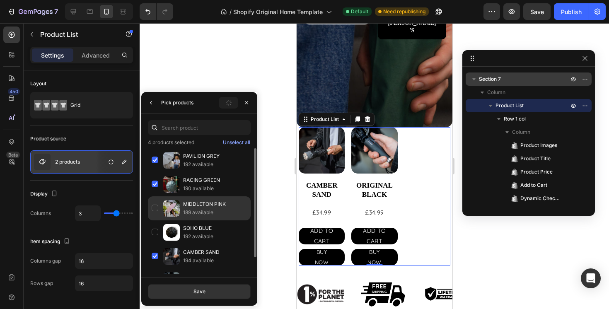
click at [155, 221] on div "MIDDLETON PINK 189 available" at bounding box center [199, 233] width 103 height 24
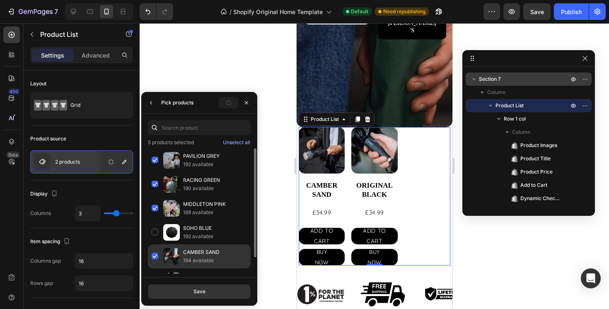
click at [158, 269] on div "CAMBER SAND 194 available" at bounding box center [199, 281] width 103 height 24
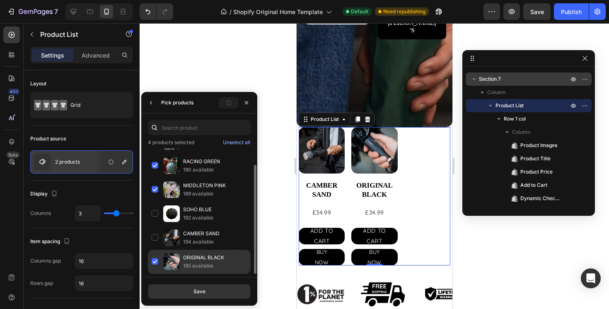
click at [156, 262] on div "ORIGINAL BLACK 185 available" at bounding box center [199, 262] width 103 height 24
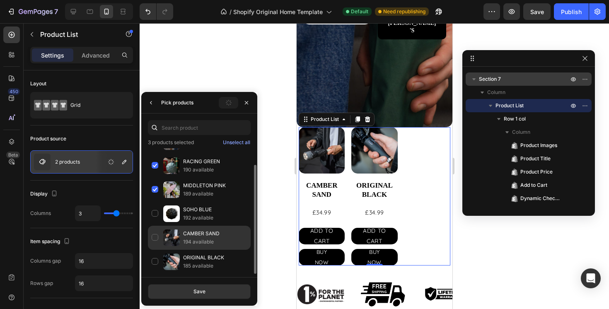
scroll to position [0, 0]
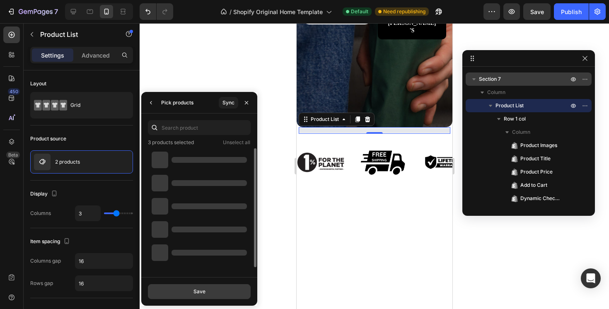
click at [207, 293] on button "Save" at bounding box center [199, 291] width 103 height 15
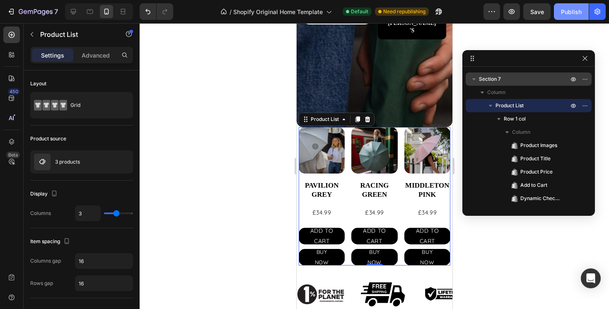
click at [572, 10] on div "Publish" at bounding box center [571, 11] width 21 height 9
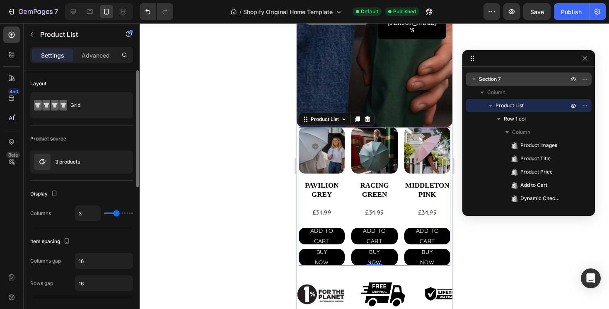
click at [111, 216] on div "3" at bounding box center [104, 214] width 58 height 16
type input "2"
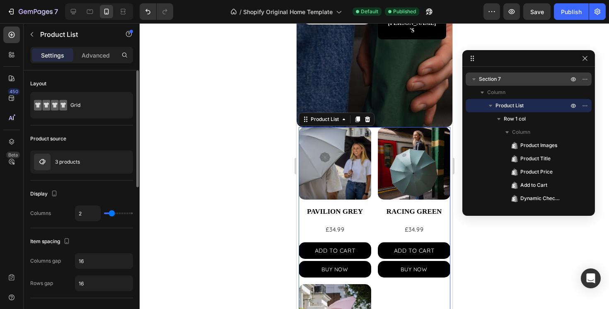
type input "2"
click at [112, 213] on input "range" at bounding box center [118, 214] width 29 height 2
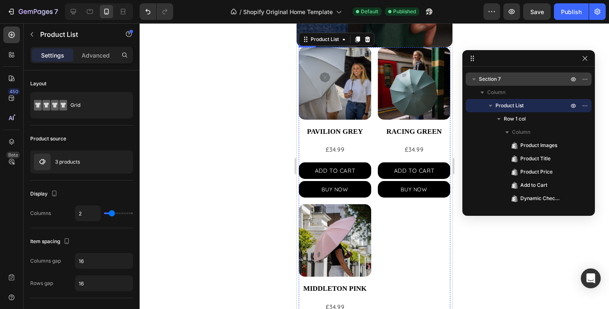
scroll to position [313, 0]
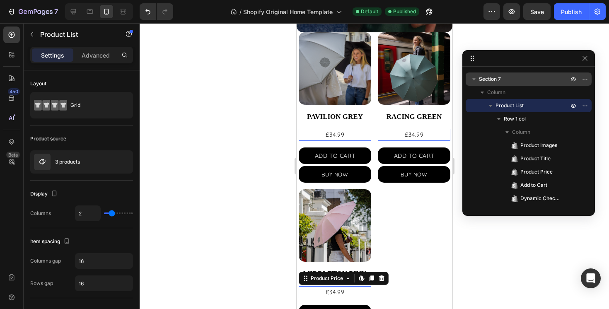
click at [361, 141] on div "£34.99" at bounding box center [334, 135] width 73 height 12
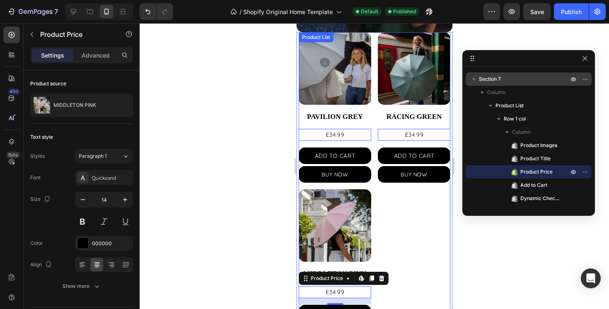
click at [408, 237] on div "Product Images PAVILION GREY Product Title £34.99 Product Price Edit content in…" at bounding box center [374, 186] width 152 height 308
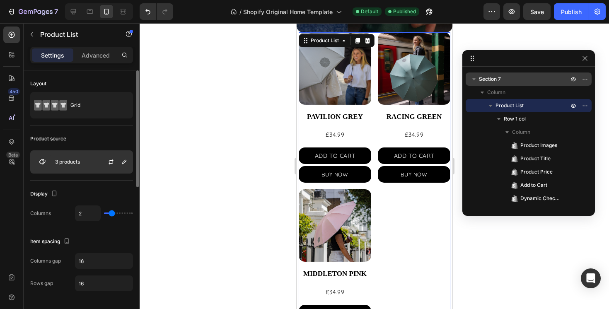
click at [80, 163] on p "3 products" at bounding box center [67, 162] width 25 height 6
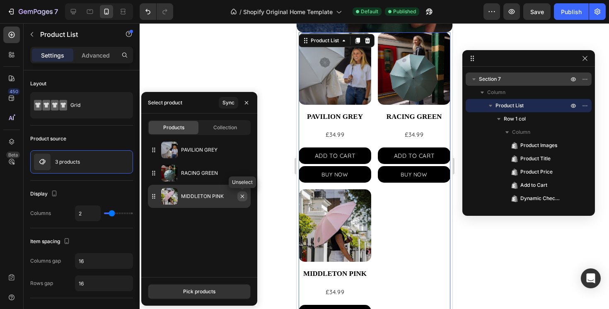
click at [240, 196] on icon "button" at bounding box center [242, 196] width 7 height 7
click at [243, 195] on icon "button" at bounding box center [242, 196] width 3 height 3
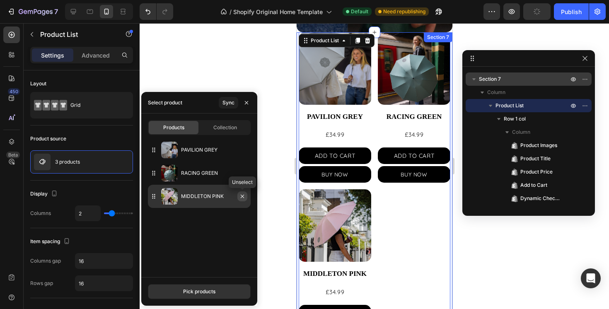
click at [241, 196] on icon "button" at bounding box center [242, 196] width 7 height 7
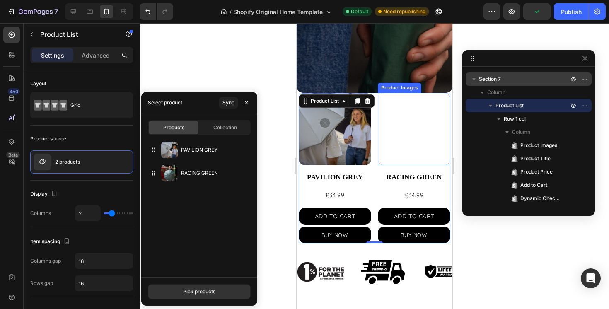
scroll to position [321, 0]
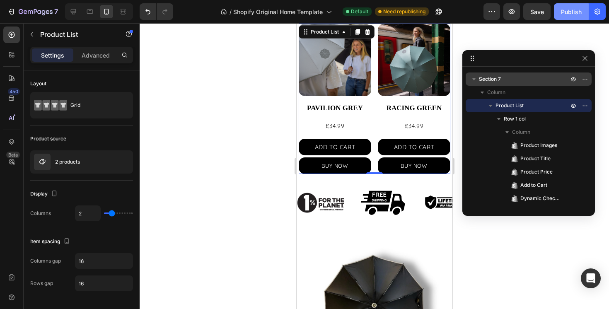
click at [560, 15] on button "Publish" at bounding box center [571, 11] width 35 height 17
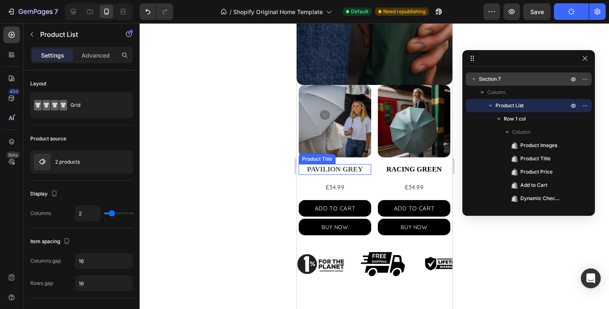
scroll to position [247, 0]
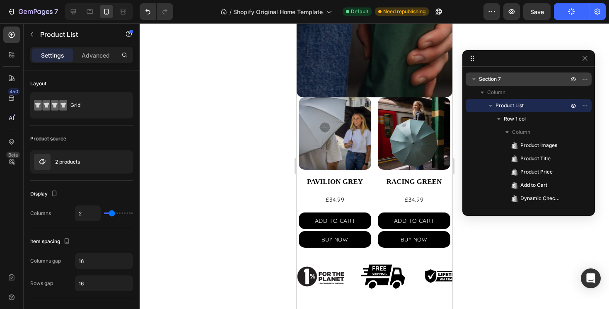
click at [374, 183] on div "Product Images PAVILION GREY Product Title £34.99 Product Price Product Price A…" at bounding box center [374, 172] width 152 height 150
click at [373, 107] on div "Product Images PAVILION GREY Product Title £34.99 Product Price Product Price A…" at bounding box center [374, 172] width 152 height 150
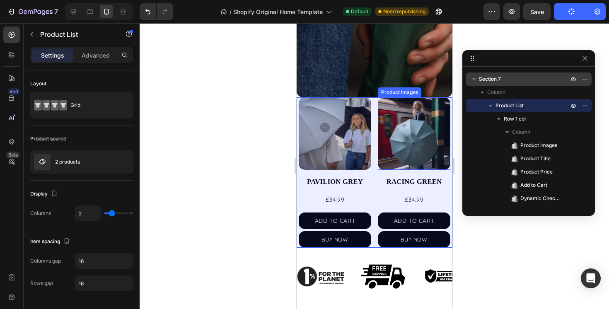
click at [492, 77] on span "Section 7" at bounding box center [490, 79] width 22 height 8
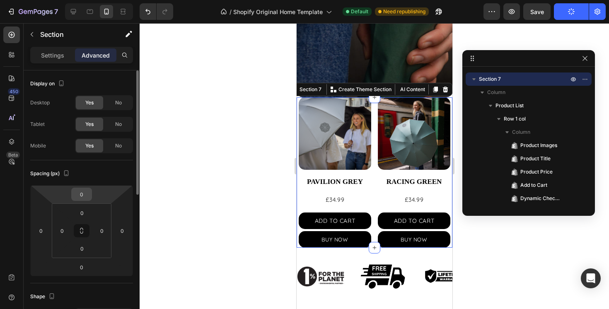
click at [85, 190] on input "0" at bounding box center [81, 194] width 17 height 12
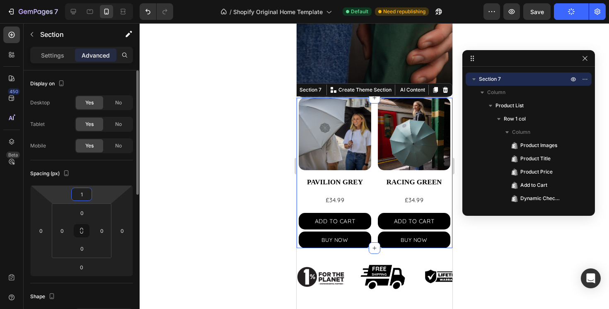
type input "10"
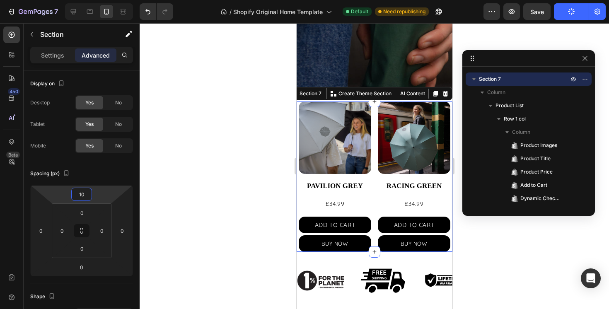
click at [219, 181] on div at bounding box center [375, 166] width 470 height 286
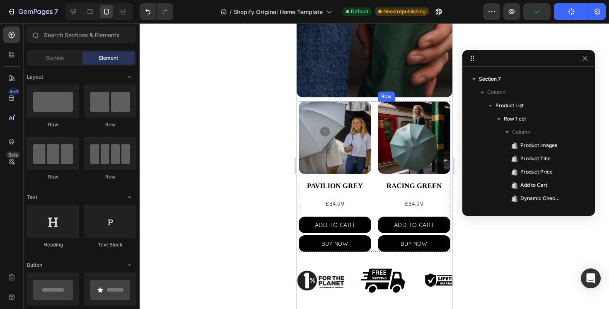
click at [371, 195] on div "Product Images RACING GREEN Product Title £34.99 Product Price Product Price AD…" at bounding box center [334, 177] width 73 height 150
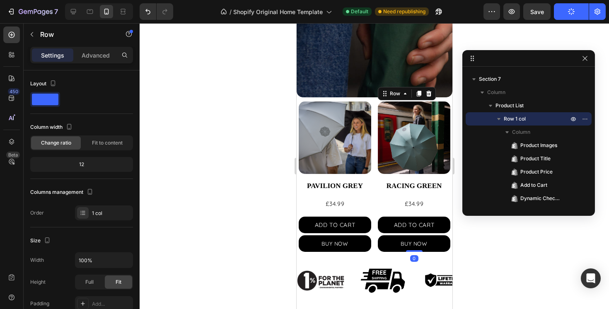
click at [366, 194] on div "Product Images PAVILION GREY Product Title £34.99 Product Price Product Price A…" at bounding box center [334, 177] width 73 height 150
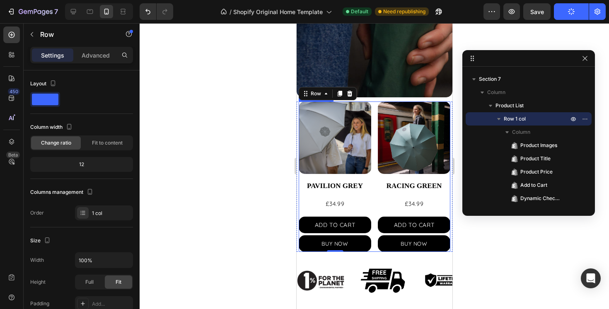
click at [374, 163] on div "Product Images PAVILION GREY Product Title £34.99 Product Price Product Price A…" at bounding box center [374, 177] width 152 height 150
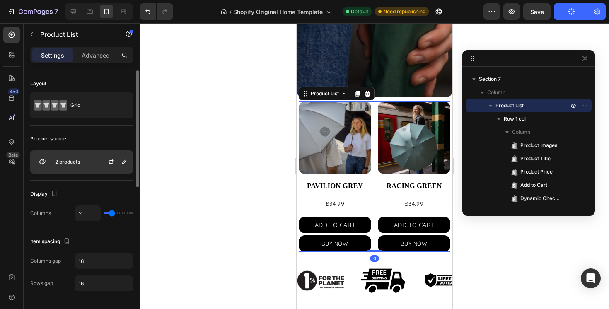
click at [92, 160] on div "2 products" at bounding box center [81, 161] width 103 height 23
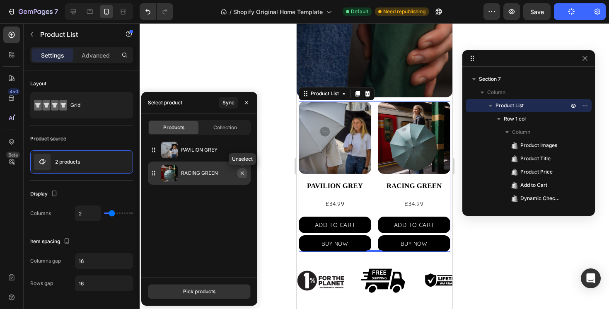
click at [240, 172] on icon "button" at bounding box center [242, 173] width 7 height 7
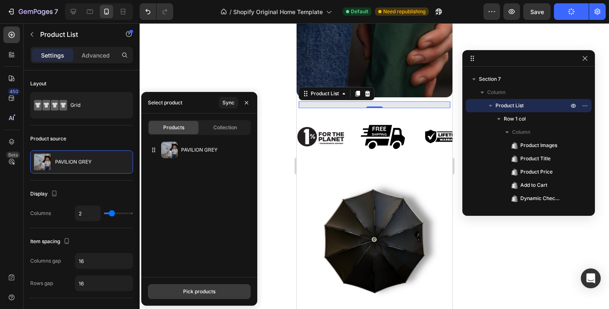
click at [183, 296] on button "Pick products" at bounding box center [199, 291] width 103 height 15
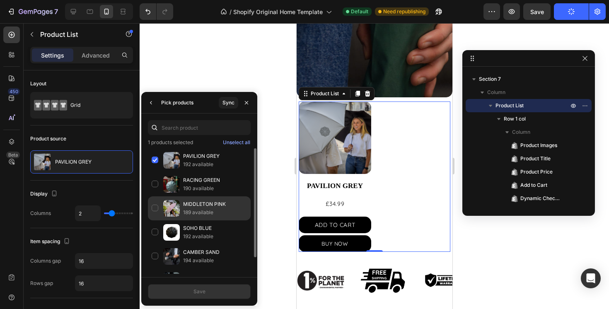
click at [155, 221] on div "MIDDLETON PINK 189 available" at bounding box center [199, 233] width 103 height 24
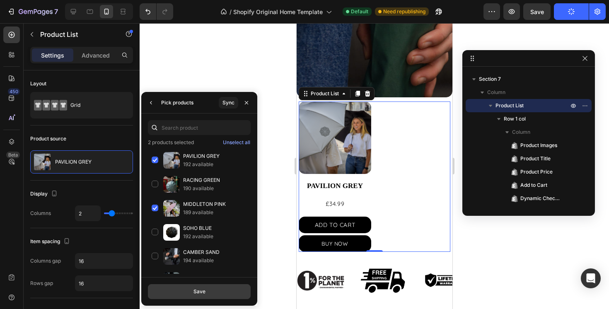
click at [226, 290] on button "Save" at bounding box center [199, 291] width 103 height 15
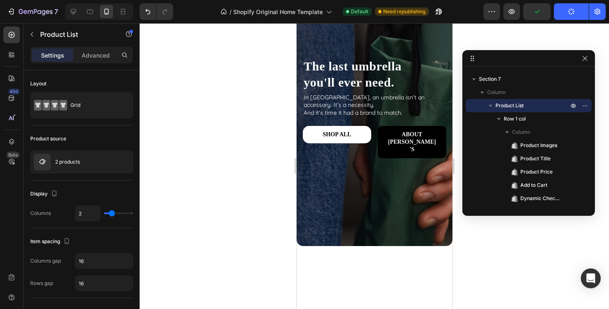
scroll to position [0, 0]
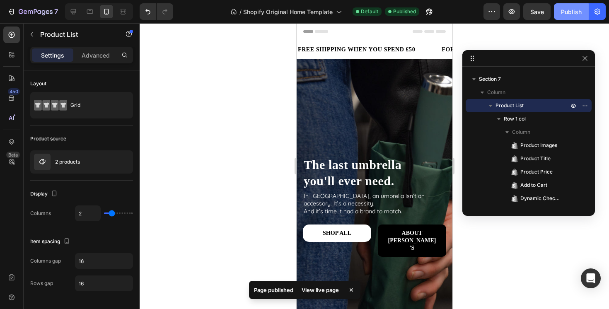
click at [566, 18] on button "Publish" at bounding box center [571, 11] width 35 height 17
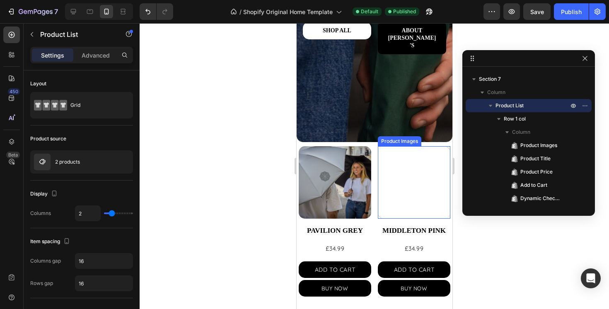
scroll to position [206, 0]
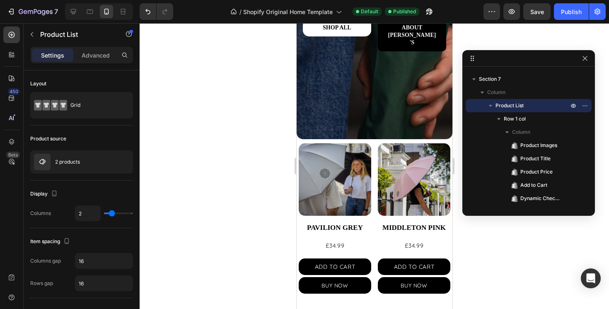
click at [372, 170] on div "Product Images PAVILION GREY Product Title £34.99 Product Price Product Price A…" at bounding box center [374, 218] width 152 height 150
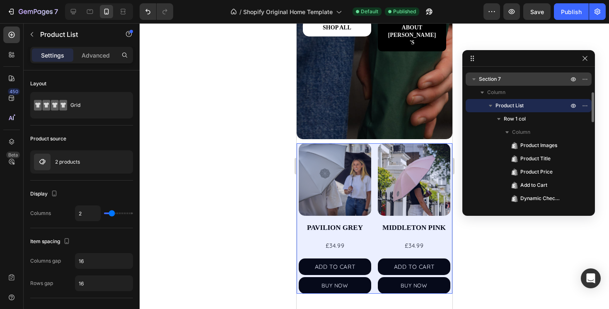
click at [490, 77] on span "Section 7" at bounding box center [490, 79] width 22 height 8
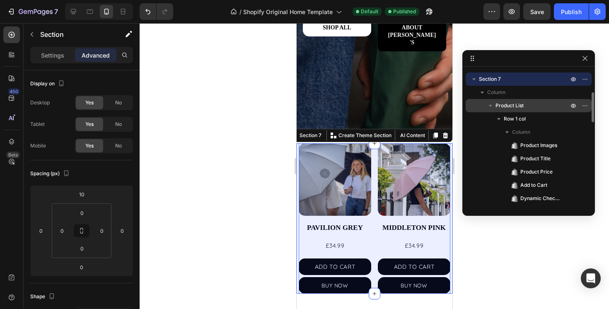
click at [513, 105] on span "Product List" at bounding box center [510, 106] width 28 height 8
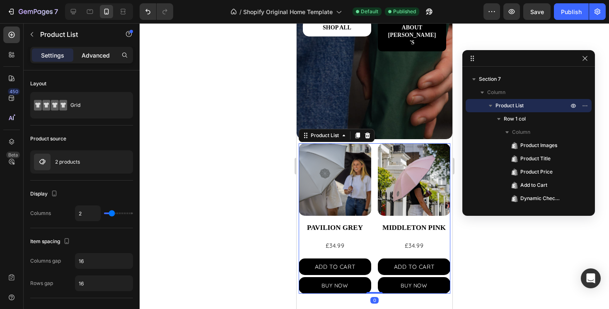
click at [87, 52] on p "Advanced" at bounding box center [96, 55] width 28 height 9
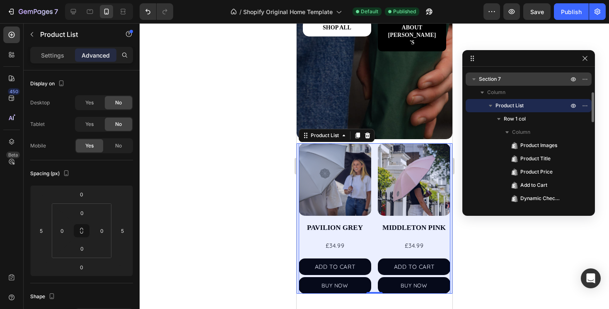
click at [498, 78] on span "Section 7" at bounding box center [490, 79] width 22 height 8
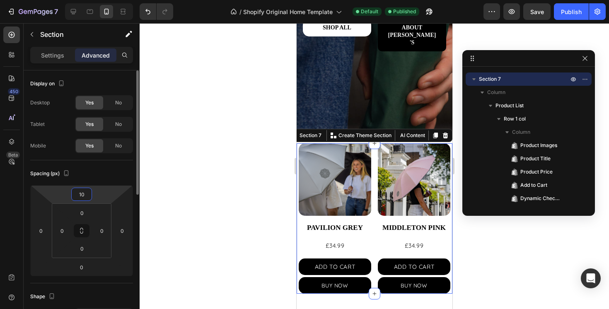
click at [87, 200] on input "10" at bounding box center [81, 194] width 17 height 12
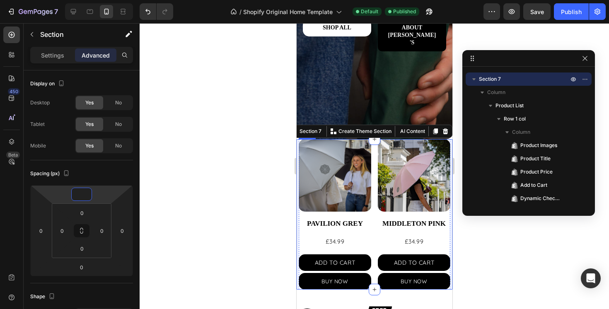
click at [374, 228] on div "Product Images PAVILION GREY Product Title £34.99 Product Price Product Price A…" at bounding box center [374, 214] width 152 height 150
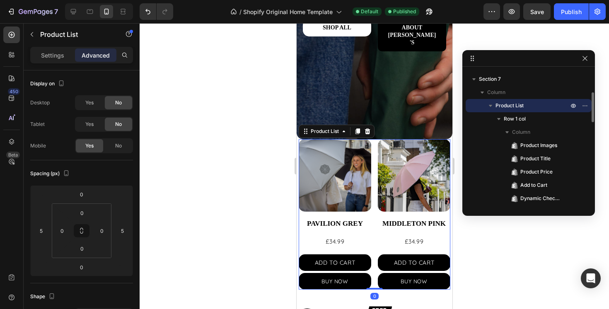
click at [527, 102] on p "Product List" at bounding box center [533, 106] width 75 height 8
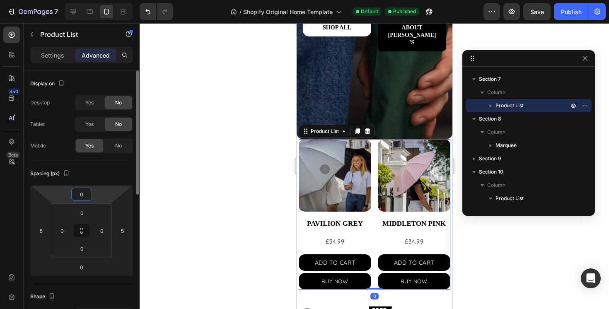
click at [86, 197] on input "0" at bounding box center [81, 194] width 17 height 12
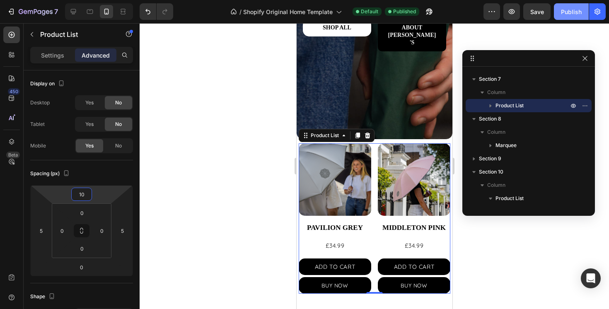
type input "10"
click at [576, 17] on button "Publish" at bounding box center [571, 11] width 35 height 17
